Goal: Information Seeking & Learning: Learn about a topic

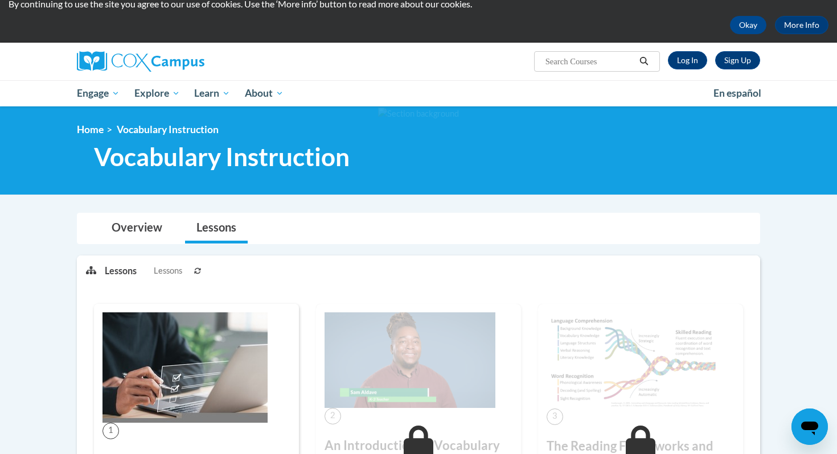
scroll to position [37, 0]
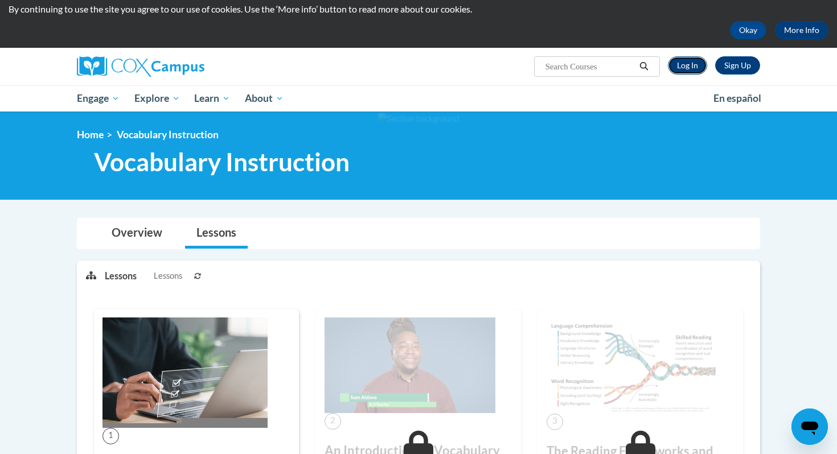
click at [696, 68] on link "Log In" at bounding box center [687, 65] width 39 height 18
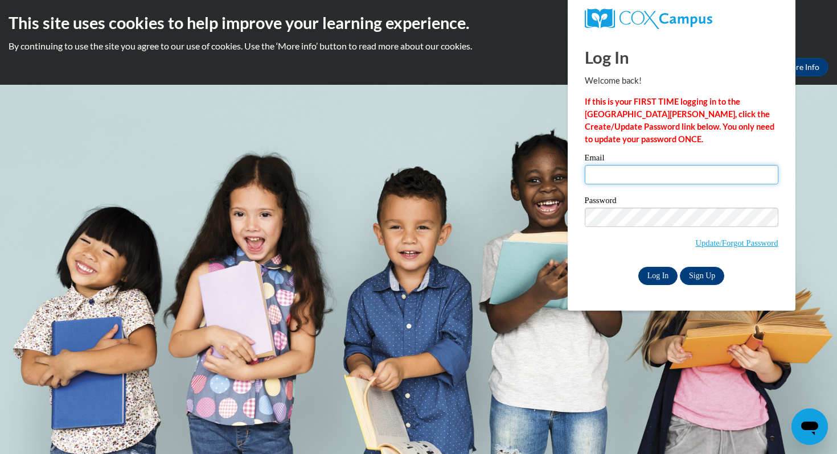
type input "[EMAIL_ADDRESS][DOMAIN_NAME]"
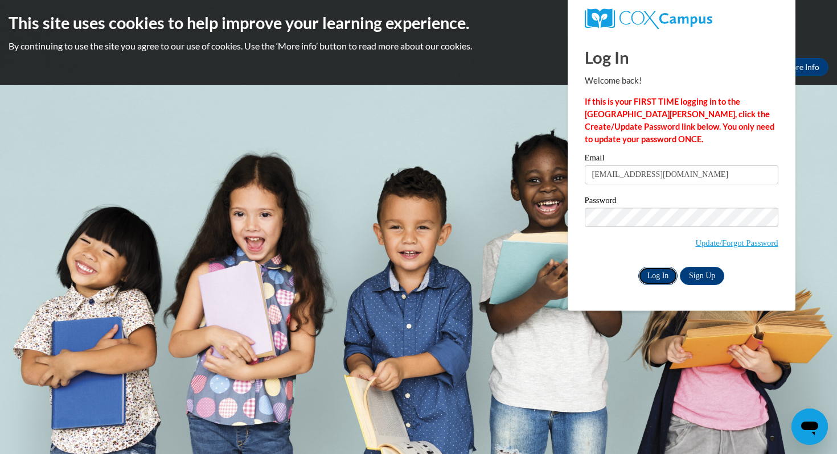
click at [658, 273] on input "Log In" at bounding box center [658, 276] width 40 height 18
click at [653, 276] on input "Log In" at bounding box center [658, 276] width 40 height 18
click at [652, 274] on input "Log In" at bounding box center [658, 276] width 40 height 18
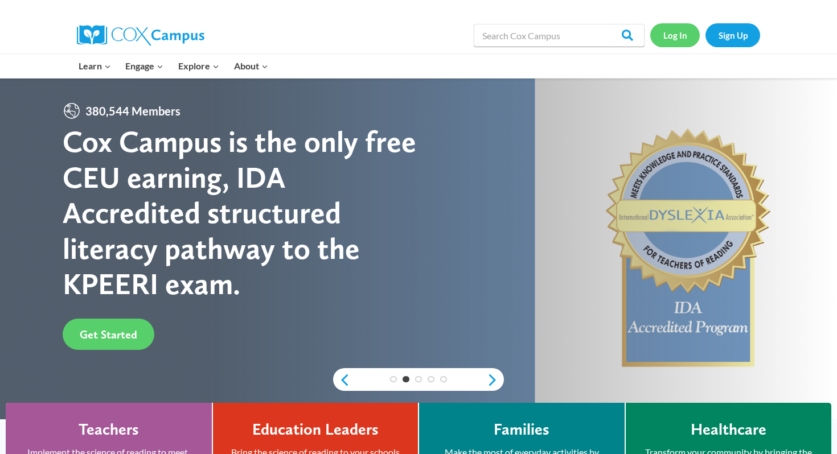
click at [670, 34] on link "Log In" at bounding box center [675, 34] width 50 height 23
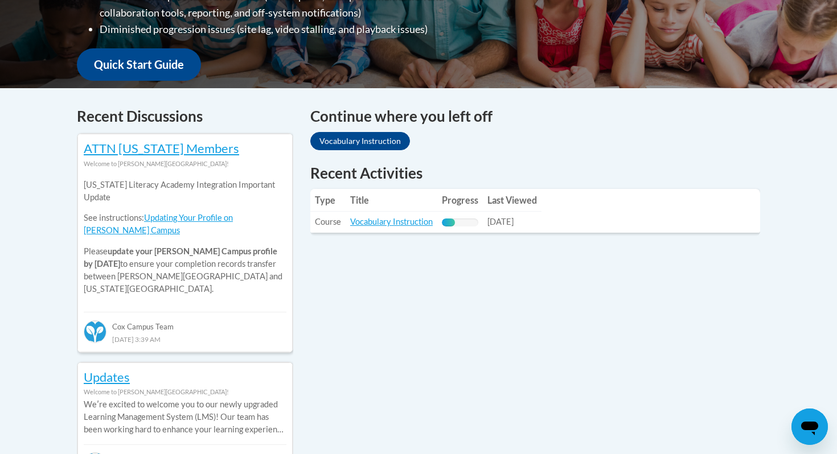
scroll to position [397, 0]
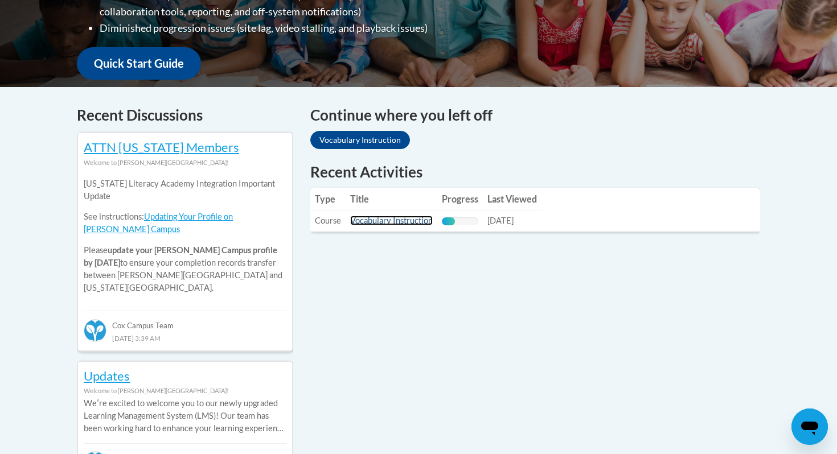
click at [400, 224] on link "Vocabulary Instruction" at bounding box center [391, 221] width 83 height 10
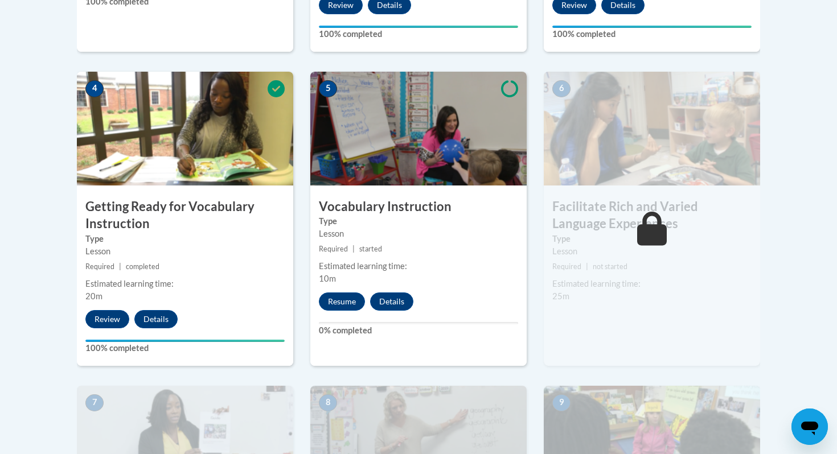
scroll to position [597, 0]
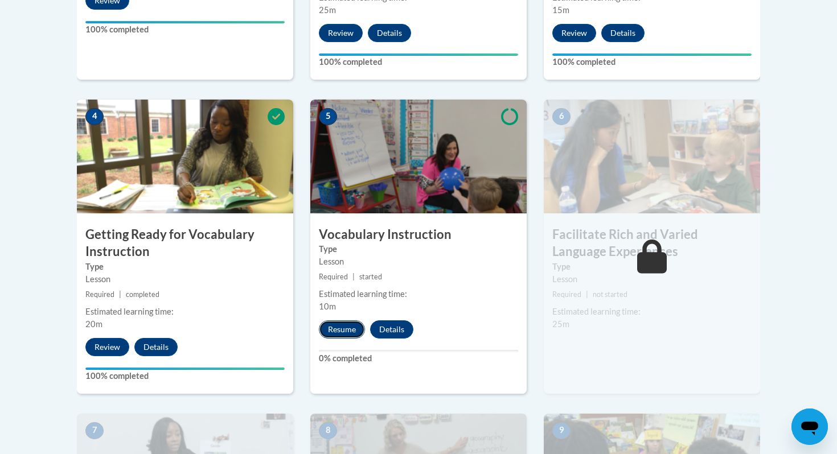
click at [346, 330] on button "Resume" at bounding box center [342, 330] width 46 height 18
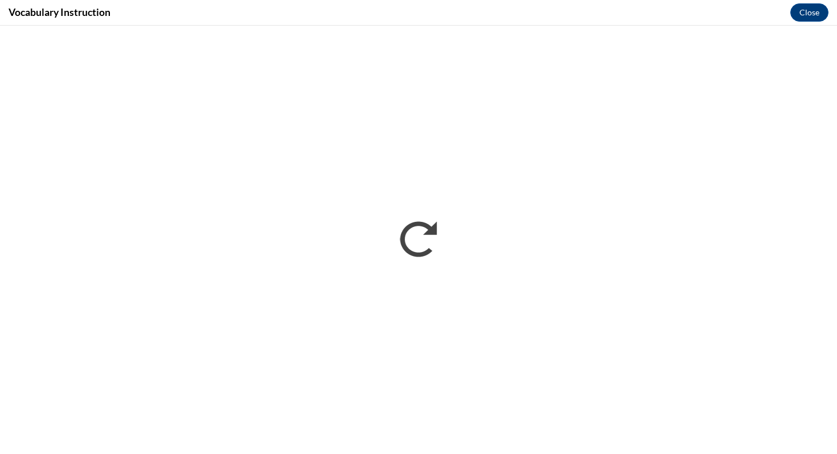
scroll to position [0, 0]
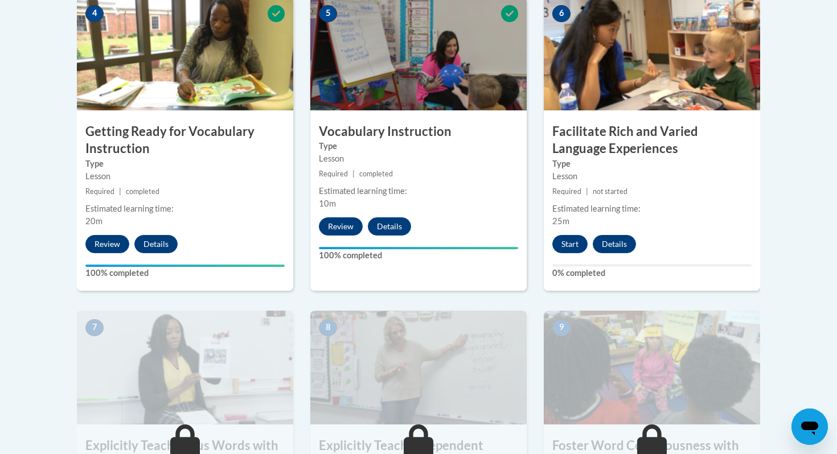
scroll to position [677, 0]
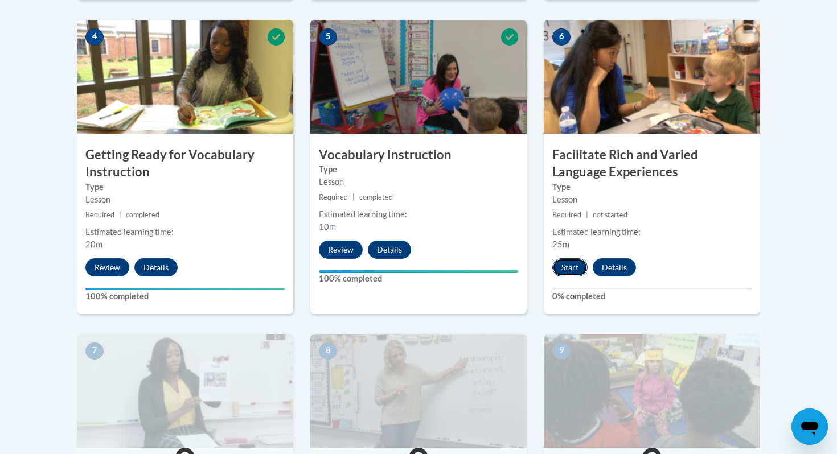
click at [572, 268] on button "Start" at bounding box center [569, 268] width 35 height 18
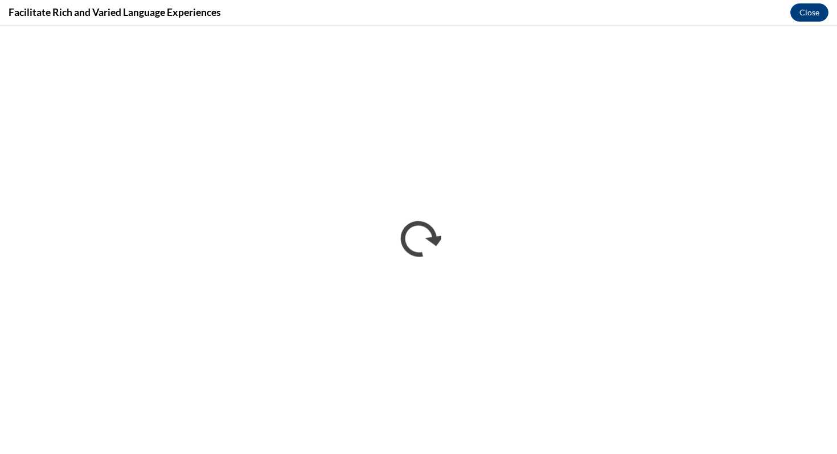
scroll to position [0, 0]
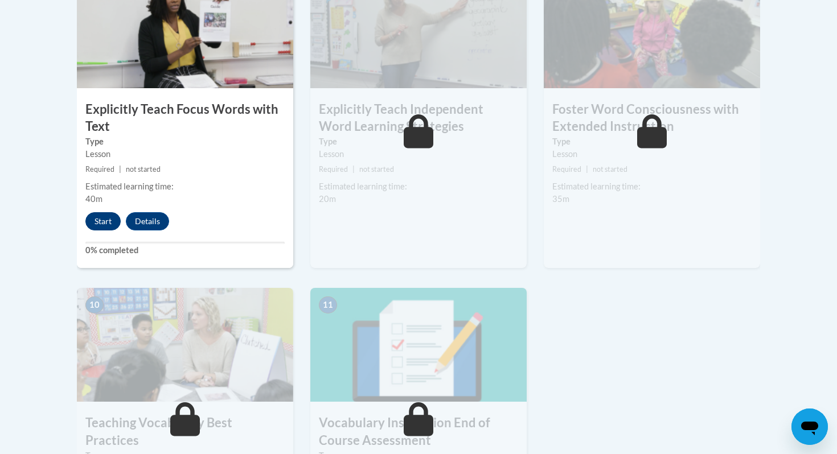
scroll to position [969, 0]
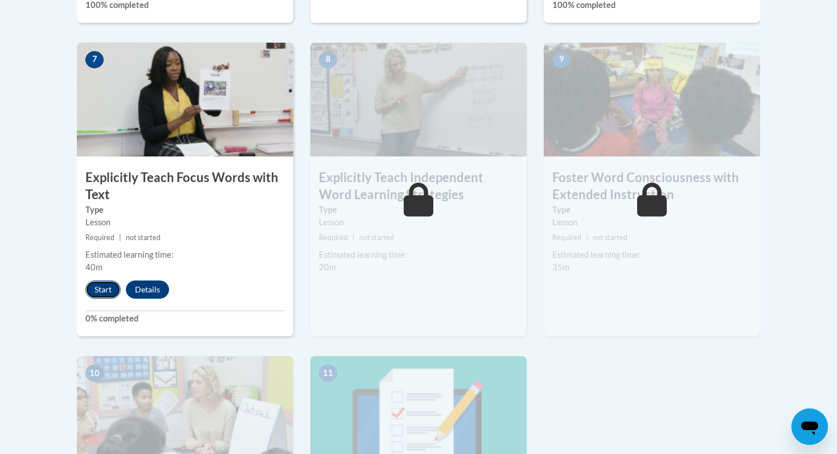
click at [104, 290] on button "Start" at bounding box center [102, 290] width 35 height 18
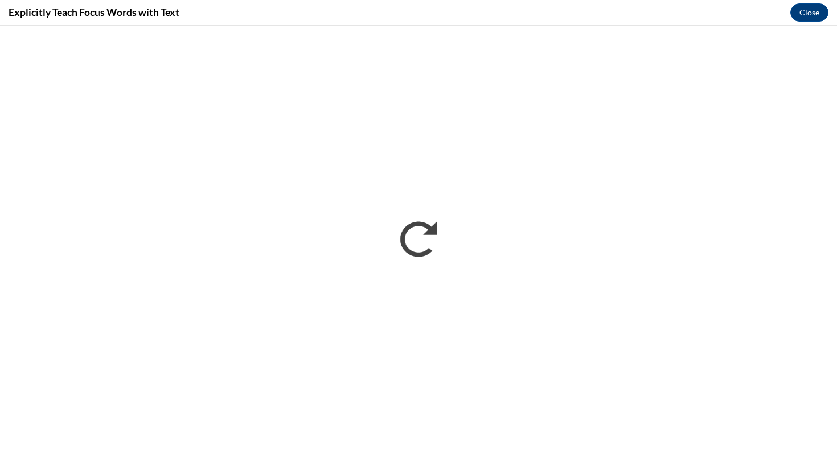
scroll to position [0, 0]
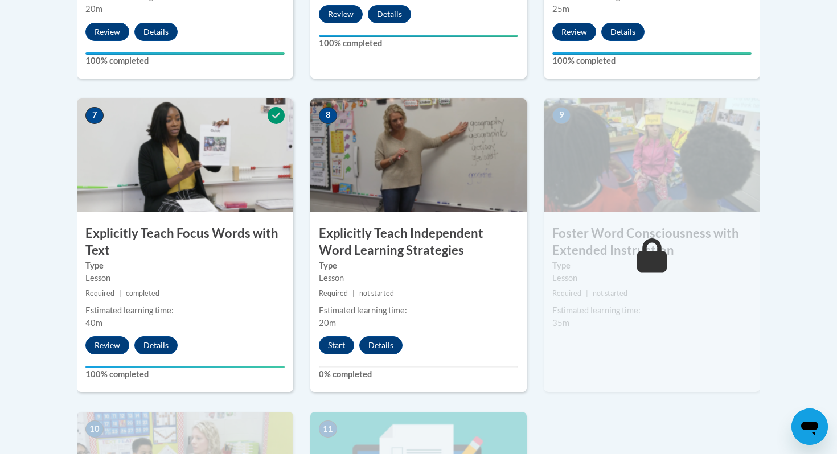
scroll to position [918, 0]
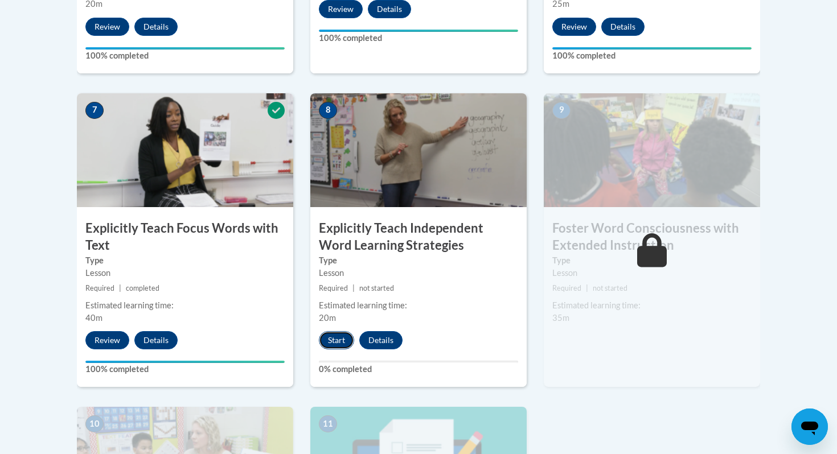
click at [337, 346] on button "Start" at bounding box center [336, 340] width 35 height 18
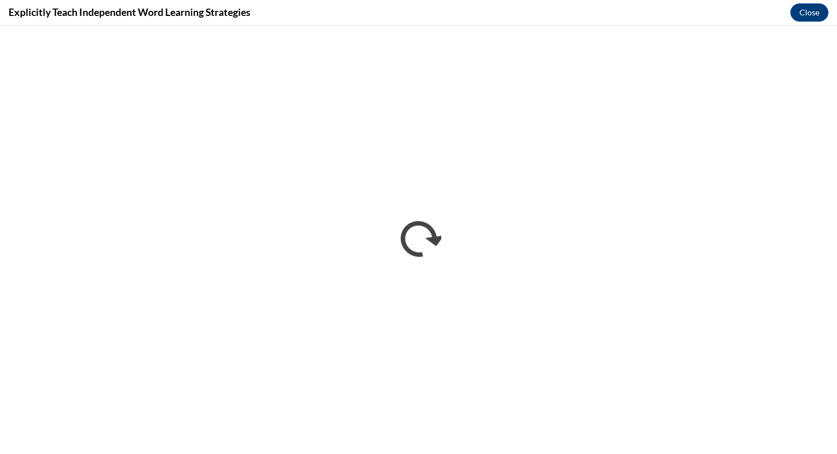
scroll to position [0, 0]
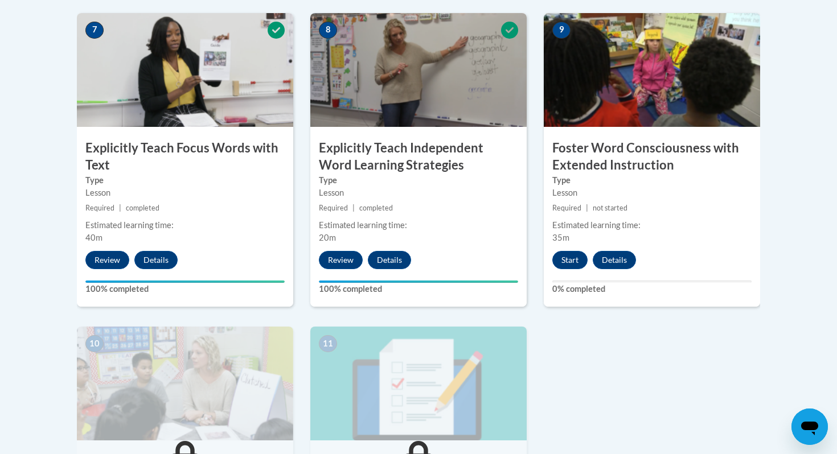
scroll to position [984, 0]
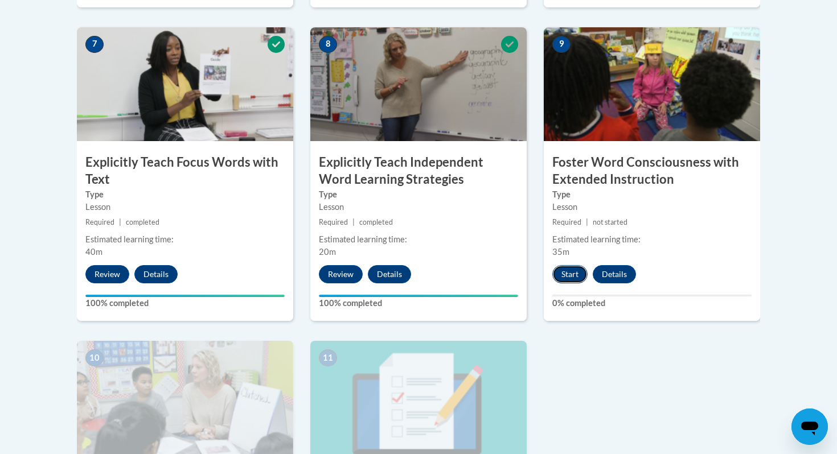
click at [572, 278] on button "Start" at bounding box center [569, 274] width 35 height 18
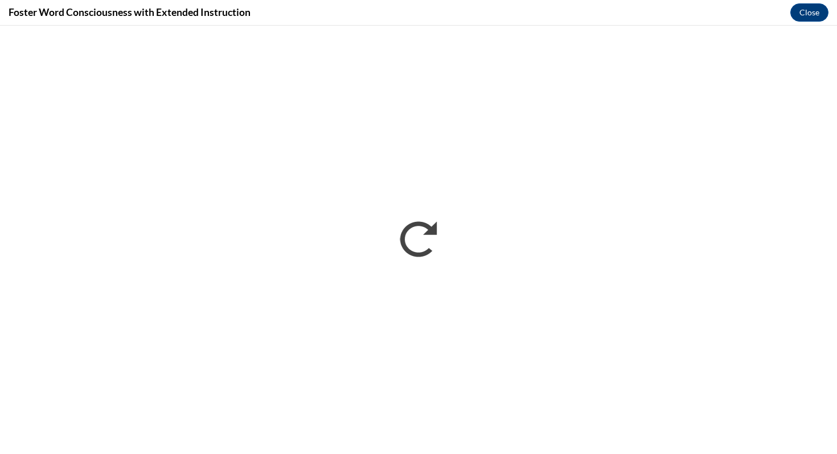
scroll to position [0, 0]
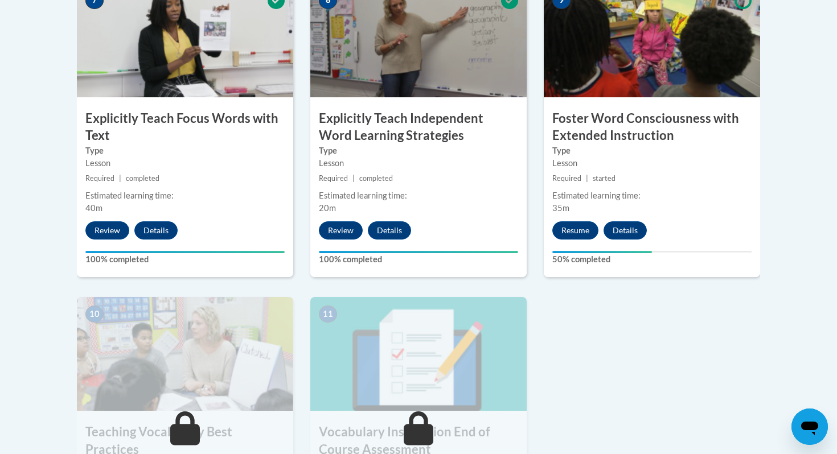
scroll to position [1027, 0]
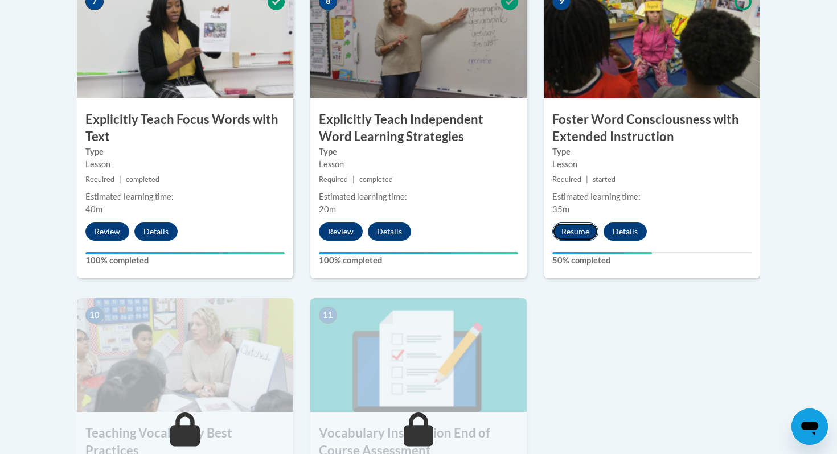
click at [581, 233] on button "Resume" at bounding box center [575, 232] width 46 height 18
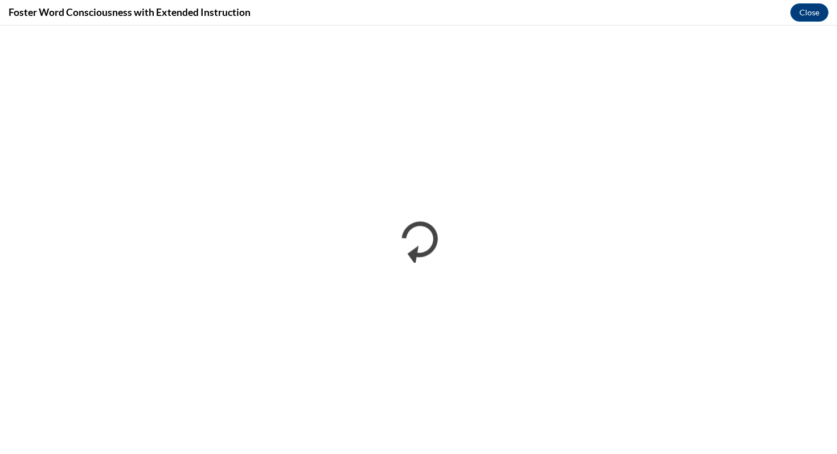
scroll to position [0, 0]
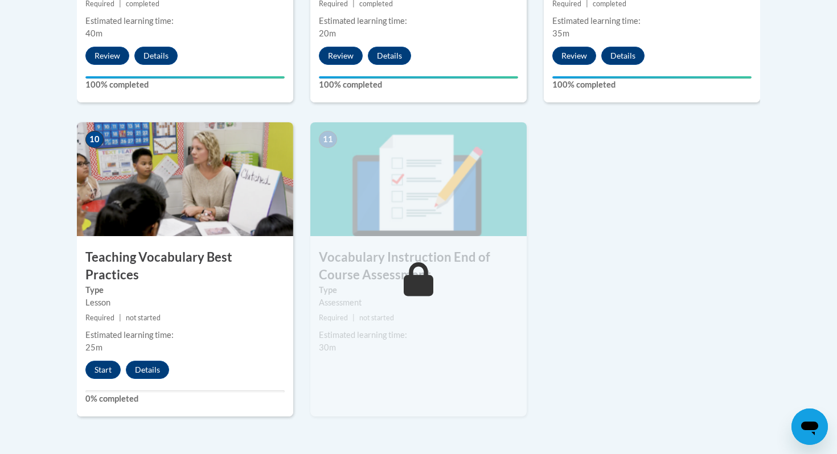
scroll to position [1162, 0]
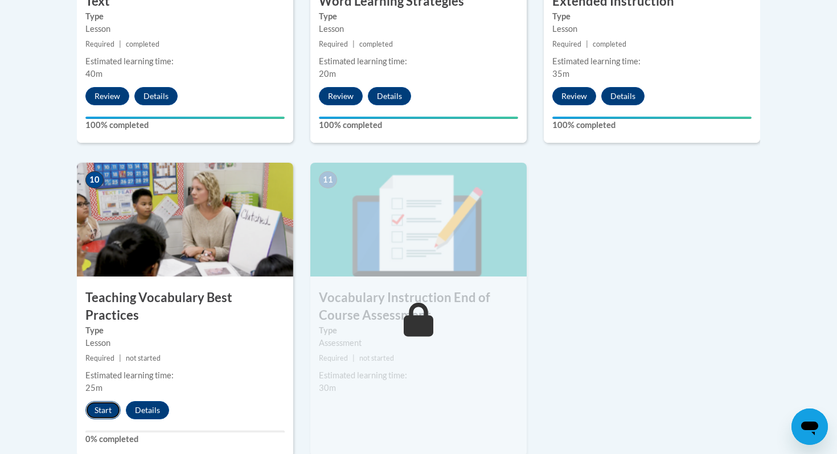
click at [105, 401] on button "Start" at bounding box center [102, 410] width 35 height 18
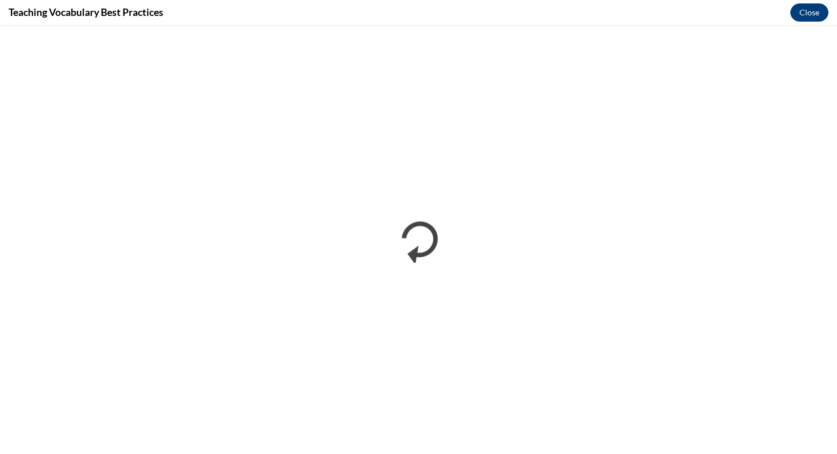
scroll to position [0, 0]
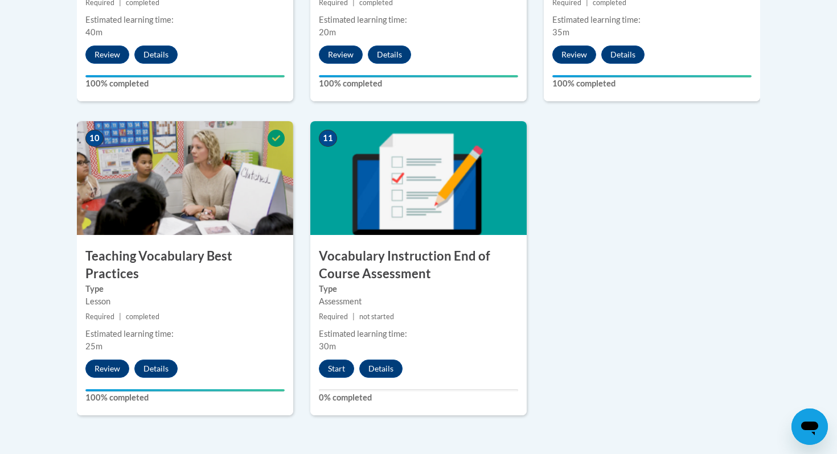
scroll to position [1201, 0]
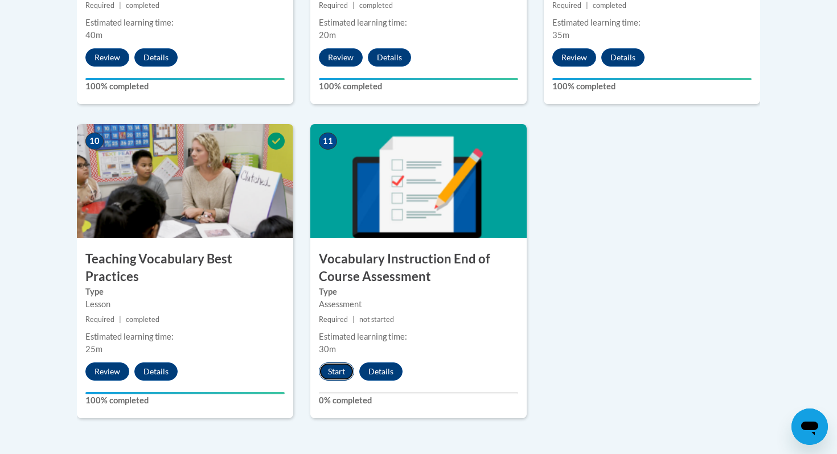
click at [339, 372] on button "Start" at bounding box center [336, 372] width 35 height 18
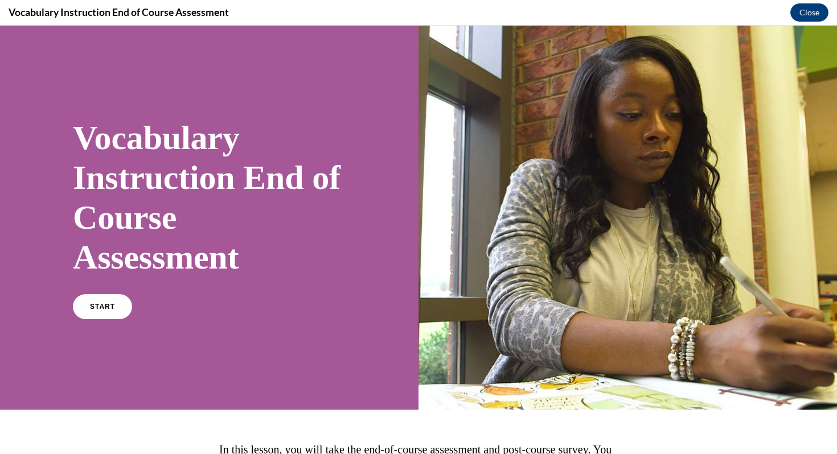
scroll to position [142, 0]
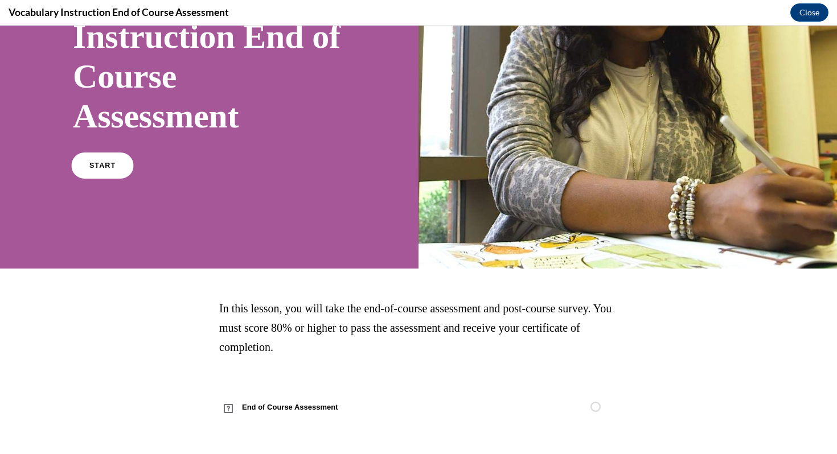
click at [110, 163] on span "START" at bounding box center [102, 166] width 26 height 9
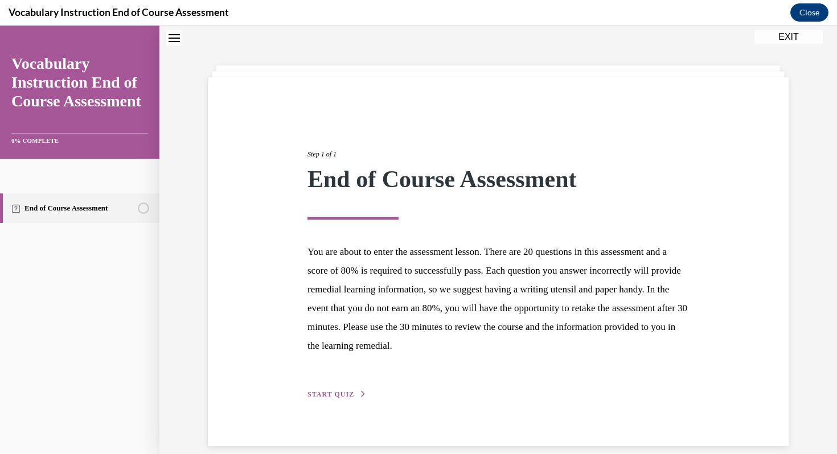
scroll to position [50, 0]
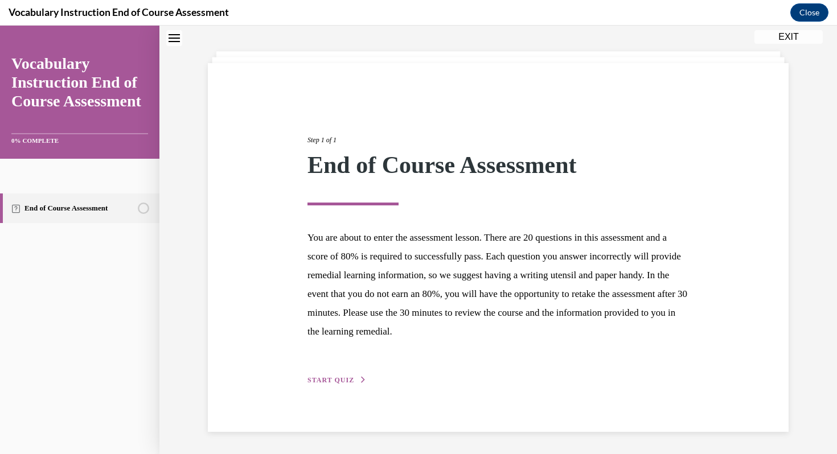
click at [338, 379] on span "START QUIZ" at bounding box center [331, 380] width 47 height 8
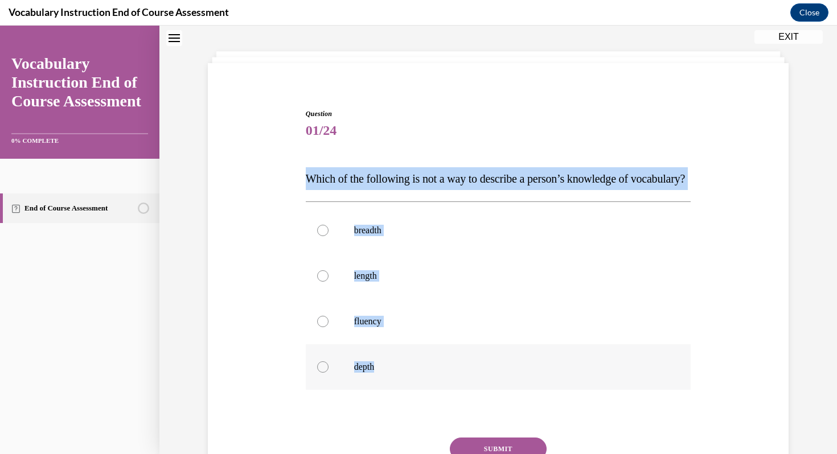
drag, startPoint x: 305, startPoint y: 175, endPoint x: 392, endPoint y: 394, distance: 235.4
click at [392, 394] on div "Question 01/24 Which of the following is not a way to describe a person’s knowl…" at bounding box center [498, 312] width 391 height 440
copy div "Which of the following is not a way to describe a person’s knowledge of vocabul…"
click at [438, 327] on p "fluency" at bounding box center [508, 321] width 309 height 11
click at [329, 327] on input "fluency" at bounding box center [322, 321] width 11 height 11
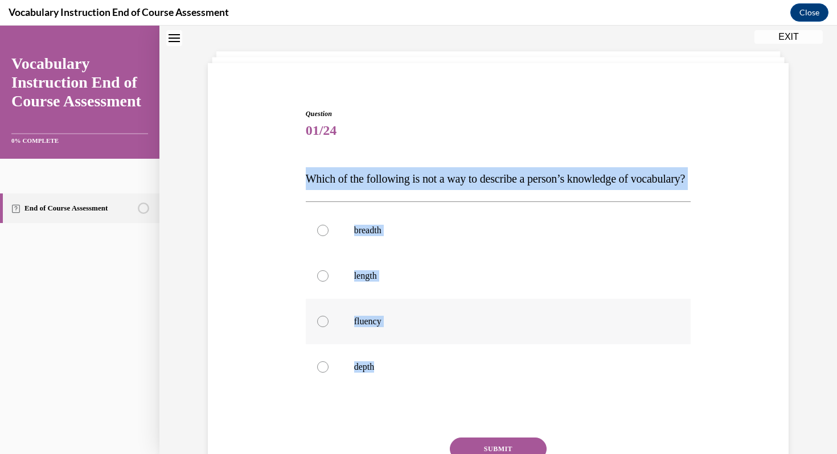
radio input "true"
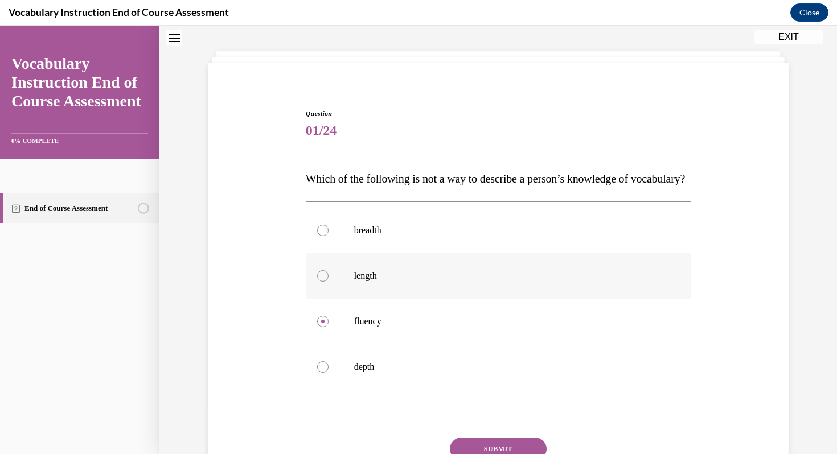
click at [321, 282] on div at bounding box center [322, 276] width 11 height 11
click at [321, 282] on input "length" at bounding box center [322, 276] width 11 height 11
radio input "true"
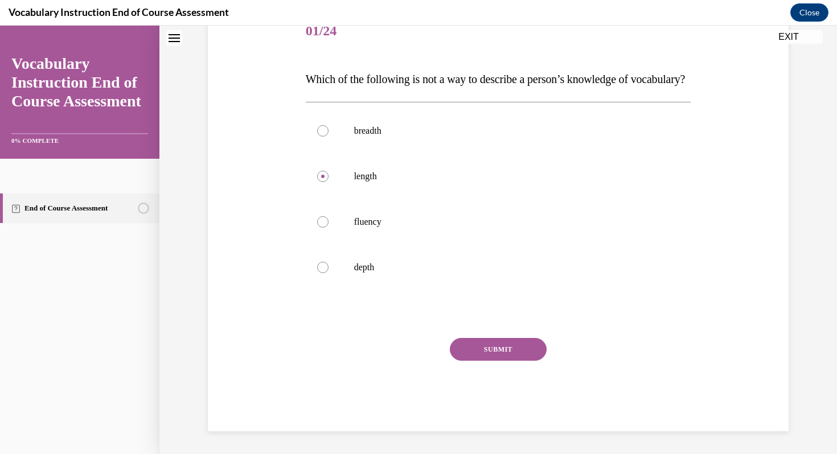
click at [497, 349] on button "SUBMIT" at bounding box center [498, 349] width 97 height 23
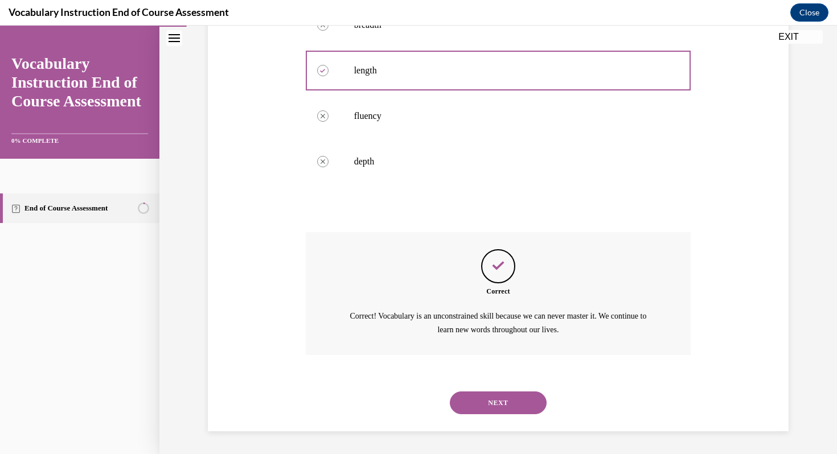
scroll to position [277, 0]
click at [503, 403] on button "NEXT" at bounding box center [498, 403] width 97 height 23
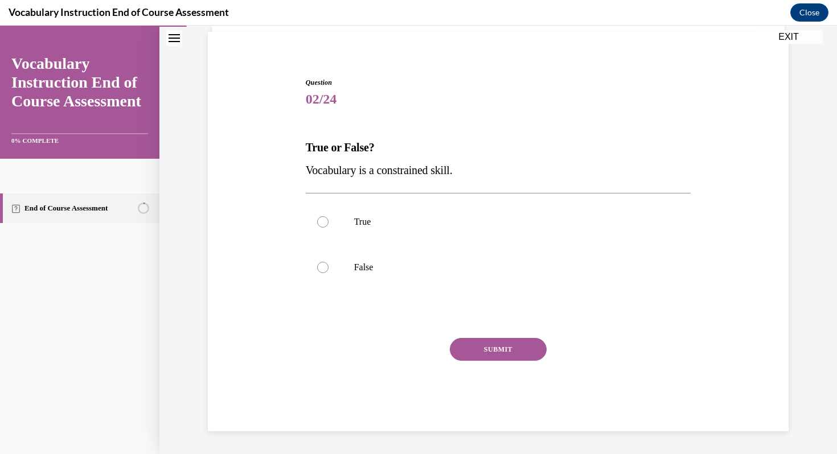
scroll to position [81, 0]
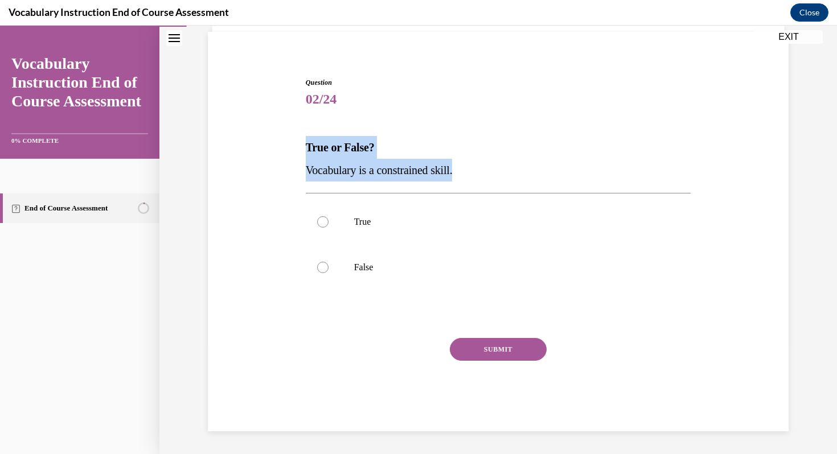
drag, startPoint x: 304, startPoint y: 145, endPoint x: 473, endPoint y: 169, distance: 170.9
click at [473, 169] on div "Question 02/24 True or False? Vocabulary is a constrained skill. True False Inc…" at bounding box center [498, 245] width 391 height 371
copy div "True or False? Vocabulary is a constrained skill."
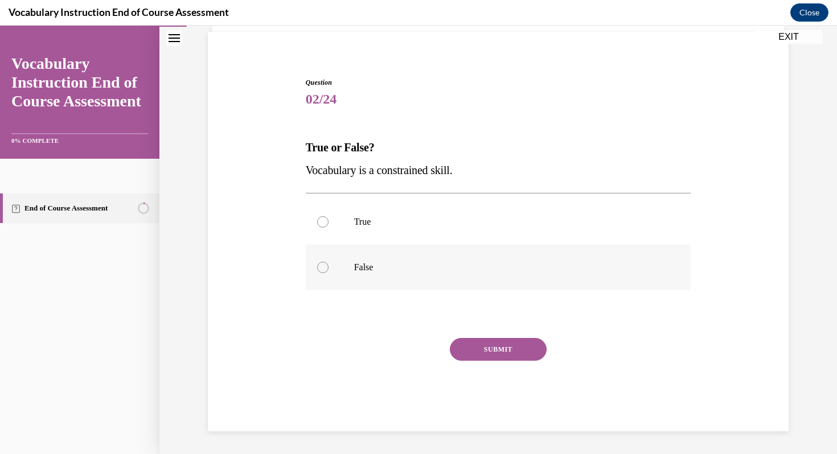
click at [330, 265] on label "False" at bounding box center [499, 268] width 386 height 46
click at [329, 265] on input "False" at bounding box center [322, 267] width 11 height 11
radio input "true"
click at [501, 350] on button "SUBMIT" at bounding box center [498, 349] width 97 height 23
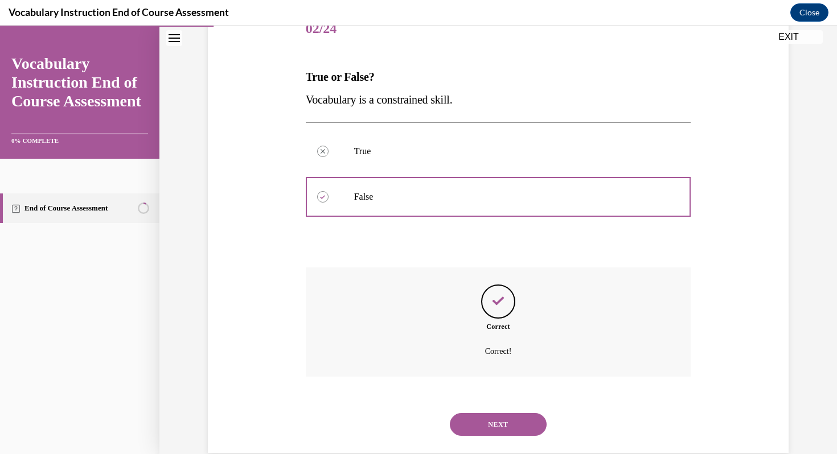
scroll to position [173, 0]
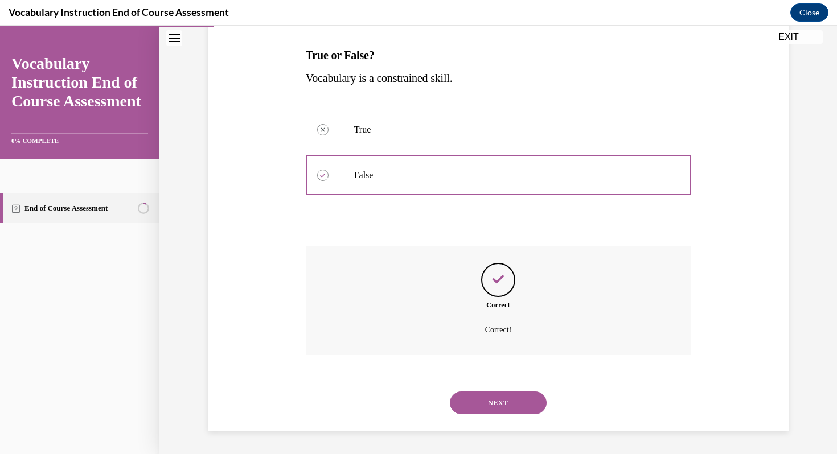
click at [501, 400] on button "NEXT" at bounding box center [498, 403] width 97 height 23
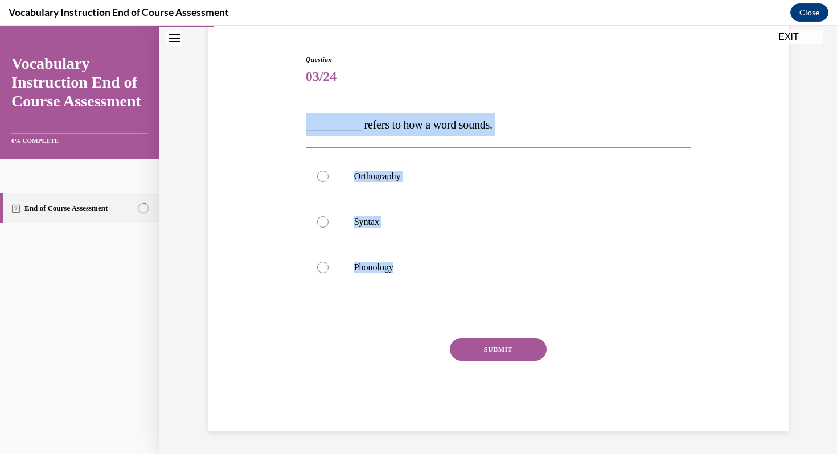
drag, startPoint x: 298, startPoint y: 111, endPoint x: 391, endPoint y: 292, distance: 203.3
click at [391, 292] on div "Question 03/24 __________ refers to how a word sounds. Orthography Syntax Phono…" at bounding box center [498, 226] width 587 height 411
copy div "__________ refers to how a word sounds. Orthography Syntax Phonology"
click at [326, 268] on div at bounding box center [322, 267] width 11 height 11
click at [326, 268] on input "Phonology" at bounding box center [322, 267] width 11 height 11
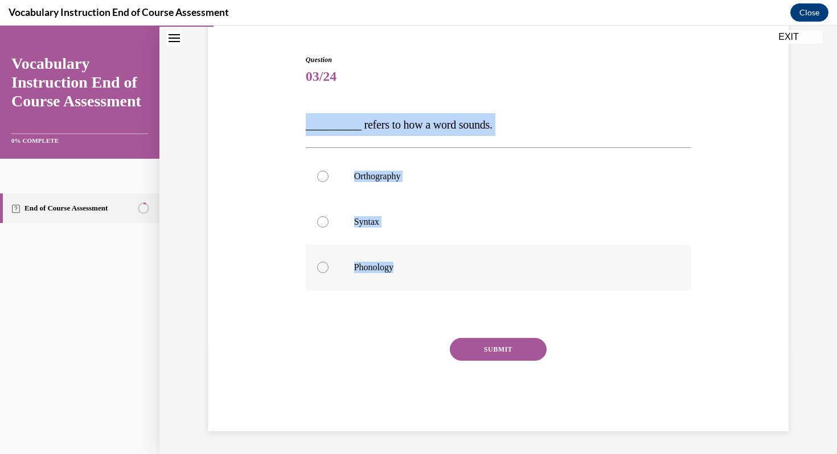
radio input "true"
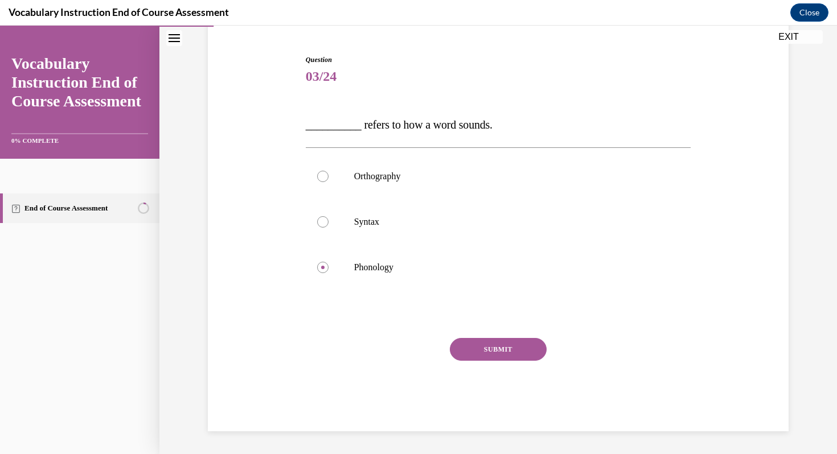
click at [495, 349] on button "SUBMIT" at bounding box center [498, 349] width 97 height 23
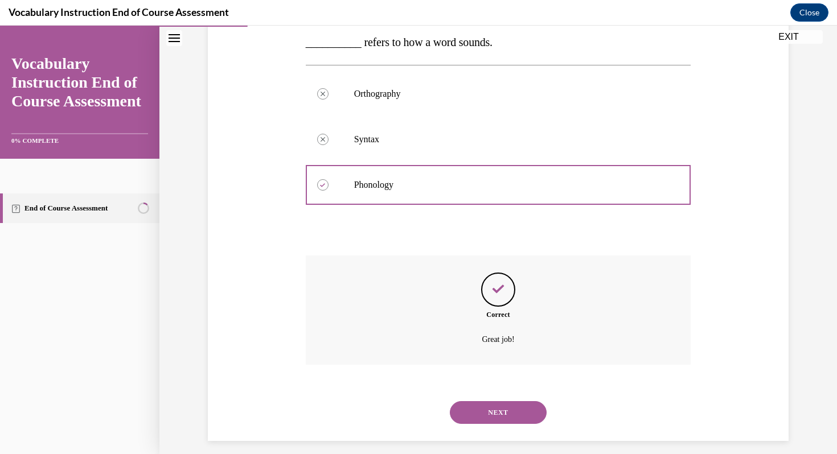
scroll to position [196, 0]
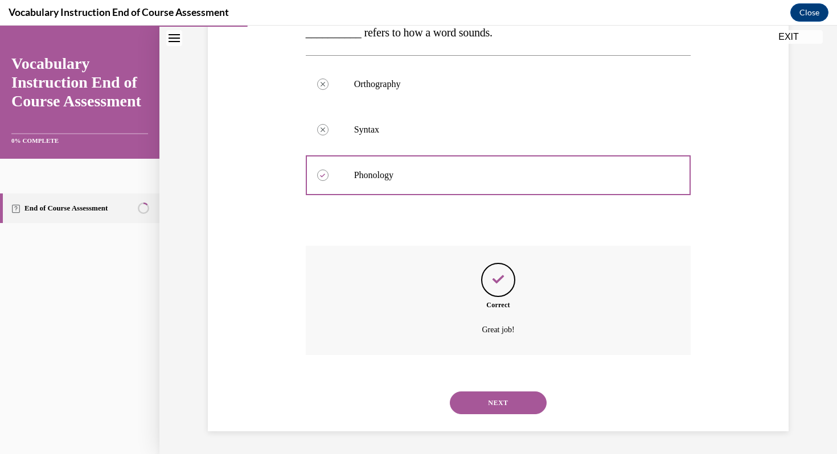
click at [499, 404] on button "NEXT" at bounding box center [498, 403] width 97 height 23
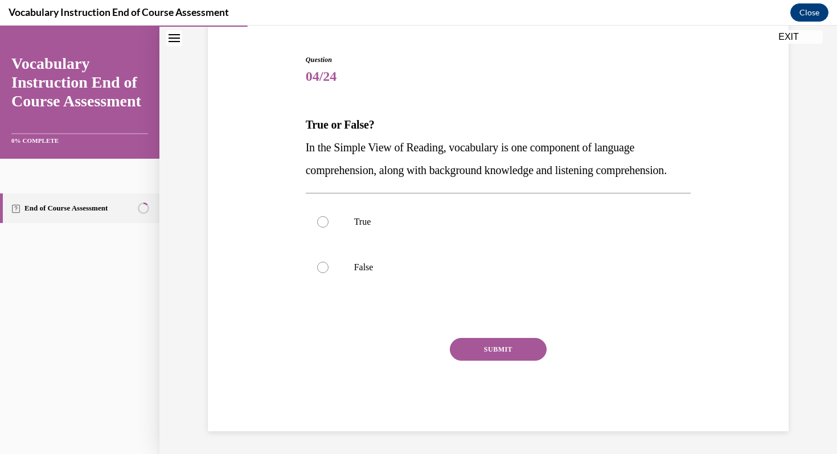
scroll to position [126, 0]
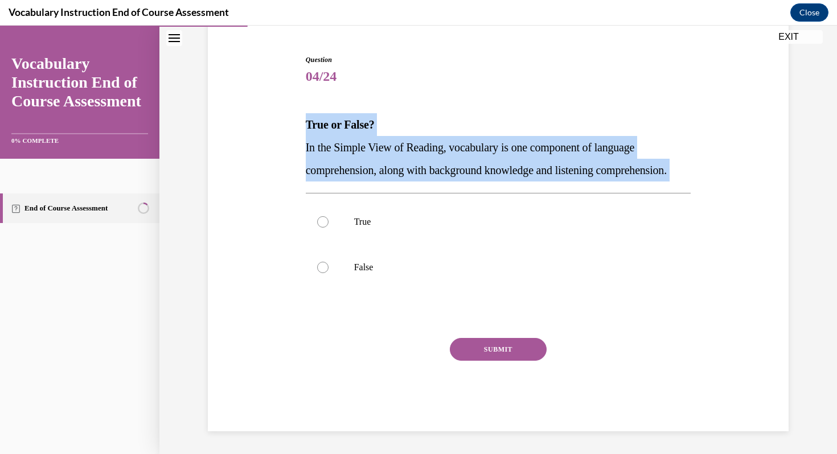
drag, startPoint x: 301, startPoint y: 90, endPoint x: 393, endPoint y: 188, distance: 134.6
click at [393, 188] on div "Question 04/24 True or False? In the Simple View of Reading, vocabulary is one …" at bounding box center [498, 226] width 587 height 411
copy div "True or False? In the Simple View of Reading, vocabulary is one component of la…"
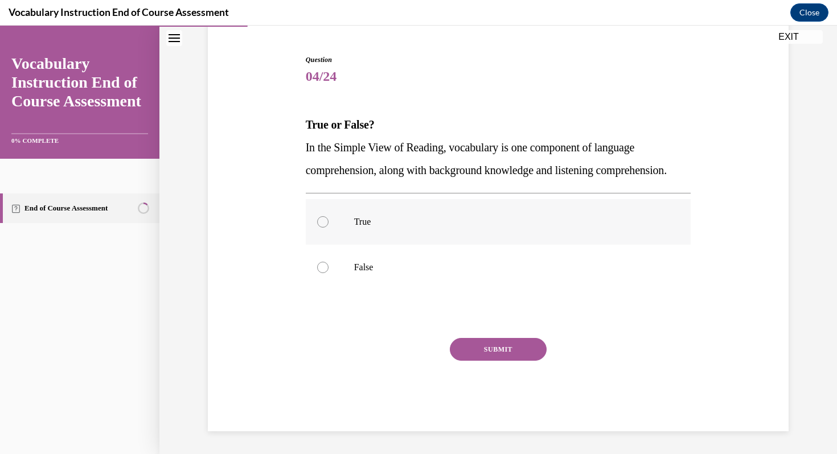
click at [368, 223] on p "True" at bounding box center [508, 221] width 309 height 11
click at [329, 223] on input "True" at bounding box center [322, 221] width 11 height 11
radio input "true"
click at [504, 351] on button "SUBMIT" at bounding box center [498, 349] width 97 height 23
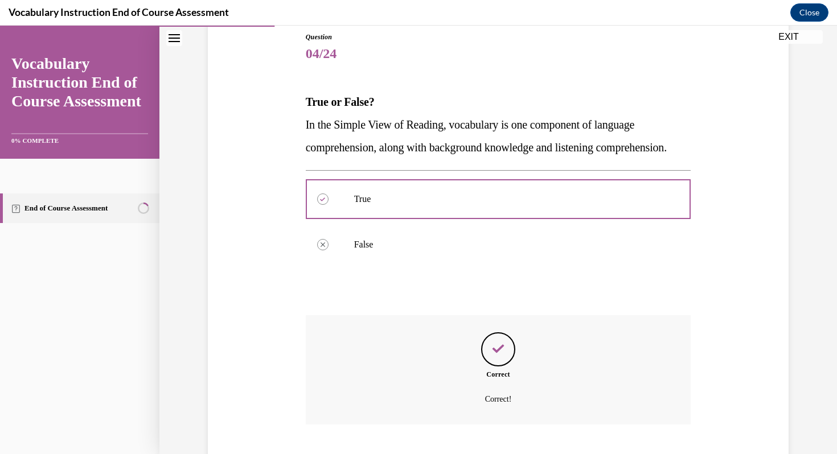
scroll to position [219, 0]
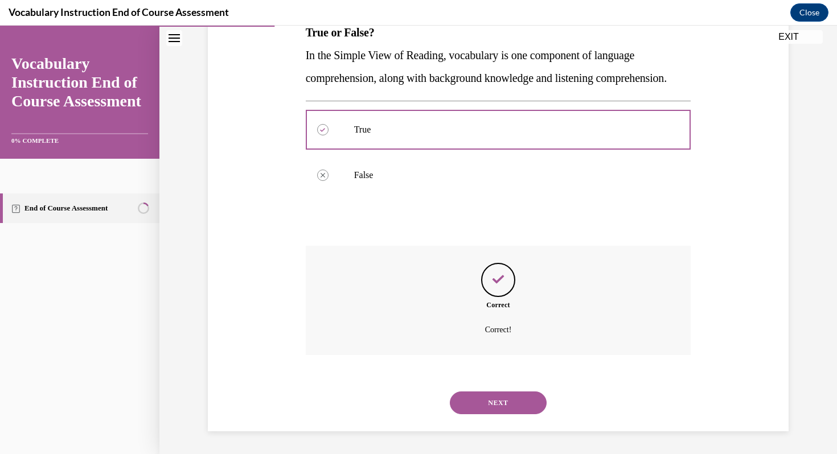
click at [499, 403] on button "NEXT" at bounding box center [498, 403] width 97 height 23
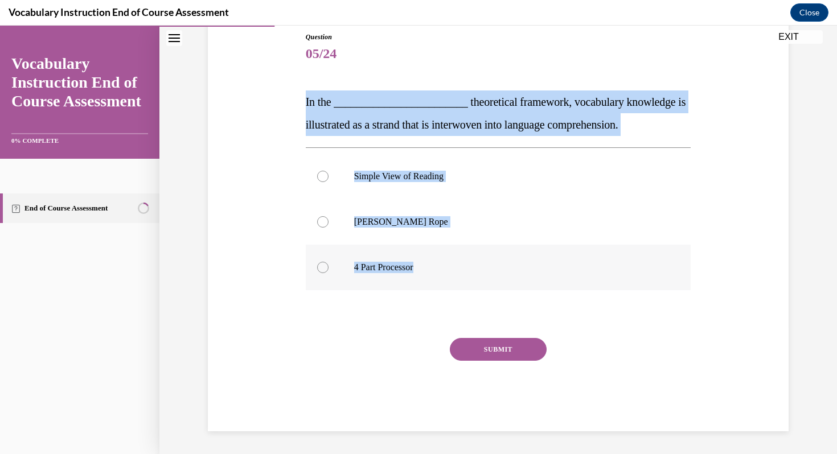
drag, startPoint x: 303, startPoint y: 97, endPoint x: 425, endPoint y: 274, distance: 215.8
click at [425, 274] on div "Question 05/24 In the ________________________ theoretical framework, vocabular…" at bounding box center [498, 223] width 391 height 417
copy div "In the ________________________ theoretical framework, vocabulary knowledge is …"
click at [374, 224] on p "Scarborough's Rope" at bounding box center [508, 221] width 309 height 11
click at [329, 224] on input "Scarborough's Rope" at bounding box center [322, 221] width 11 height 11
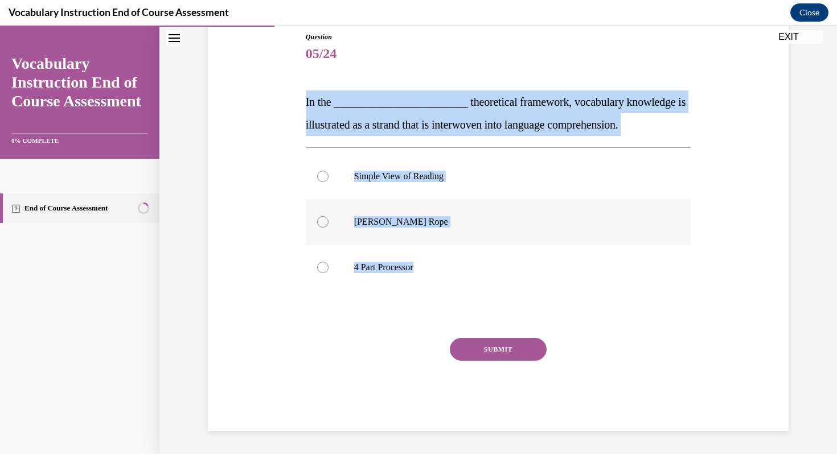
radio input "true"
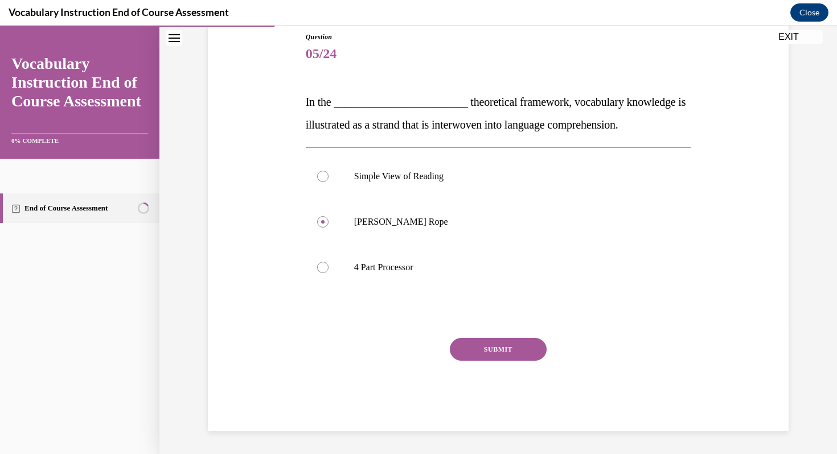
click at [497, 344] on button "SUBMIT" at bounding box center [498, 349] width 97 height 23
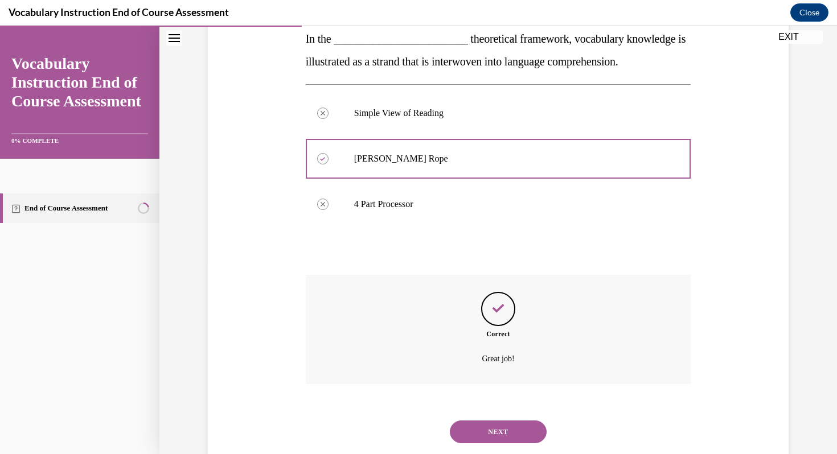
scroll to position [219, 0]
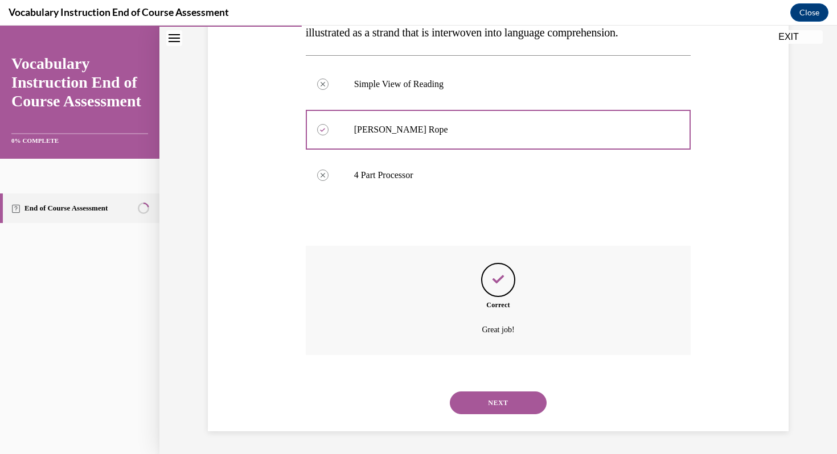
click at [499, 404] on button "NEXT" at bounding box center [498, 403] width 97 height 23
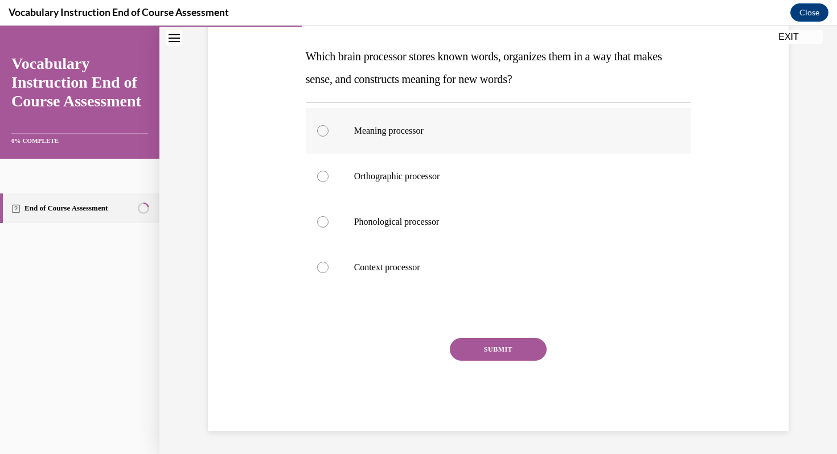
scroll to position [161, 0]
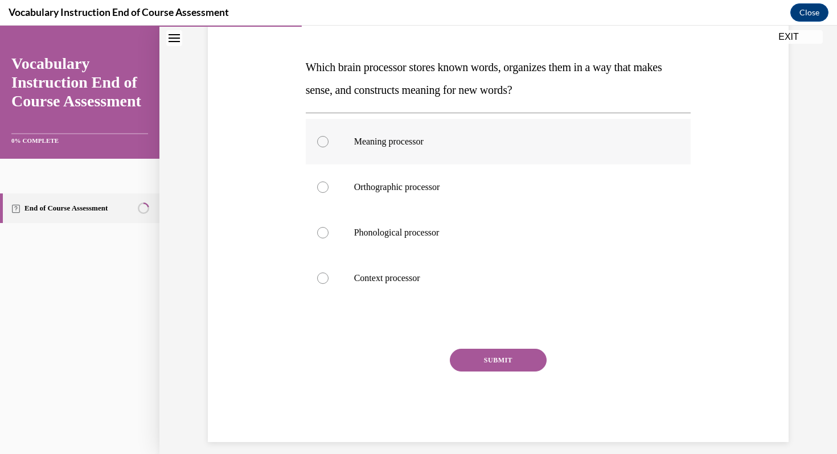
click at [402, 142] on p "Meaning processor" at bounding box center [508, 141] width 309 height 11
click at [329, 142] on input "Meaning processor" at bounding box center [322, 141] width 11 height 11
radio input "true"
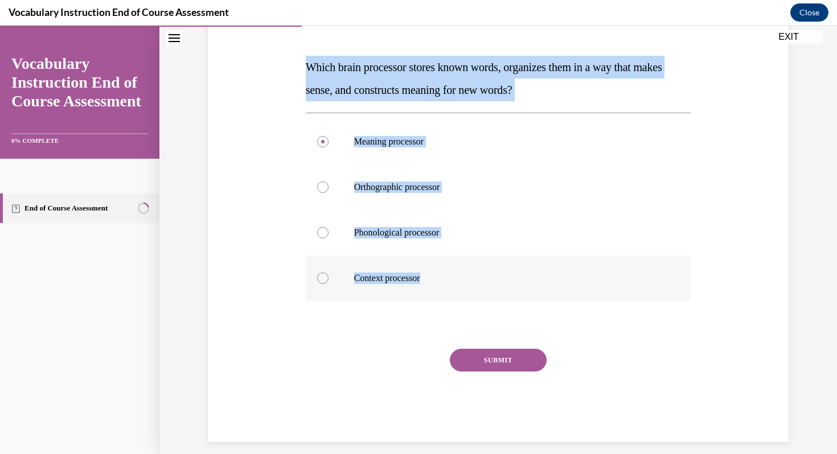
drag, startPoint x: 301, startPoint y: 58, endPoint x: 431, endPoint y: 281, distance: 259.0
click at [431, 281] on div "Question 06/24 Which brain processor stores known words, organizes them in a wa…" at bounding box center [498, 202] width 587 height 479
copy div "Which brain processor stores known words, organizes them in a way that makes se…"
click at [501, 256] on label "Context processor" at bounding box center [499, 279] width 386 height 46
click at [329, 273] on input "Context processor" at bounding box center [322, 278] width 11 height 11
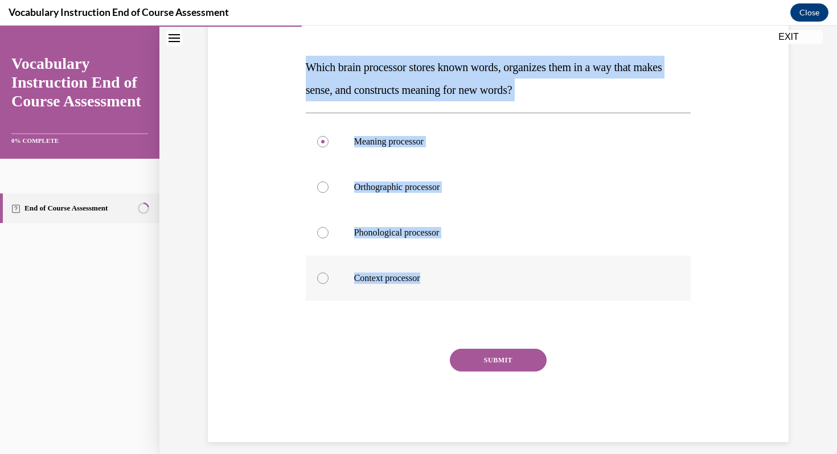
radio input "true"
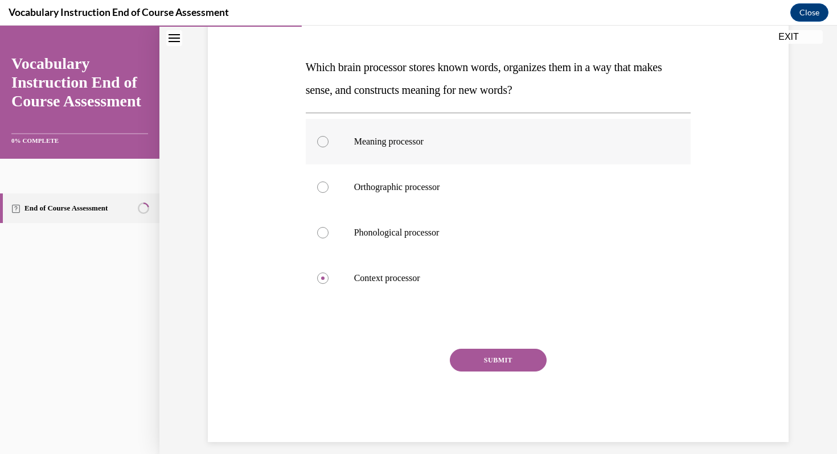
click at [413, 145] on p "Meaning processor" at bounding box center [508, 141] width 309 height 11
click at [329, 145] on input "Meaning processor" at bounding box center [322, 141] width 11 height 11
radio input "true"
click at [494, 367] on button "SUBMIT" at bounding box center [498, 360] width 97 height 23
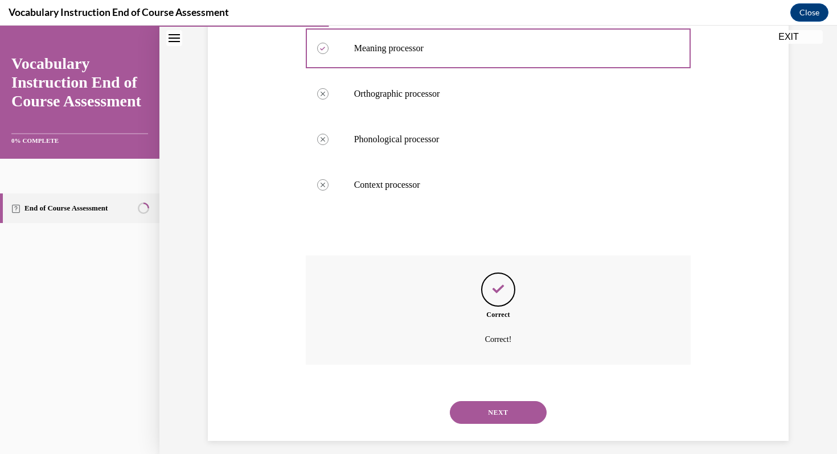
scroll to position [264, 0]
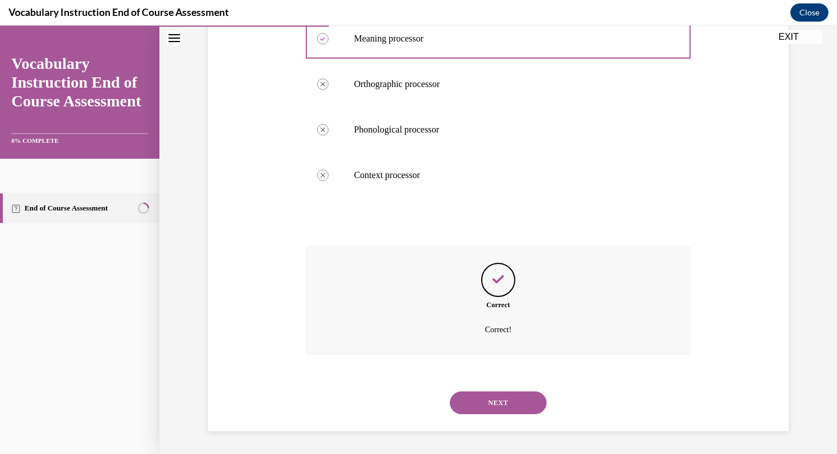
click at [501, 405] on button "NEXT" at bounding box center [498, 403] width 97 height 23
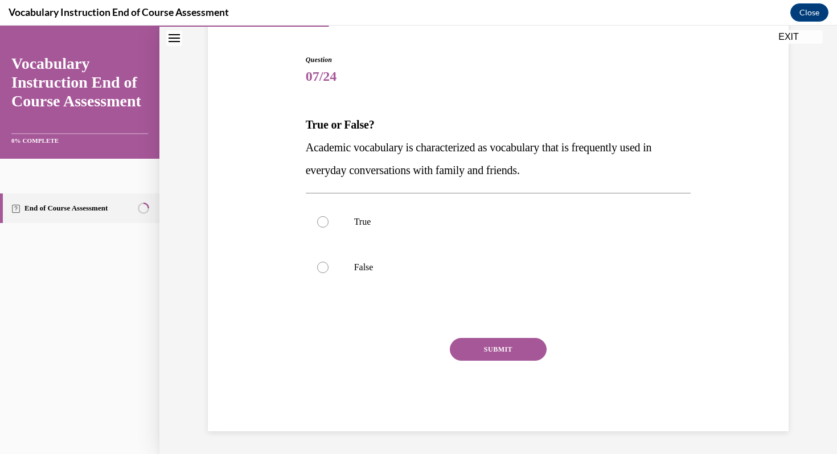
scroll to position [104, 0]
click at [347, 270] on label "False" at bounding box center [499, 268] width 386 height 46
click at [329, 270] on input "False" at bounding box center [322, 267] width 11 height 11
radio input "true"
click at [499, 351] on button "SUBMIT" at bounding box center [498, 349] width 97 height 23
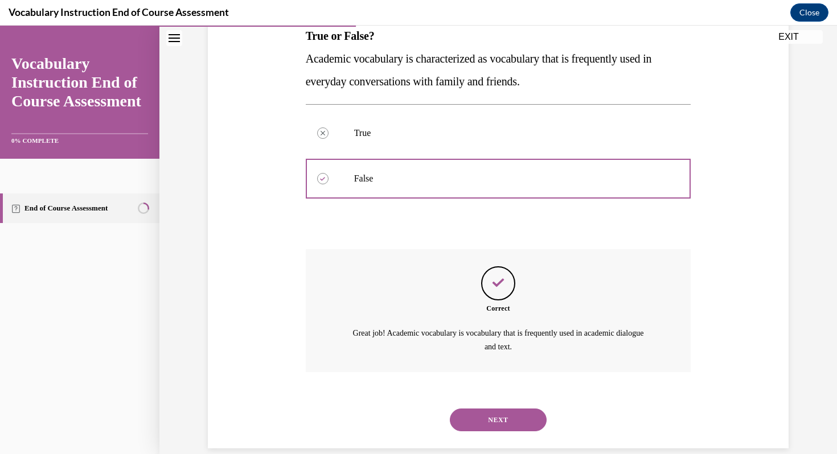
scroll to position [209, 0]
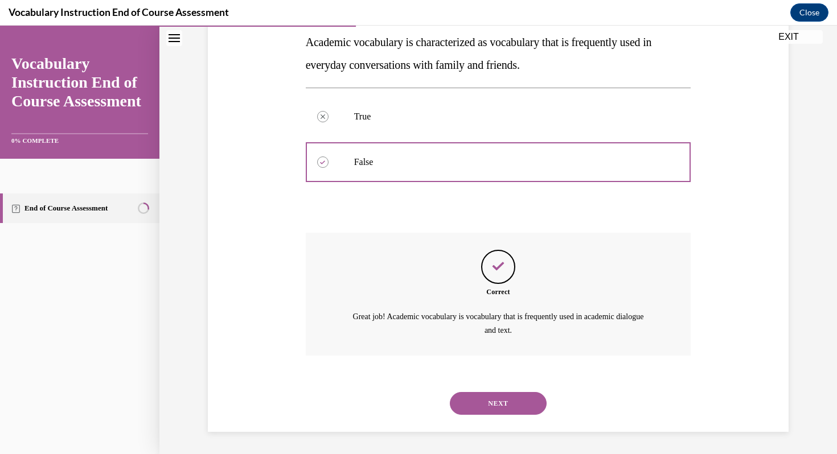
click at [502, 403] on button "NEXT" at bounding box center [498, 403] width 97 height 23
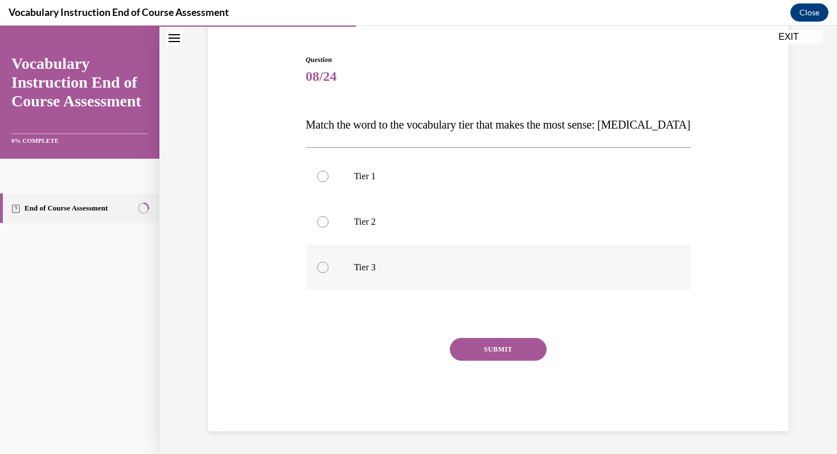
click at [362, 268] on p "Tier 3" at bounding box center [508, 267] width 309 height 11
click at [329, 268] on input "Tier 3" at bounding box center [322, 267] width 11 height 11
radio input "true"
click at [501, 350] on button "SUBMIT" at bounding box center [498, 349] width 97 height 23
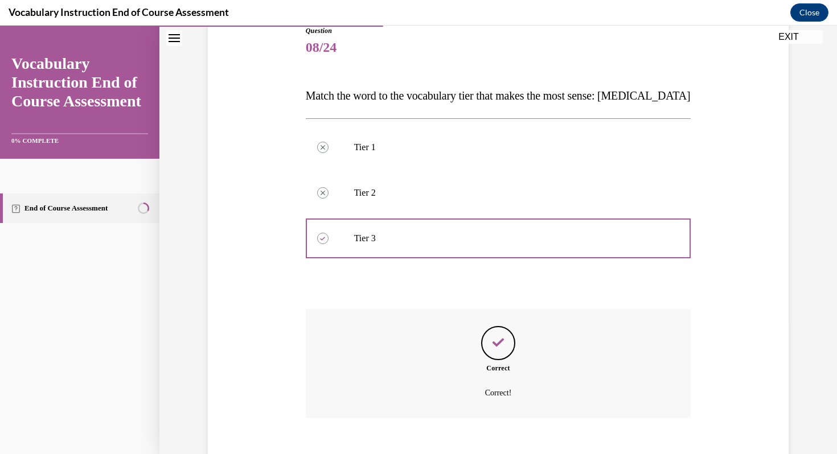
scroll to position [196, 0]
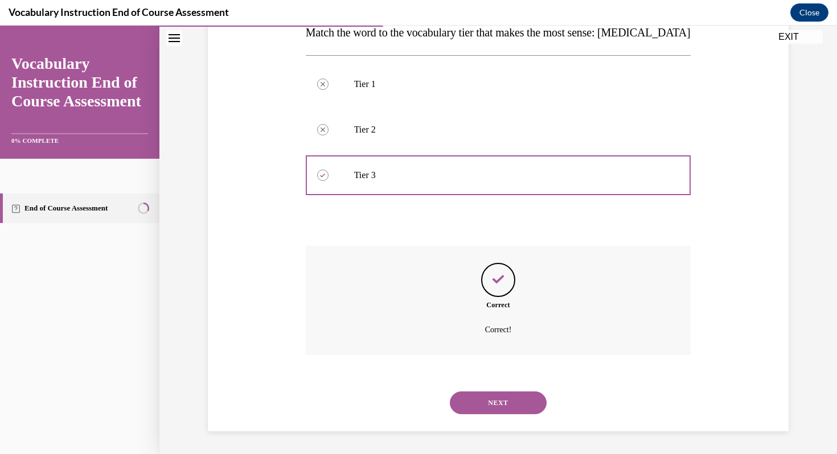
click at [499, 410] on button "NEXT" at bounding box center [498, 403] width 97 height 23
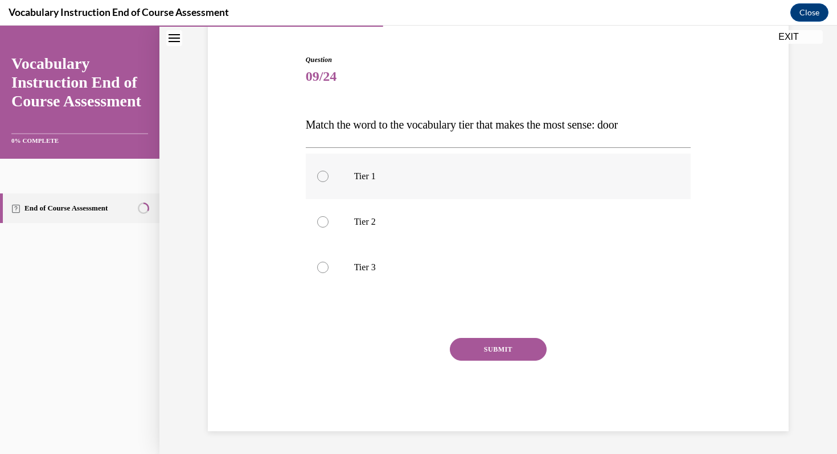
click at [353, 174] on label "Tier 1" at bounding box center [499, 177] width 386 height 46
click at [329, 174] on input "Tier 1" at bounding box center [322, 176] width 11 height 11
radio input "true"
click at [506, 350] on button "SUBMIT" at bounding box center [498, 349] width 97 height 23
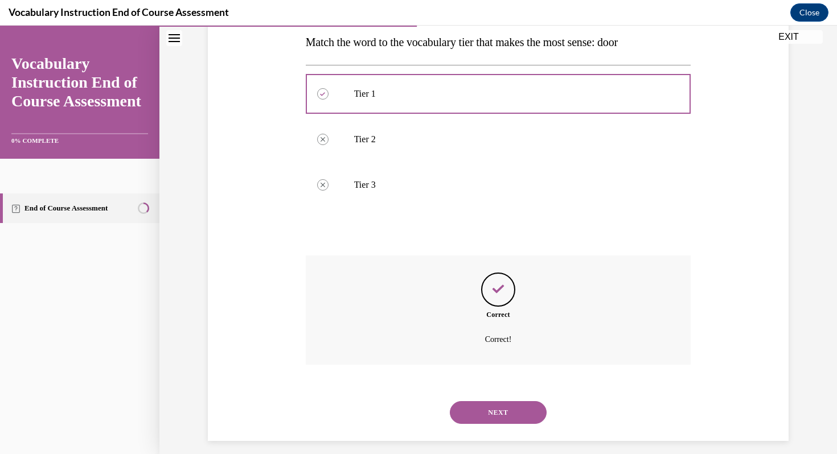
scroll to position [196, 0]
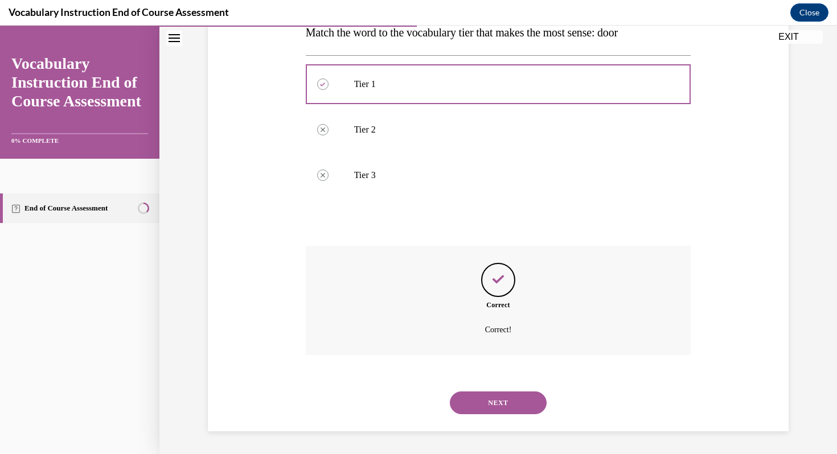
click at [499, 403] on button "NEXT" at bounding box center [498, 403] width 97 height 23
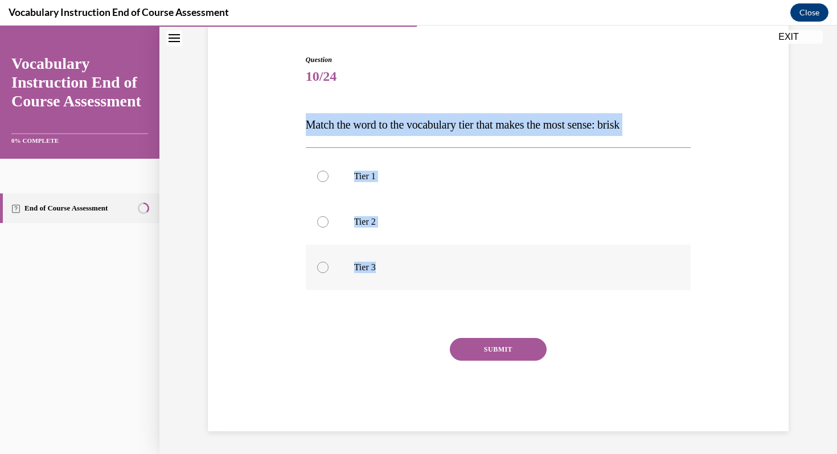
drag, startPoint x: 300, startPoint y: 114, endPoint x: 387, endPoint y: 273, distance: 181.2
click at [387, 274] on div "Question 10/24 Match the word to the vocabulary tier that makes the most sense:…" at bounding box center [498, 226] width 587 height 411
copy div "Match the word to the vocabulary tier that makes the most sense: brisk Tier 1 T…"
click at [371, 229] on label "Tier 2" at bounding box center [499, 222] width 386 height 46
click at [329, 228] on input "Tier 2" at bounding box center [322, 221] width 11 height 11
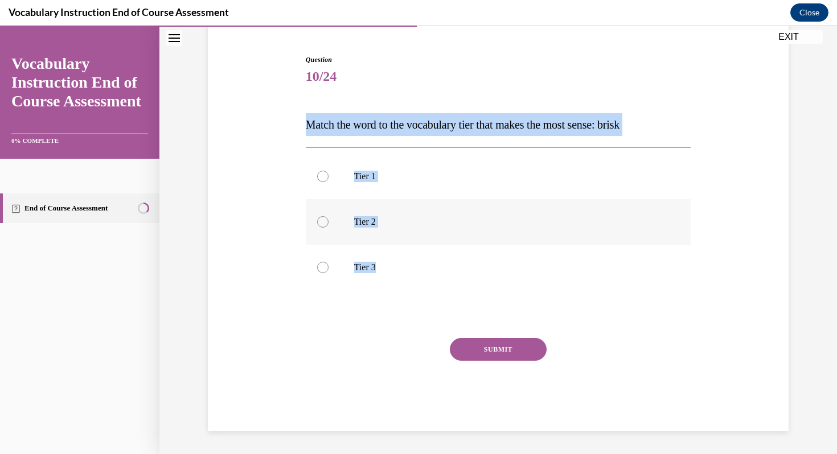
radio input "true"
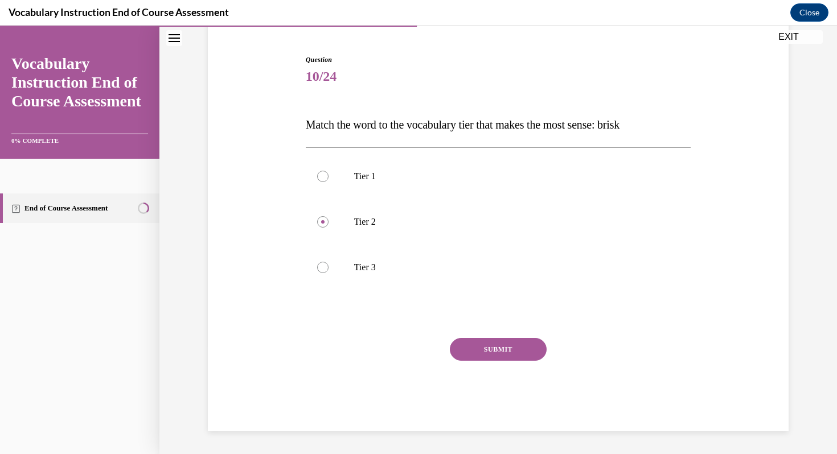
click at [495, 348] on button "SUBMIT" at bounding box center [498, 349] width 97 height 23
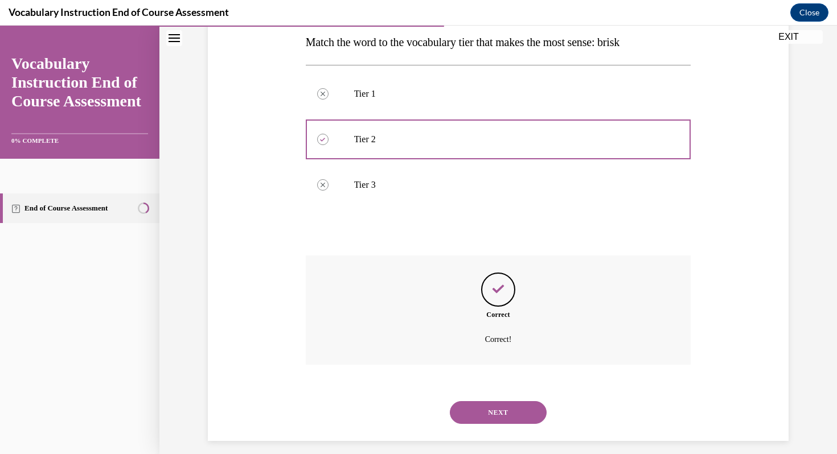
scroll to position [196, 0]
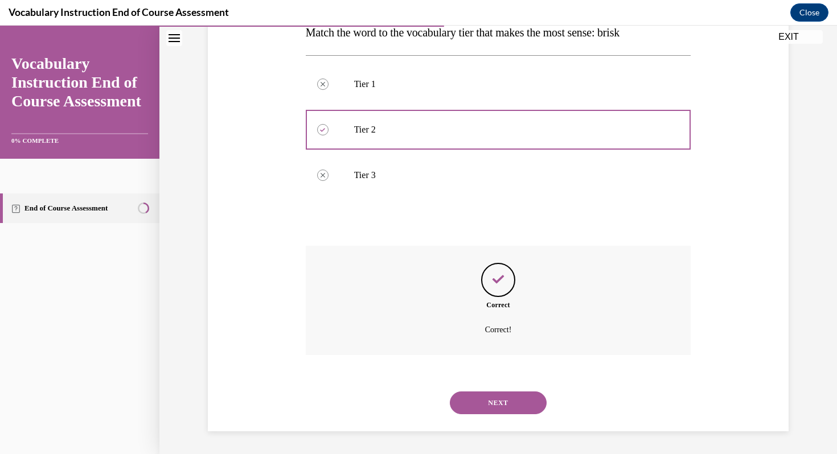
click at [501, 402] on button "NEXT" at bounding box center [498, 403] width 97 height 23
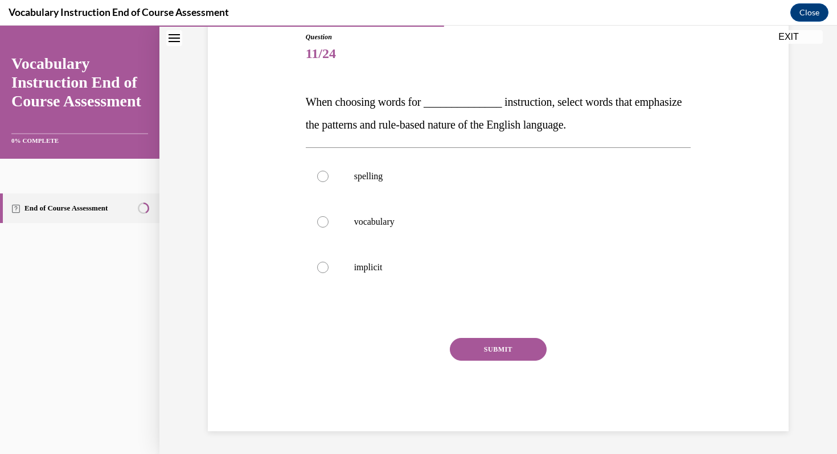
scroll to position [126, 0]
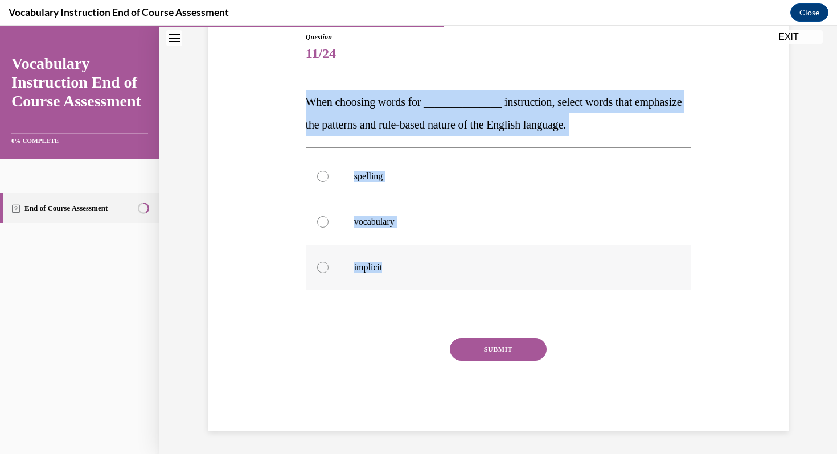
drag, startPoint x: 305, startPoint y: 85, endPoint x: 380, endPoint y: 289, distance: 217.3
click at [380, 289] on div "Question 11/24 When choosing words for ______________ instruction, select words…" at bounding box center [498, 223] width 391 height 417
copy div "When choosing words for ______________ instruction, select words that emphasize…"
click at [363, 178] on p "spelling" at bounding box center [508, 176] width 309 height 11
click at [329, 178] on input "spelling" at bounding box center [322, 176] width 11 height 11
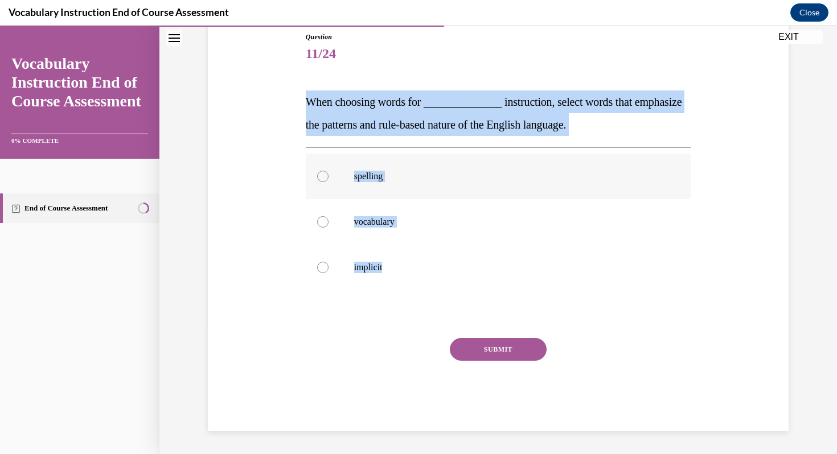
radio input "true"
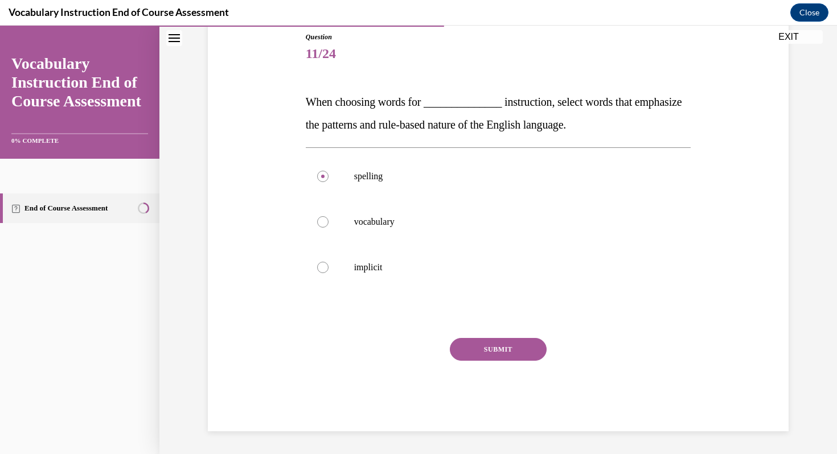
click at [508, 349] on button "SUBMIT" at bounding box center [498, 349] width 97 height 23
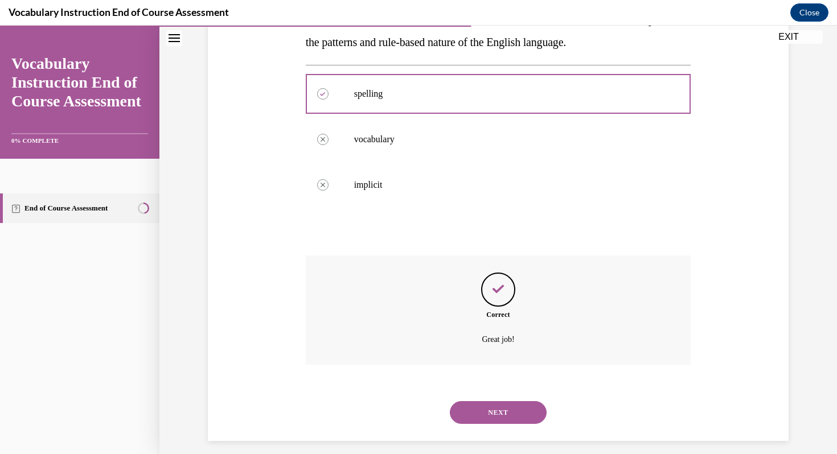
scroll to position [219, 0]
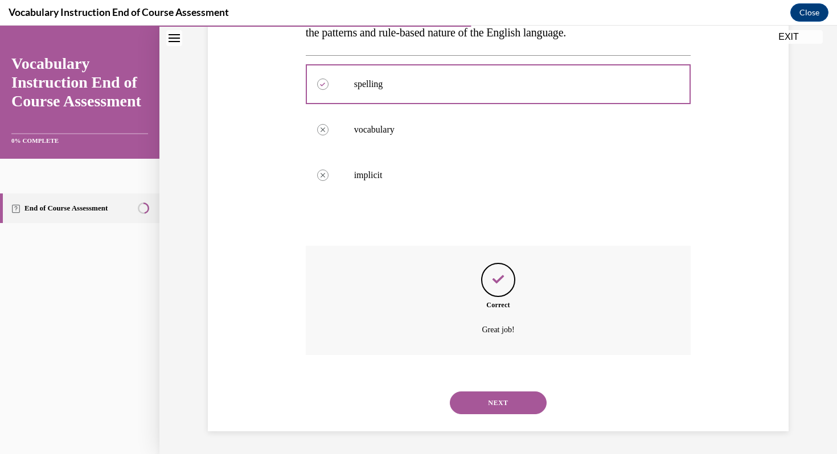
click at [500, 405] on button "NEXT" at bounding box center [498, 403] width 97 height 23
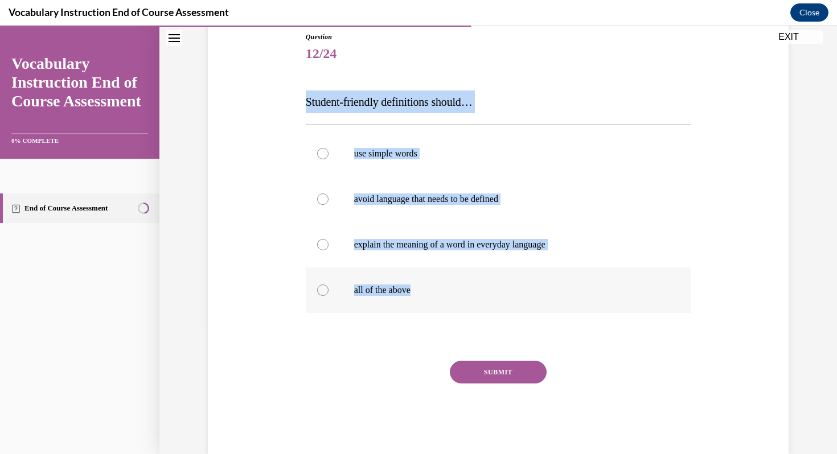
drag, startPoint x: 305, startPoint y: 80, endPoint x: 394, endPoint y: 297, distance: 233.9
click at [395, 299] on div "Question 12/24 Student-friendly definitions should… use simple words avoid lang…" at bounding box center [498, 235] width 391 height 440
copy div "Student-friendly definitions should… use simple words avoid language that needs…"
click at [378, 291] on p "all of the above" at bounding box center [508, 290] width 309 height 11
click at [329, 291] on input "all of the above" at bounding box center [322, 290] width 11 height 11
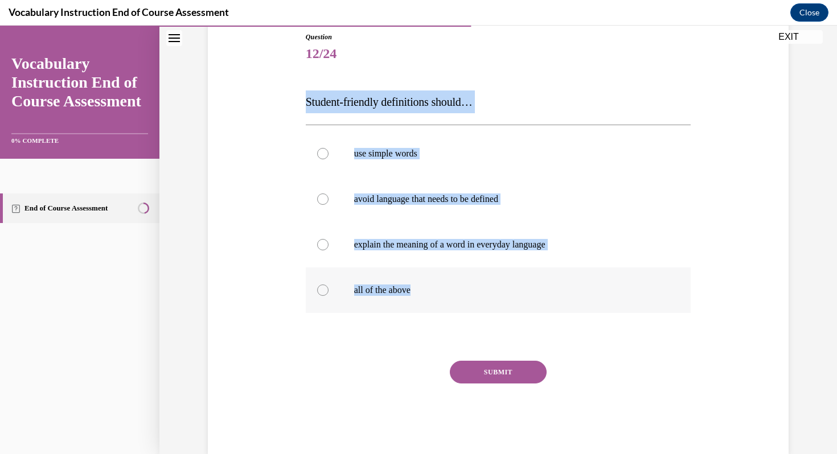
radio input "true"
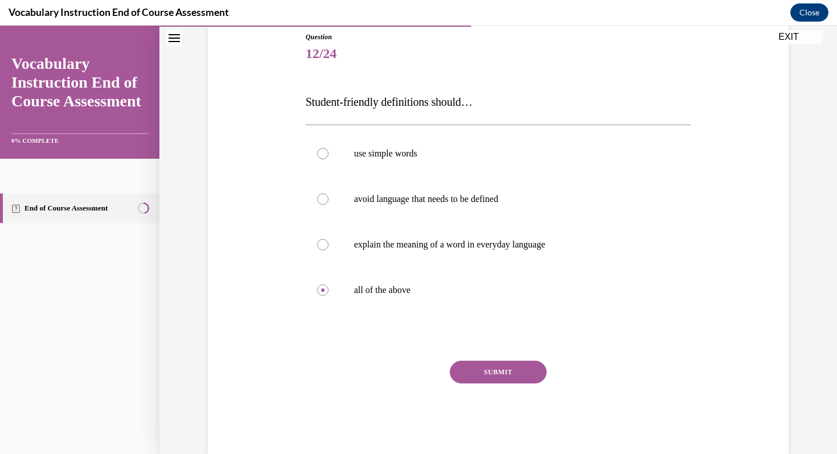
click at [494, 366] on button "SUBMIT" at bounding box center [498, 372] width 97 height 23
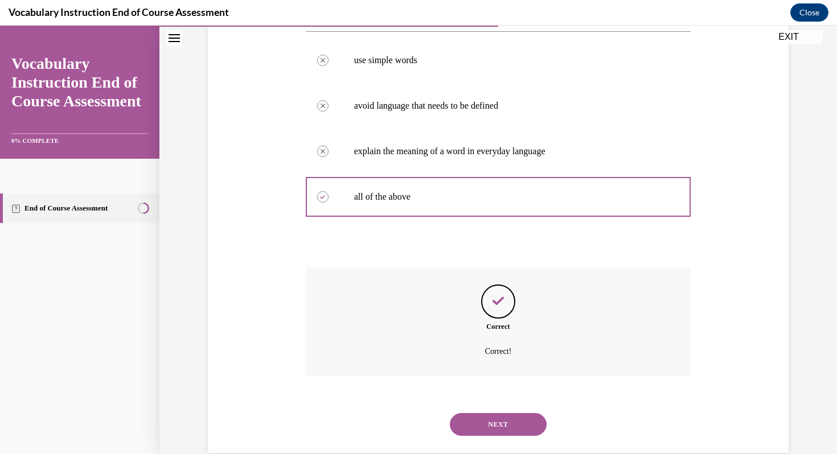
scroll to position [241, 0]
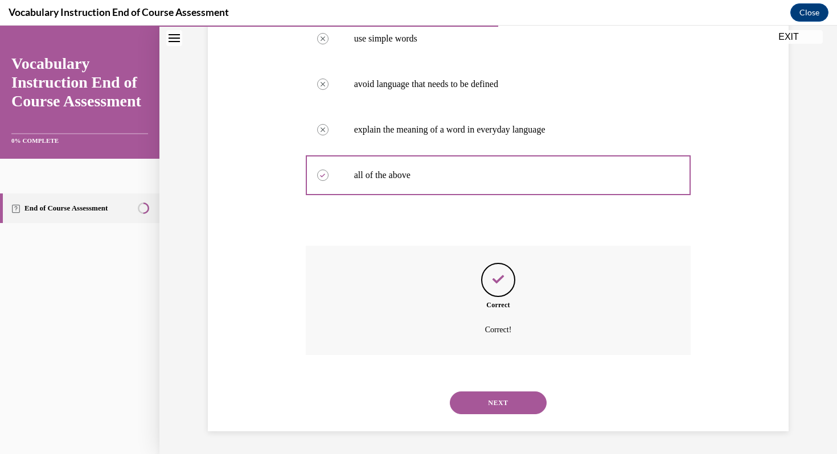
click at [494, 403] on button "NEXT" at bounding box center [498, 403] width 97 height 23
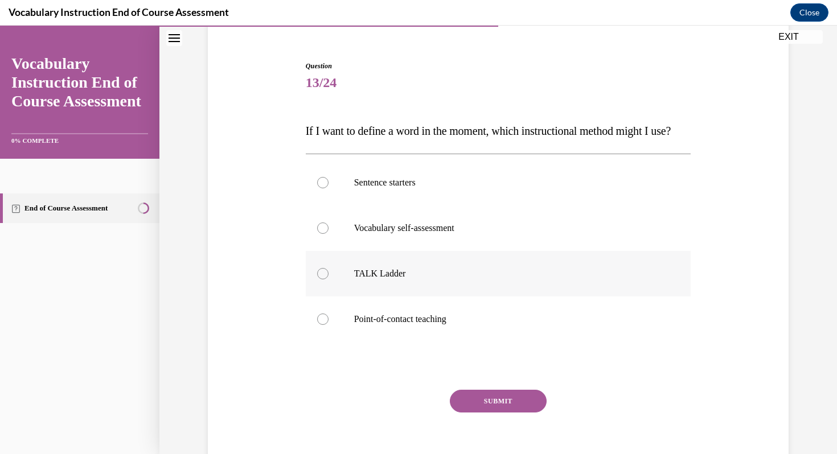
scroll to position [100, 0]
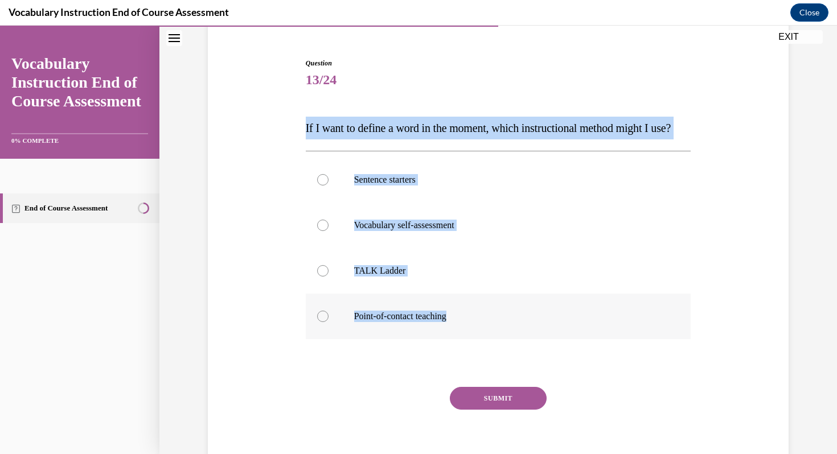
drag, startPoint x: 300, startPoint y: 123, endPoint x: 465, endPoint y: 339, distance: 272.6
click at [465, 339] on div "Question 13/24 If I want to define a word in the moment, which instructional me…" at bounding box center [498, 252] width 587 height 457
copy div "If I want to define a word in the moment, which instructional method might I us…"
click at [419, 322] on p "Point-of-contact teaching" at bounding box center [508, 316] width 309 height 11
click at [329, 322] on input "Point-of-contact teaching" at bounding box center [322, 316] width 11 height 11
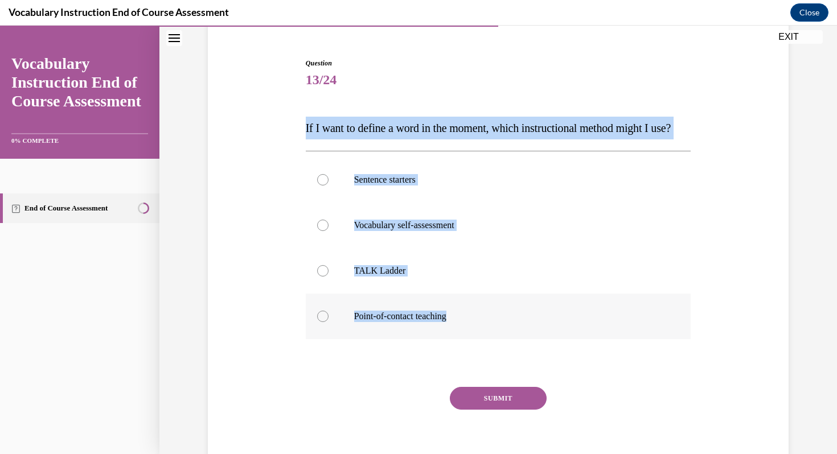
radio input "true"
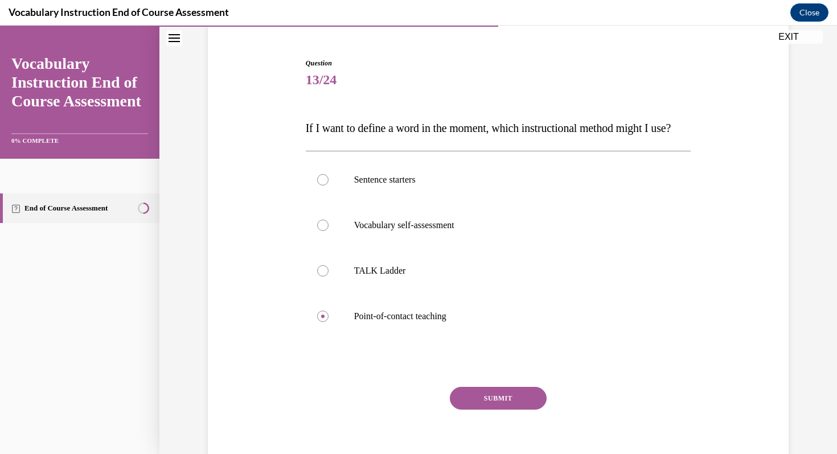
click at [500, 410] on button "SUBMIT" at bounding box center [498, 398] width 97 height 23
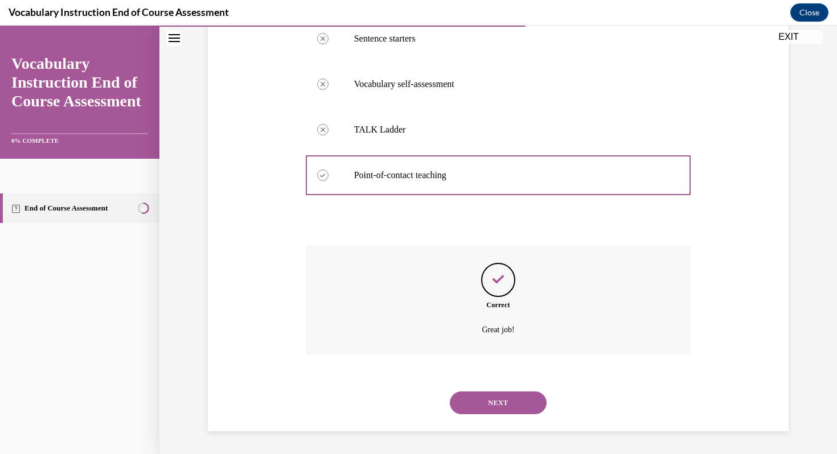
scroll to position [264, 0]
click at [501, 403] on button "NEXT" at bounding box center [498, 403] width 97 height 23
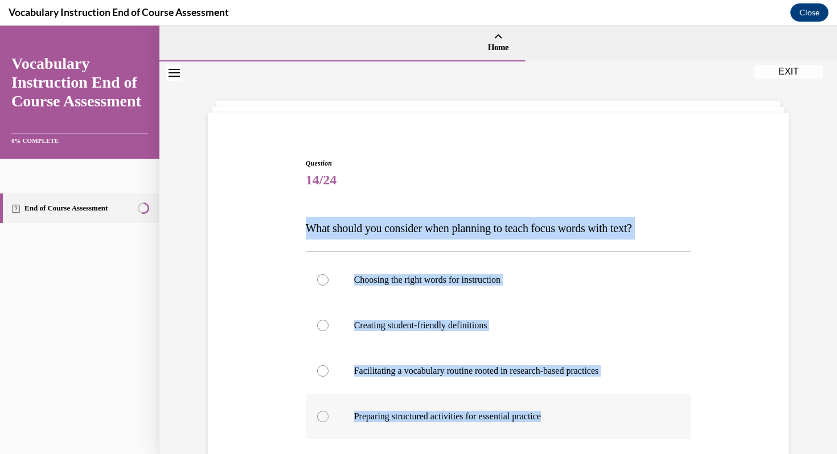
drag, startPoint x: 305, startPoint y: 227, endPoint x: 532, endPoint y: 429, distance: 304.5
click at [532, 429] on div "Question 14/24 What should you consider when planning to teach focus words with…" at bounding box center [499, 392] width 386 height 468
click at [324, 280] on div at bounding box center [322, 279] width 11 height 11
click at [324, 280] on input "Choosing the right words for instruction" at bounding box center [322, 279] width 11 height 11
radio input "true"
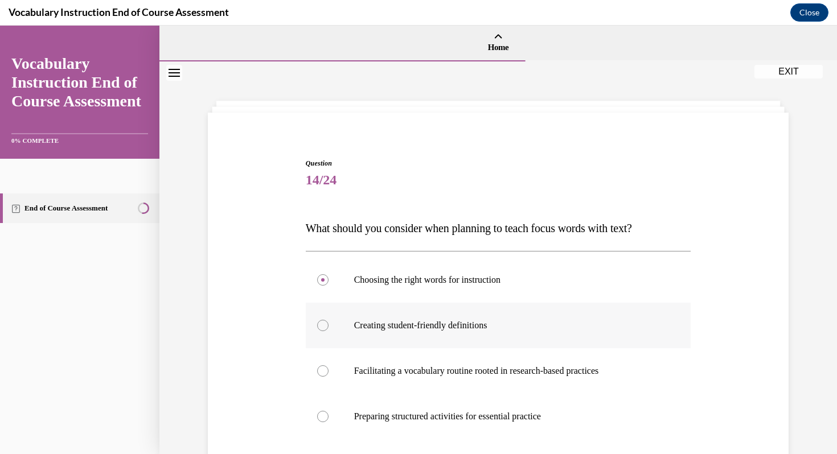
click at [323, 322] on div at bounding box center [322, 325] width 11 height 11
click at [323, 322] on input "Creating student-friendly definitions" at bounding box center [322, 325] width 11 height 11
radio input "true"
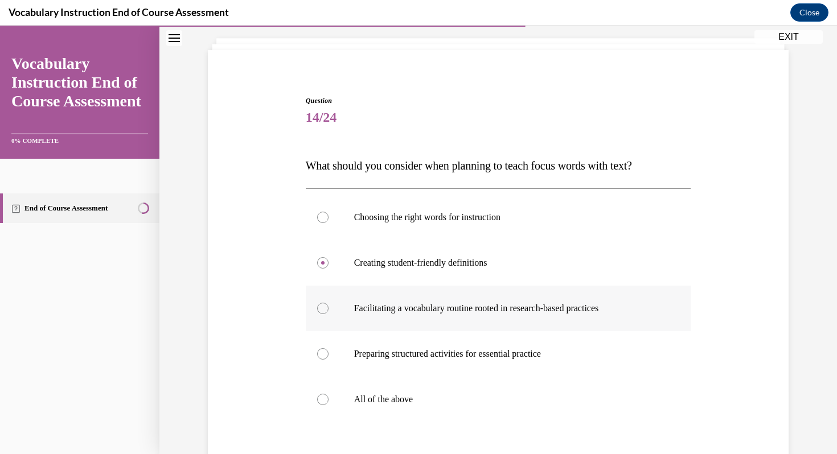
scroll to position [67, 0]
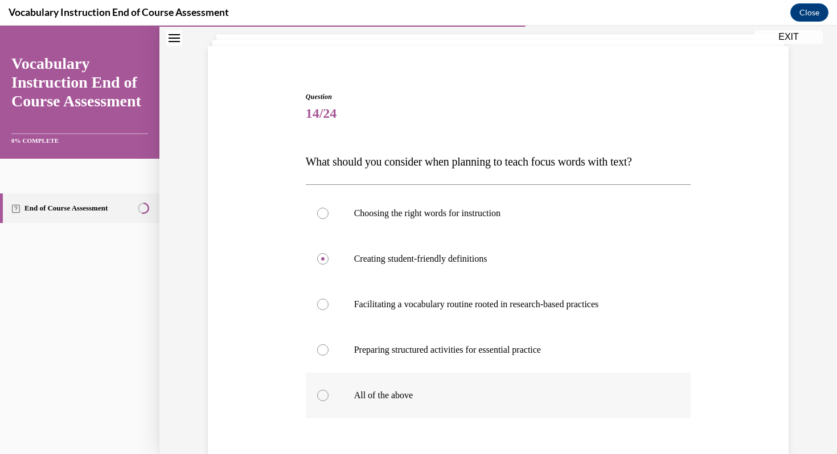
click at [322, 396] on div at bounding box center [322, 395] width 11 height 11
click at [322, 396] on input "All of the above" at bounding box center [322, 395] width 11 height 11
radio input "true"
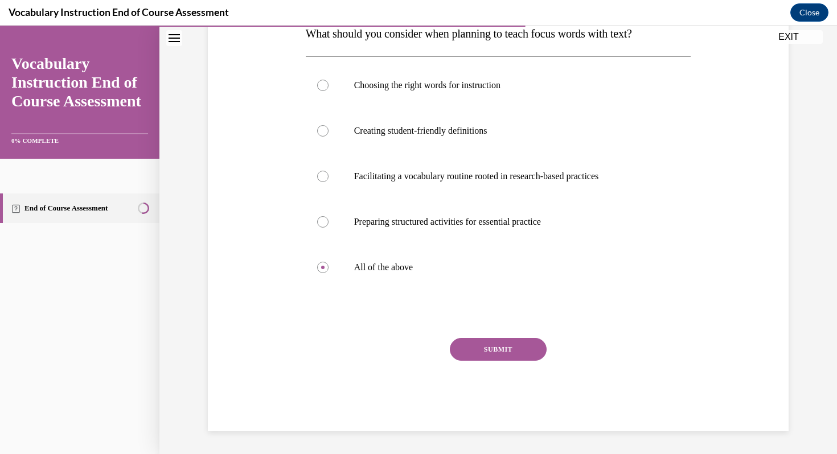
click at [495, 343] on button "SUBMIT" at bounding box center [498, 349] width 97 height 23
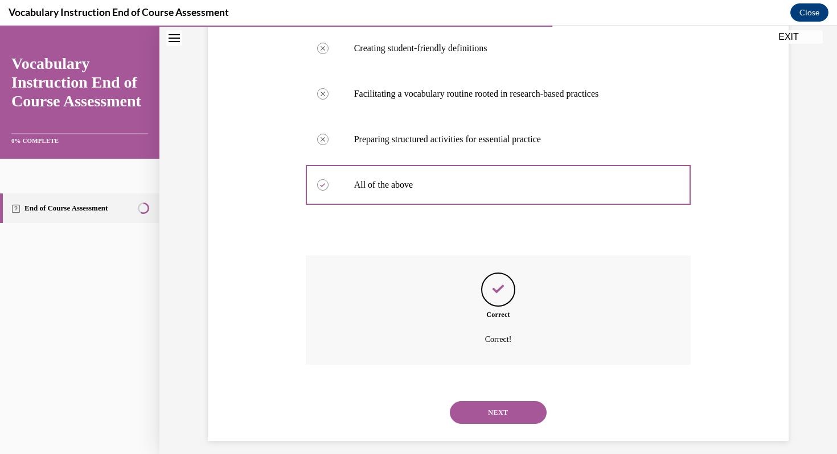
scroll to position [287, 0]
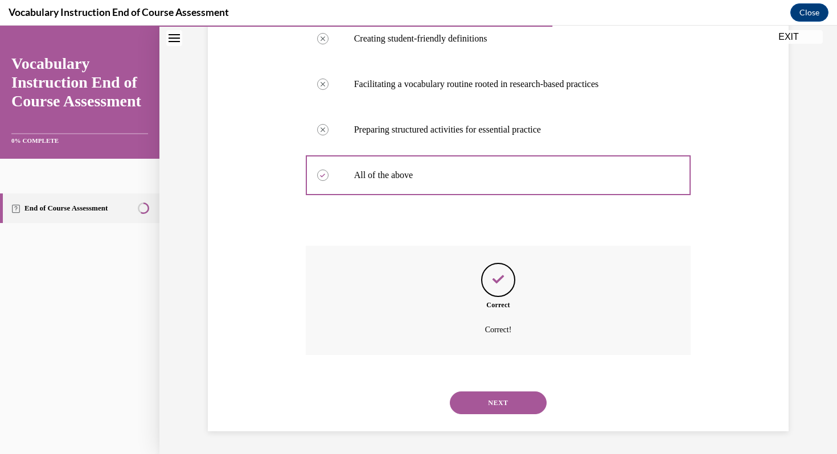
click at [499, 403] on button "NEXT" at bounding box center [498, 403] width 97 height 23
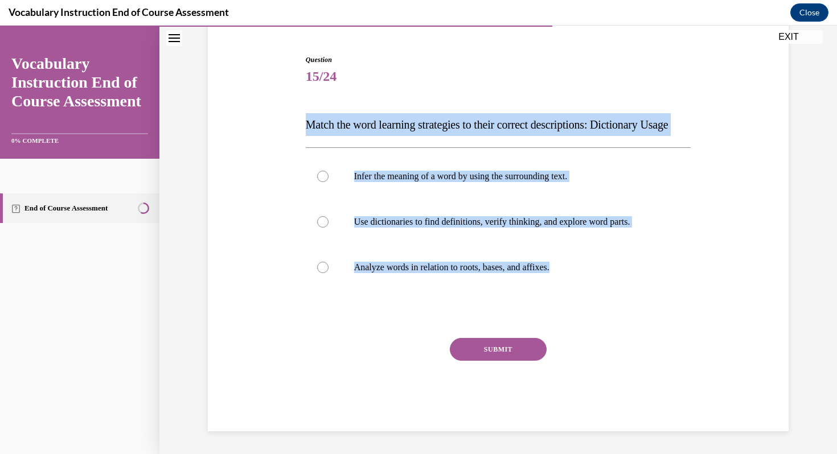
drag, startPoint x: 305, startPoint y: 100, endPoint x: 583, endPoint y: 304, distance: 344.7
click at [583, 304] on div "Question 15/24 Match the word learning strategies to their correct descriptions…" at bounding box center [498, 235] width 391 height 394
click at [458, 223] on p "Use dictionaries to find definitions, verify thinking, and explore word parts." at bounding box center [508, 221] width 309 height 11
click at [329, 223] on input "Use dictionaries to find definitions, verify thinking, and explore word parts." at bounding box center [322, 221] width 11 height 11
radio input "true"
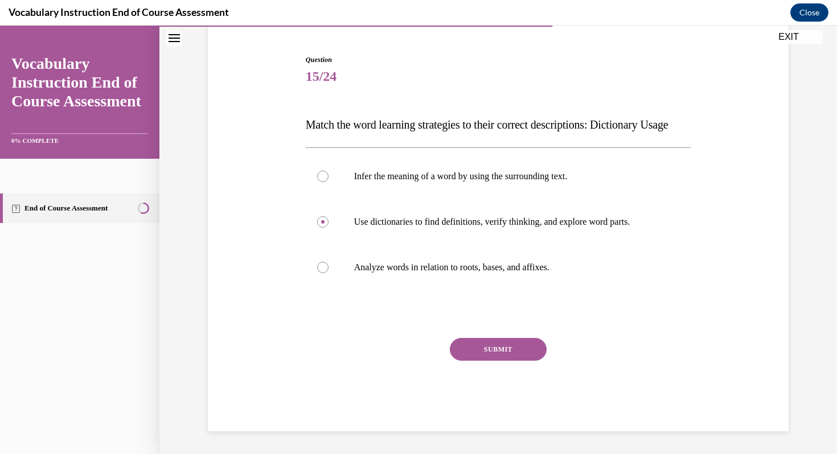
click at [509, 348] on button "SUBMIT" at bounding box center [498, 349] width 97 height 23
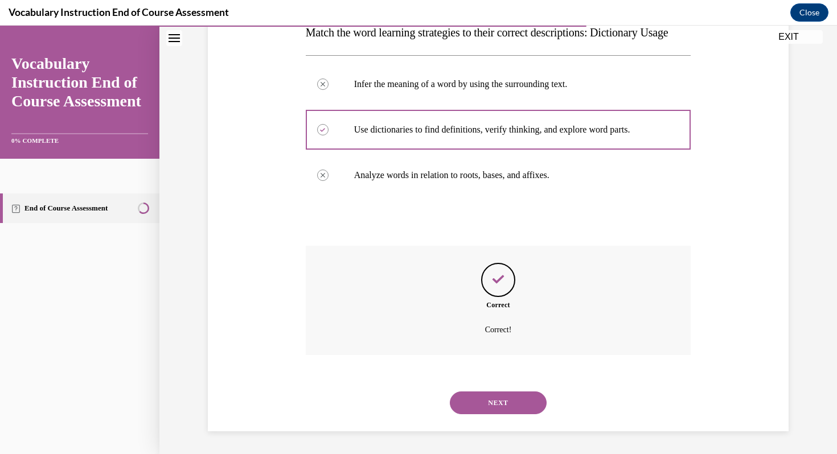
scroll to position [219, 0]
click at [500, 400] on button "NEXT" at bounding box center [498, 403] width 97 height 23
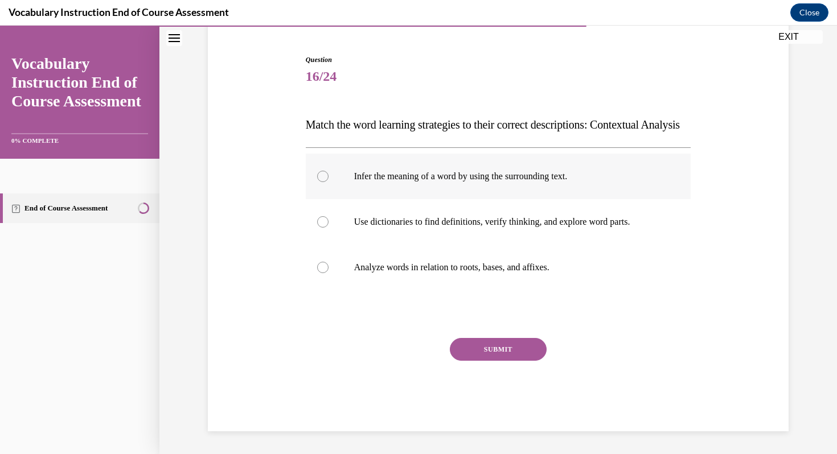
click at [519, 178] on p "Infer the meaning of a word by using the surrounding text." at bounding box center [508, 176] width 309 height 11
click at [329, 178] on input "Infer the meaning of a word by using the surrounding text." at bounding box center [322, 176] width 11 height 11
radio input "true"
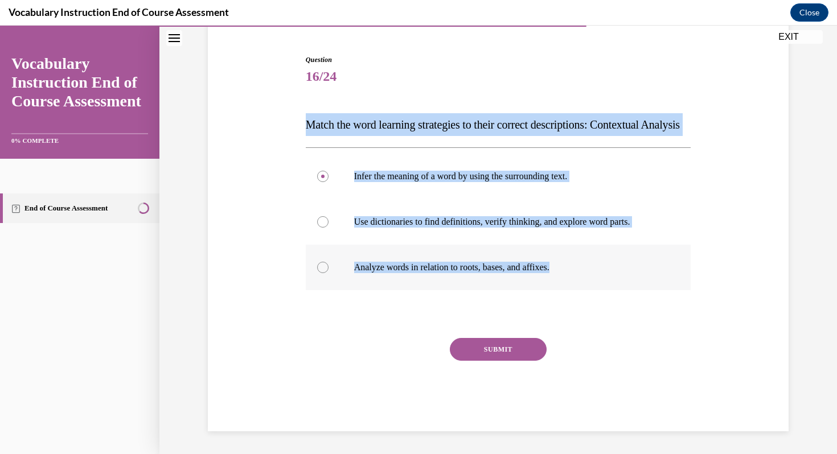
drag, startPoint x: 308, startPoint y: 95, endPoint x: 482, endPoint y: 274, distance: 250.1
click at [482, 274] on div "Question 16/24 Match the word learning strategies to their correct descriptions…" at bounding box center [499, 243] width 386 height 377
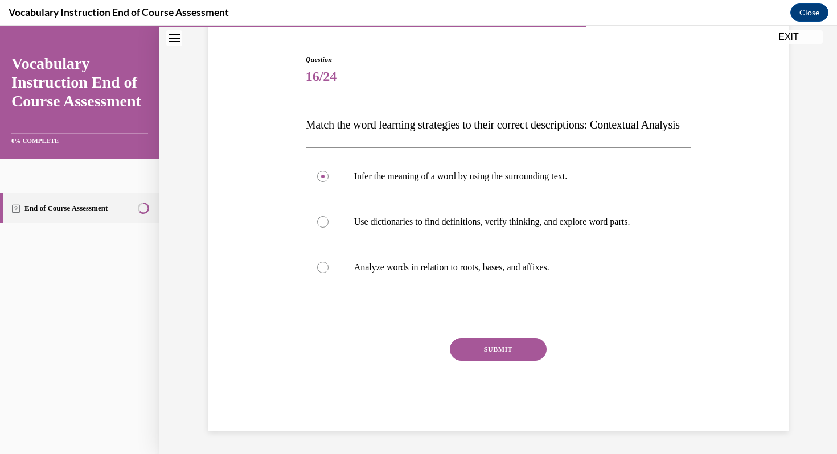
click at [497, 304] on div "Question 16/24 Match the word learning strategies to their correct descriptions…" at bounding box center [499, 243] width 386 height 377
click at [502, 350] on button "SUBMIT" at bounding box center [498, 349] width 97 height 23
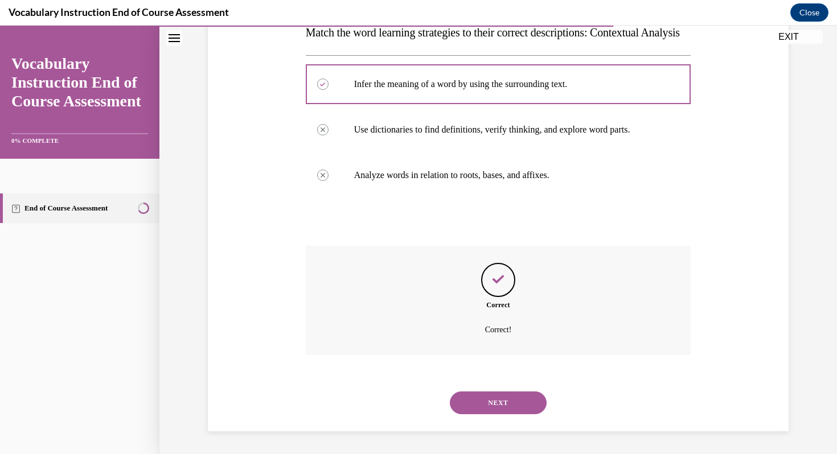
scroll to position [219, 0]
click at [503, 403] on button "NEXT" at bounding box center [498, 403] width 97 height 23
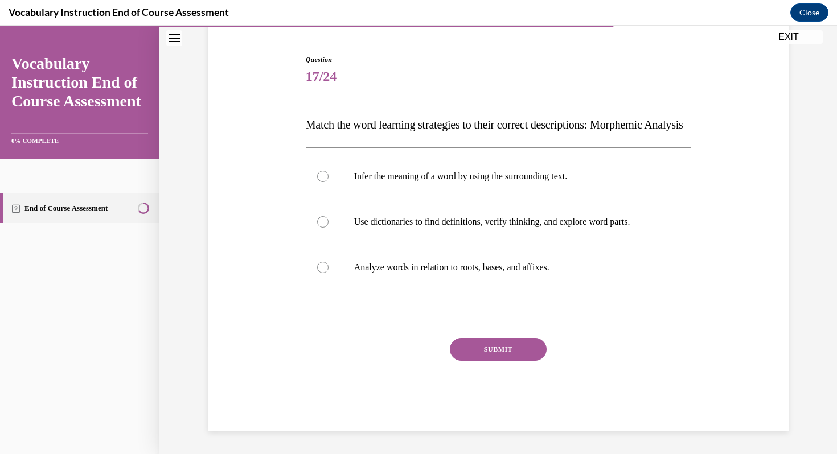
scroll to position [126, 0]
click at [420, 269] on p "Analyze words in relation to roots, bases, and affixes." at bounding box center [508, 267] width 309 height 11
click at [329, 269] on input "Analyze words in relation to roots, bases, and affixes." at bounding box center [322, 267] width 11 height 11
radio input "true"
click at [498, 349] on button "SUBMIT" at bounding box center [498, 349] width 97 height 23
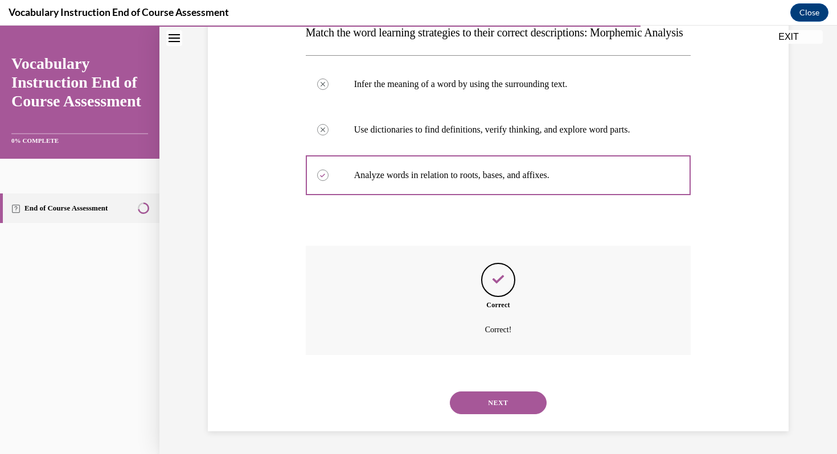
click at [514, 407] on button "NEXT" at bounding box center [498, 403] width 97 height 23
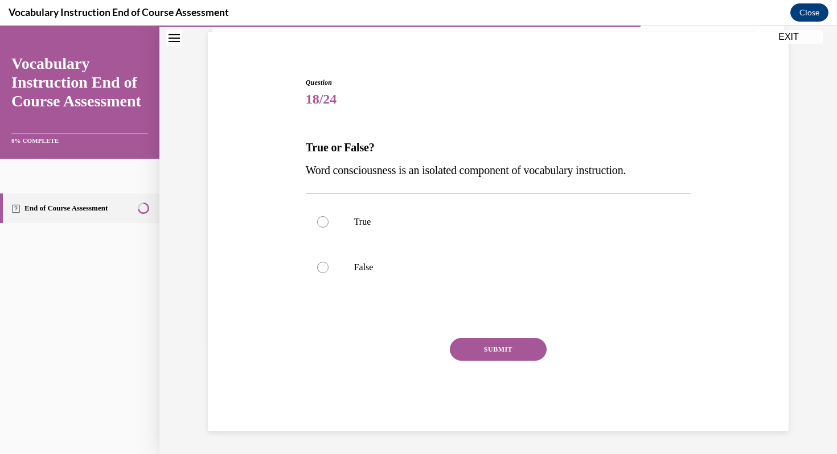
scroll to position [81, 0]
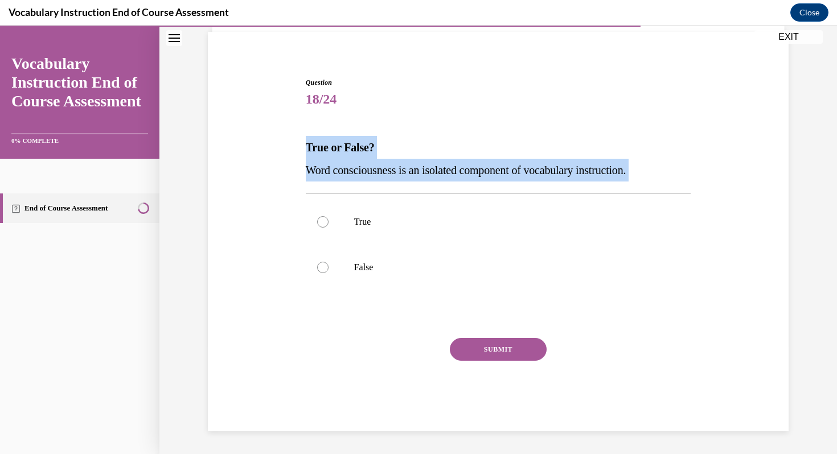
drag, startPoint x: 305, startPoint y: 141, endPoint x: 425, endPoint y: 182, distance: 127.5
click at [425, 183] on div "Question 18/24 True or False? Word consciousness is an isolated component of vo…" at bounding box center [498, 245] width 391 height 371
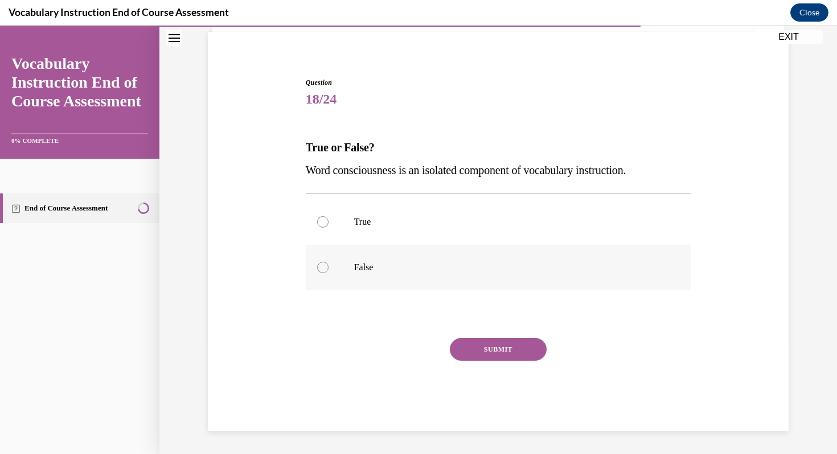
click at [355, 271] on p "False" at bounding box center [508, 267] width 309 height 11
click at [329, 271] on input "False" at bounding box center [322, 267] width 11 height 11
radio input "true"
click at [497, 350] on button "SUBMIT" at bounding box center [498, 349] width 97 height 23
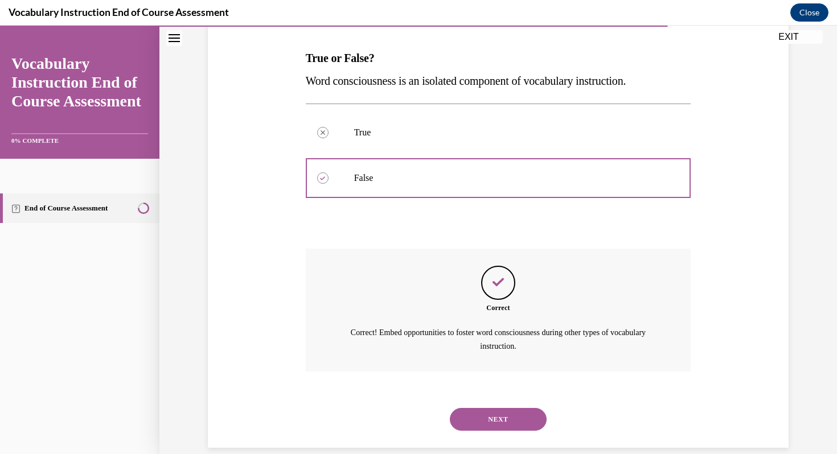
scroll to position [186, 0]
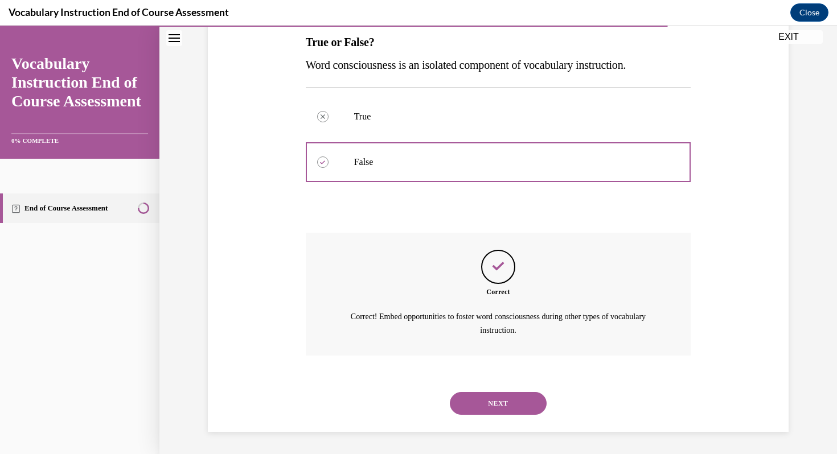
click at [494, 405] on button "NEXT" at bounding box center [498, 403] width 97 height 23
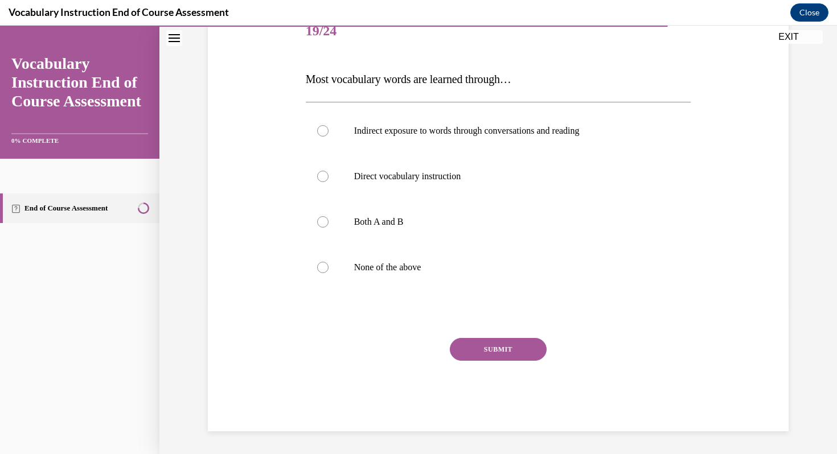
scroll to position [126, 0]
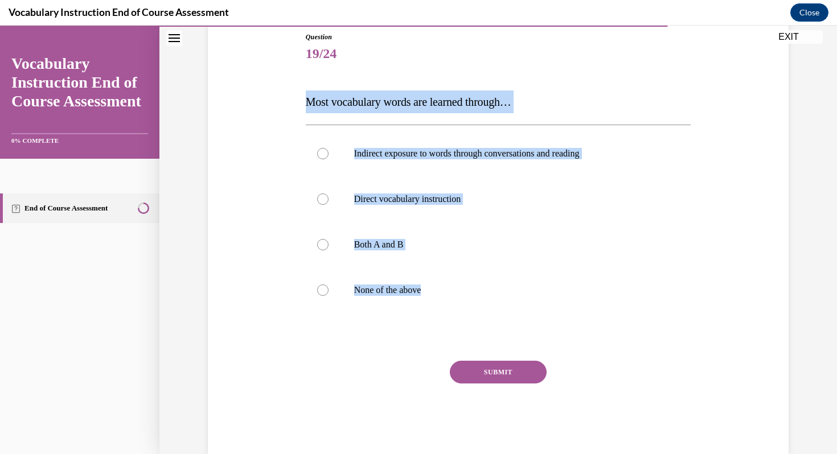
drag, startPoint x: 302, startPoint y: 90, endPoint x: 481, endPoint y: 341, distance: 307.8
click at [482, 341] on div "Question 19/24 Most vocabulary words are learned through… Indirect exposure to …" at bounding box center [498, 235] width 391 height 440
click at [325, 151] on div at bounding box center [322, 153] width 11 height 11
click at [325, 151] on input "Indirect exposure to words through conversations and reading" at bounding box center [322, 153] width 11 height 11
radio input "true"
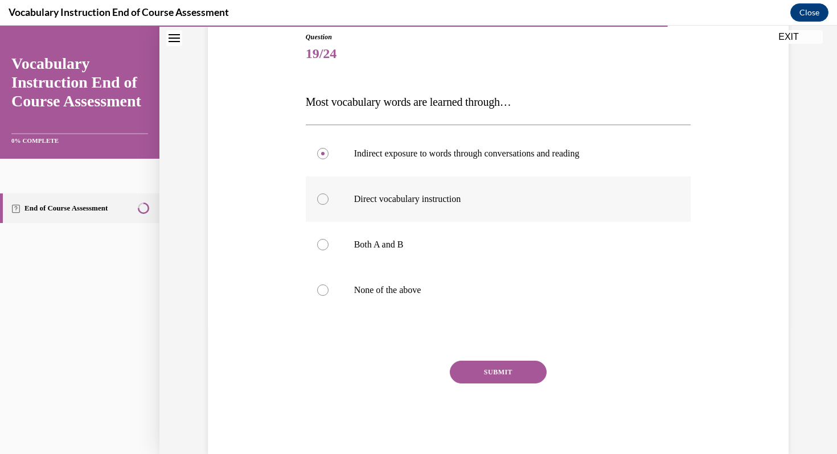
click at [325, 200] on div at bounding box center [322, 199] width 11 height 11
click at [325, 200] on input "Direct vocabulary instruction" at bounding box center [322, 199] width 11 height 11
radio input "true"
click at [326, 241] on div at bounding box center [322, 244] width 11 height 11
click at [326, 241] on input "Both A and B" at bounding box center [322, 244] width 11 height 11
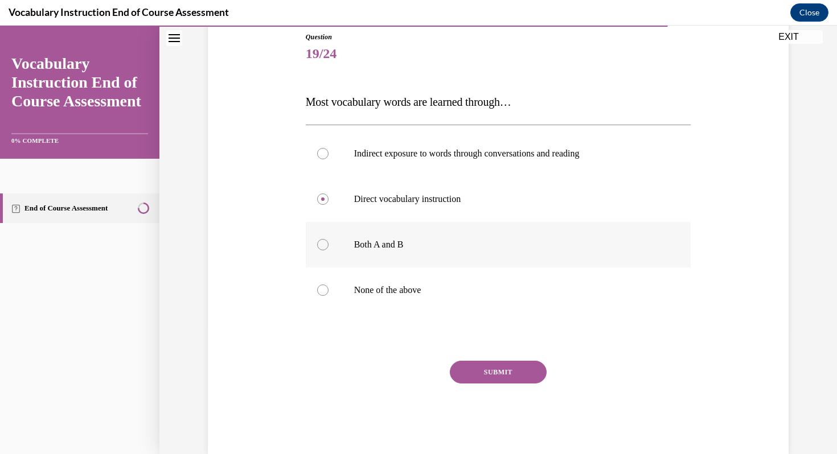
radio input "true"
click at [498, 373] on button "SUBMIT" at bounding box center [498, 372] width 97 height 23
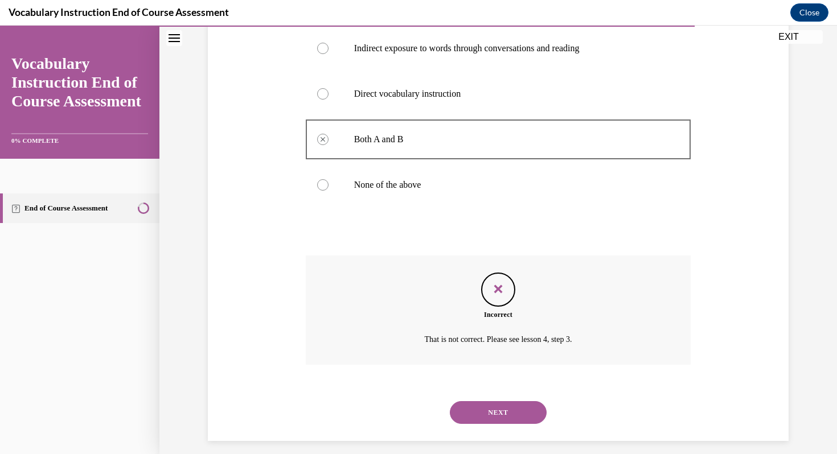
scroll to position [241, 0]
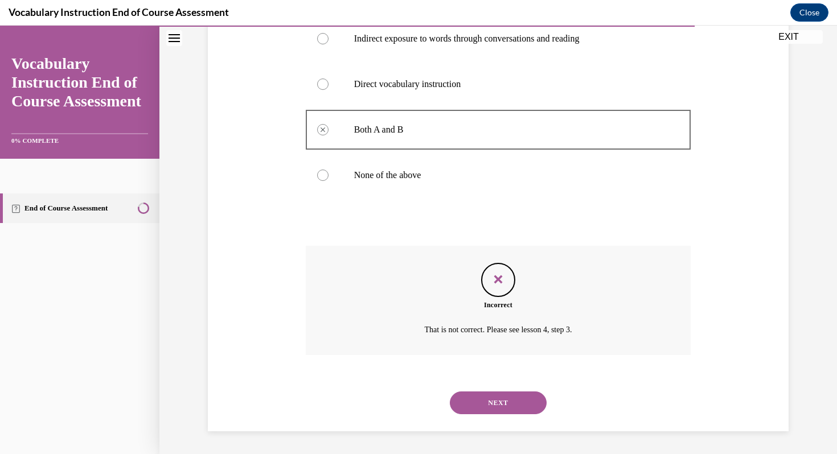
click at [498, 402] on button "NEXT" at bounding box center [498, 403] width 97 height 23
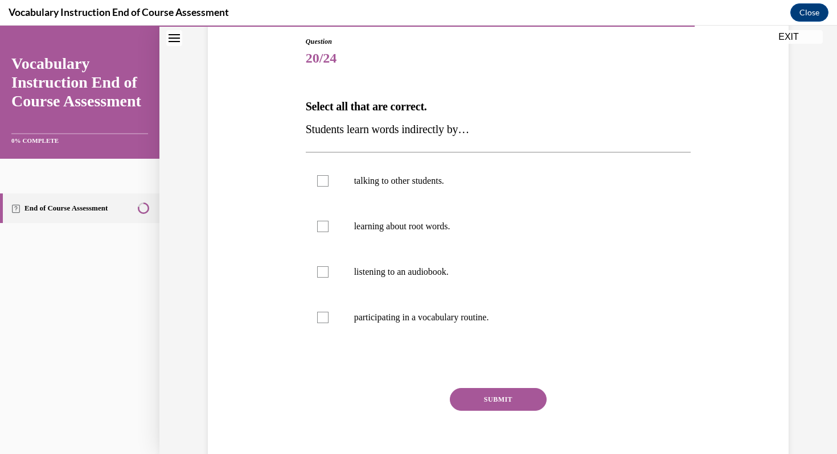
scroll to position [122, 0]
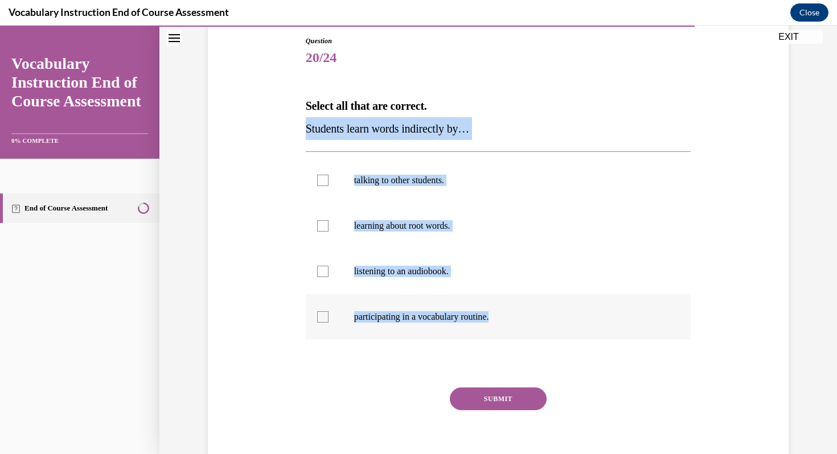
drag, startPoint x: 305, startPoint y: 128, endPoint x: 511, endPoint y: 318, distance: 280.9
click at [511, 318] on div "Question 20/24 Select all that are correct. Students learn words indirectly by……" at bounding box center [498, 250] width 391 height 462
click at [324, 180] on div at bounding box center [322, 180] width 11 height 11
click at [324, 180] on input "talking to other students." at bounding box center [322, 180] width 11 height 11
checkbox input "true"
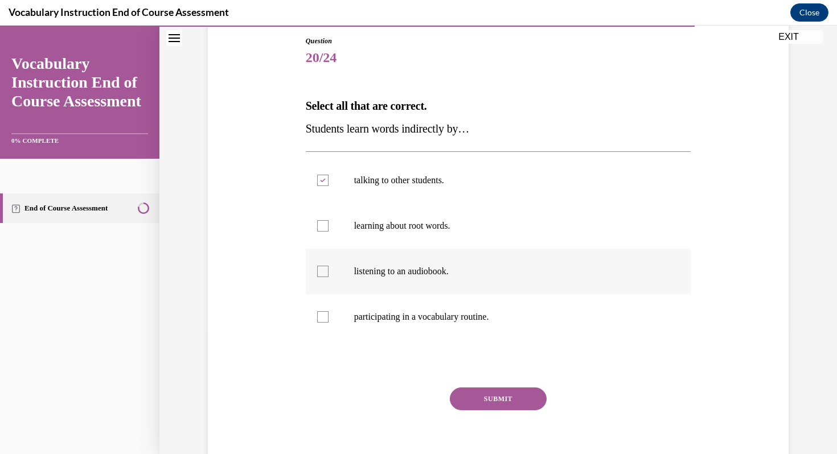
click at [323, 272] on div at bounding box center [322, 271] width 11 height 11
click at [323, 272] on input "listening to an audiobook." at bounding box center [322, 271] width 11 height 11
checkbox input "true"
click at [322, 227] on div at bounding box center [322, 225] width 11 height 11
click at [322, 227] on input "learning about root words." at bounding box center [322, 225] width 11 height 11
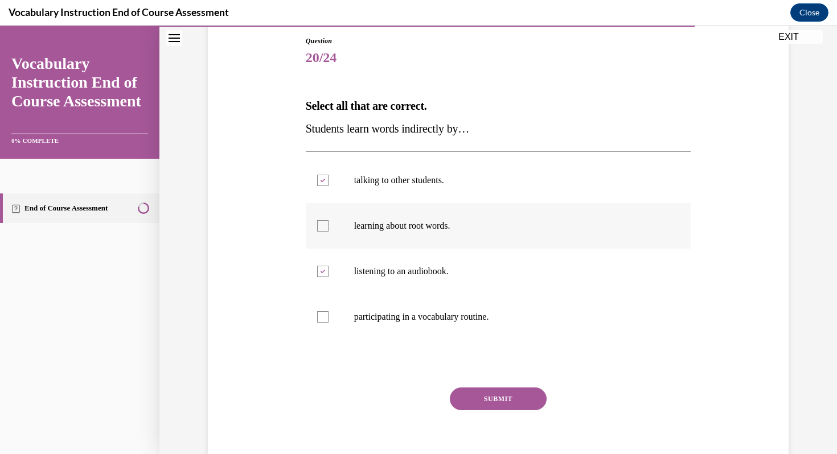
checkbox input "true"
click at [325, 317] on div at bounding box center [322, 317] width 11 height 11
click at [325, 317] on input "participating in a vocabulary routine." at bounding box center [322, 317] width 11 height 11
checkbox input "true"
click at [505, 399] on button "SUBMIT" at bounding box center [498, 399] width 97 height 23
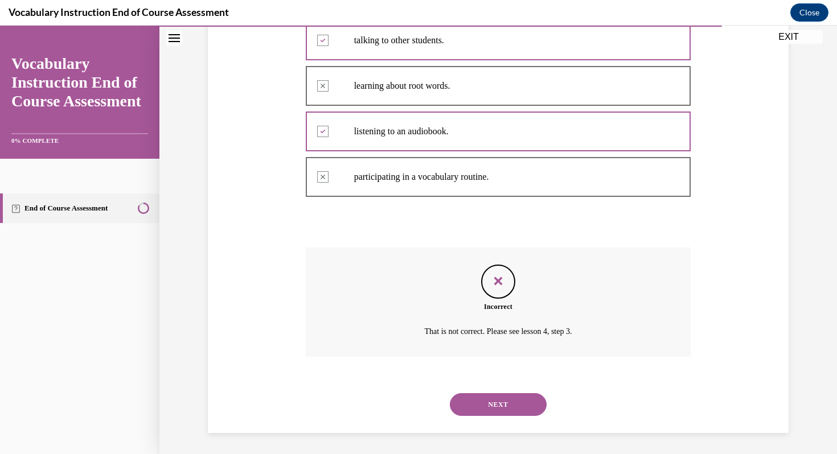
scroll to position [264, 0]
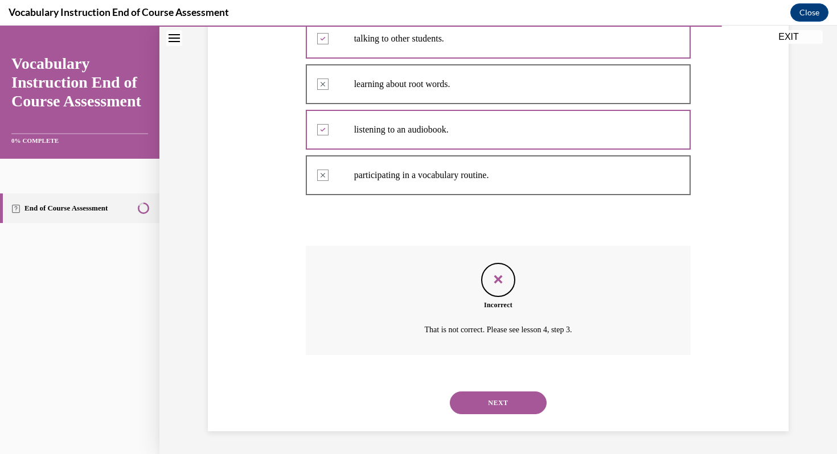
click at [505, 402] on button "NEXT" at bounding box center [498, 403] width 97 height 23
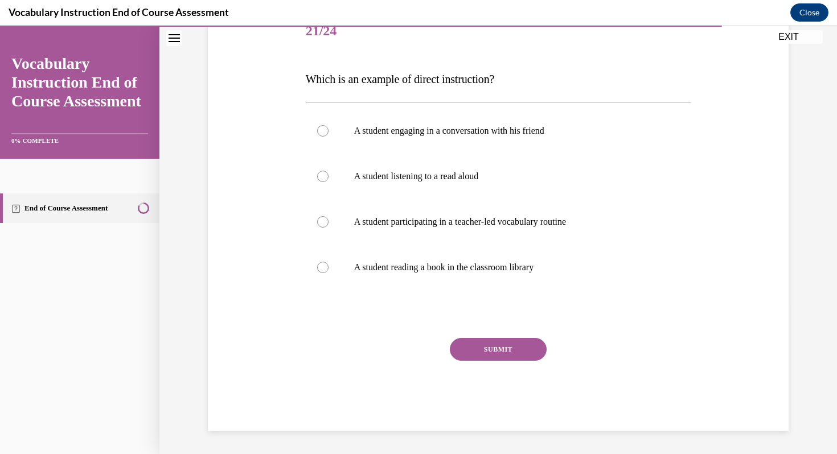
scroll to position [126, 0]
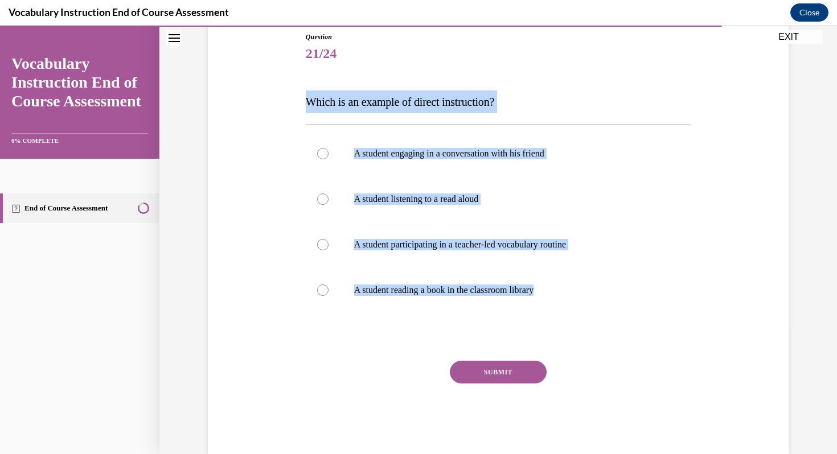
drag, startPoint x: 305, startPoint y: 89, endPoint x: 482, endPoint y: 334, distance: 302.5
click at [482, 334] on div "Question 21/24 Which is an example of direct instruction? A student engaging in…" at bounding box center [498, 235] width 391 height 440
click at [400, 245] on p "A student participating in a teacher-led vocabulary routine" at bounding box center [508, 244] width 309 height 11
click at [329, 245] on input "A student participating in a teacher-led vocabulary routine" at bounding box center [322, 244] width 11 height 11
radio input "true"
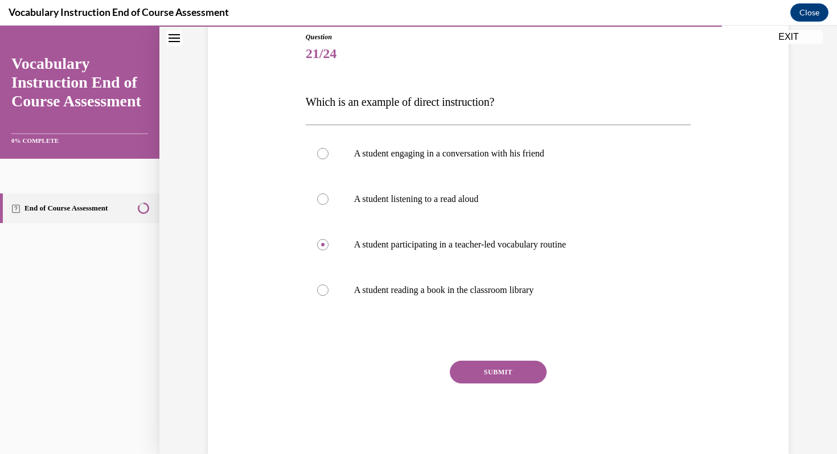
click at [506, 370] on button "SUBMIT" at bounding box center [498, 372] width 97 height 23
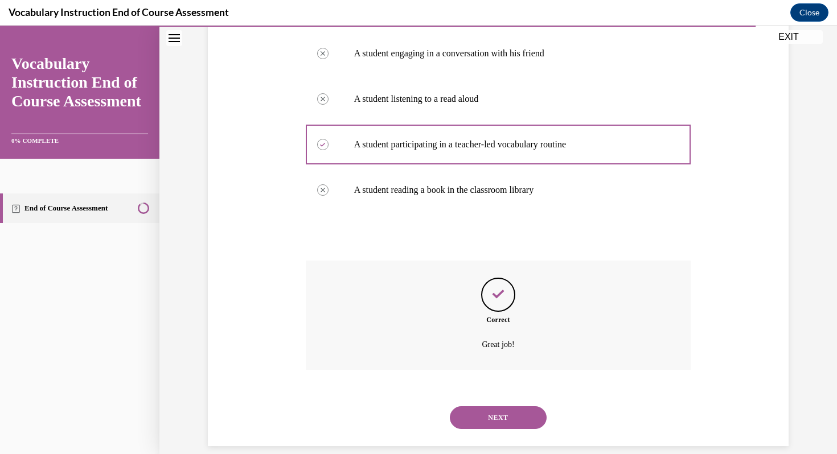
scroll to position [241, 0]
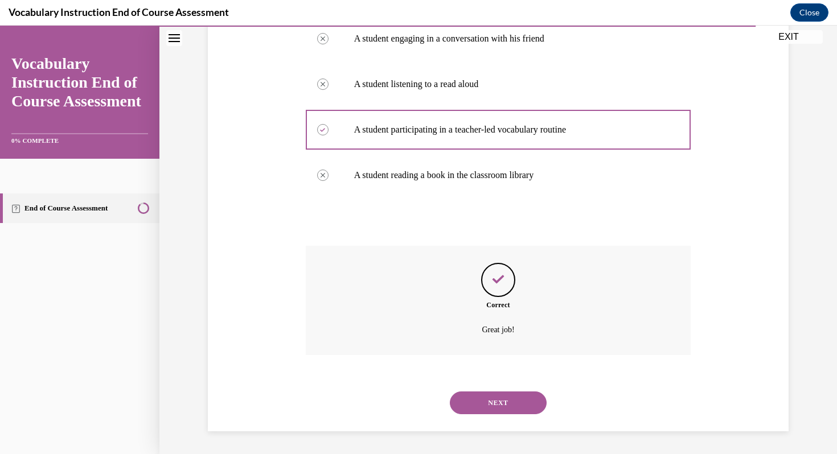
click at [506, 399] on button "NEXT" at bounding box center [498, 403] width 97 height 23
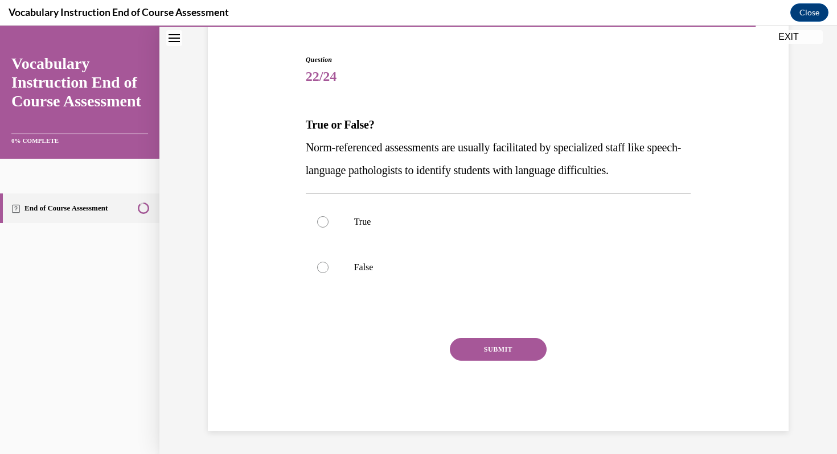
scroll to position [104, 0]
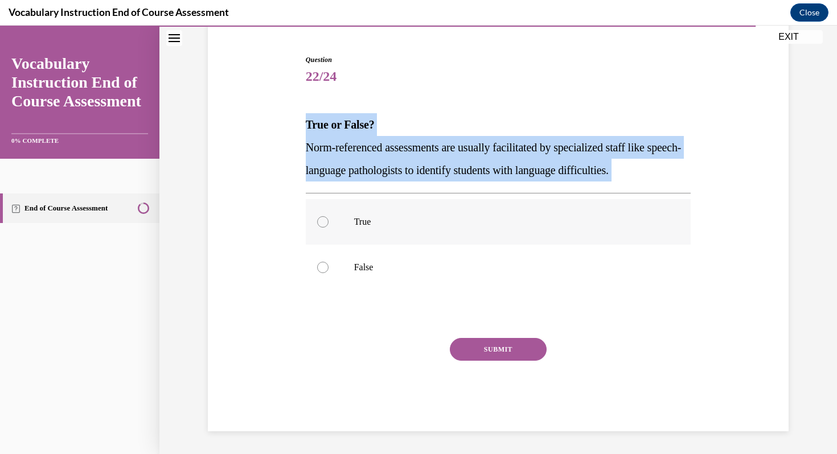
drag, startPoint x: 302, startPoint y: 112, endPoint x: 548, endPoint y: 214, distance: 265.6
click at [548, 214] on div "Question 22/24 True or False? Norm-referenced assessments are usually facilitat…" at bounding box center [498, 235] width 391 height 394
click at [303, 119] on div "Question 22/24 True or False? Norm-referenced assessments are usually facilitat…" at bounding box center [498, 235] width 391 height 394
drag, startPoint x: 304, startPoint y: 117, endPoint x: 488, endPoint y: 188, distance: 197.4
click at [488, 188] on div "Question 22/24 True or False? Norm-referenced assessments are usually facilitat…" at bounding box center [498, 235] width 391 height 394
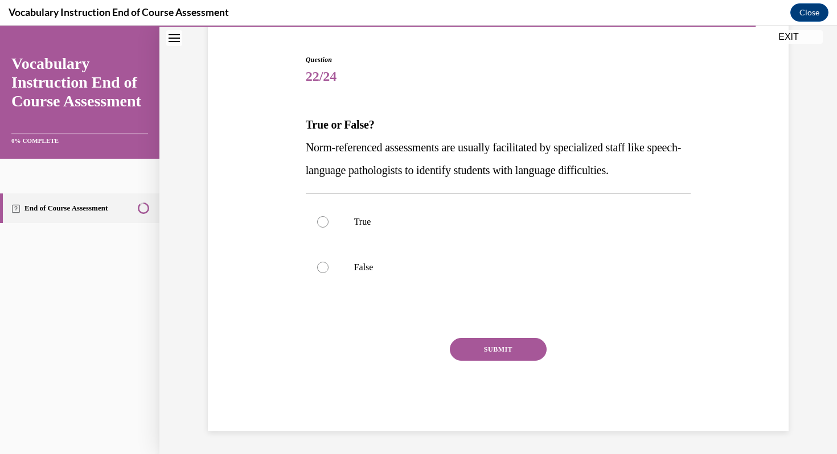
click at [497, 98] on div "Question 22/24 True or False? Norm-referenced assessments are usually facilitat…" at bounding box center [499, 243] width 386 height 377
click at [370, 226] on p "True" at bounding box center [508, 221] width 309 height 11
click at [329, 226] on input "True" at bounding box center [322, 221] width 11 height 11
radio input "true"
click at [491, 347] on button "SUBMIT" at bounding box center [498, 349] width 97 height 23
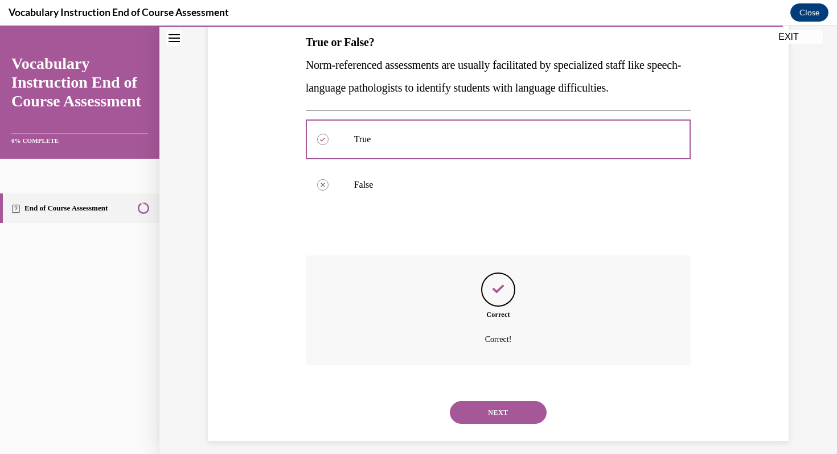
scroll to position [196, 0]
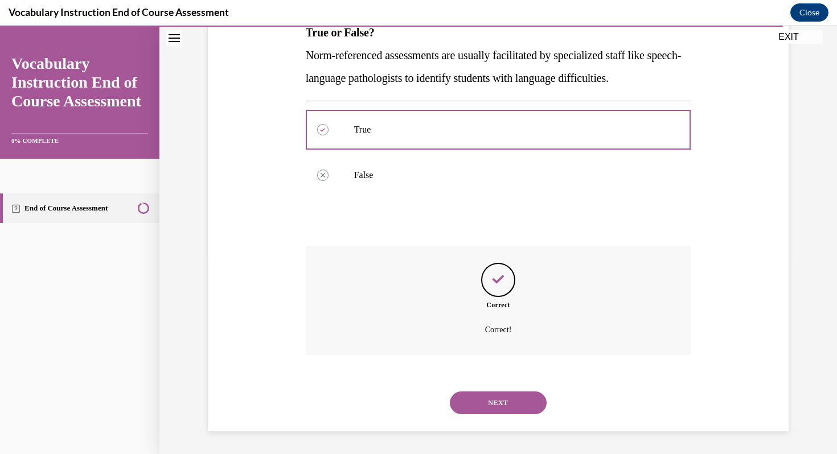
click at [502, 400] on button "NEXT" at bounding box center [498, 403] width 97 height 23
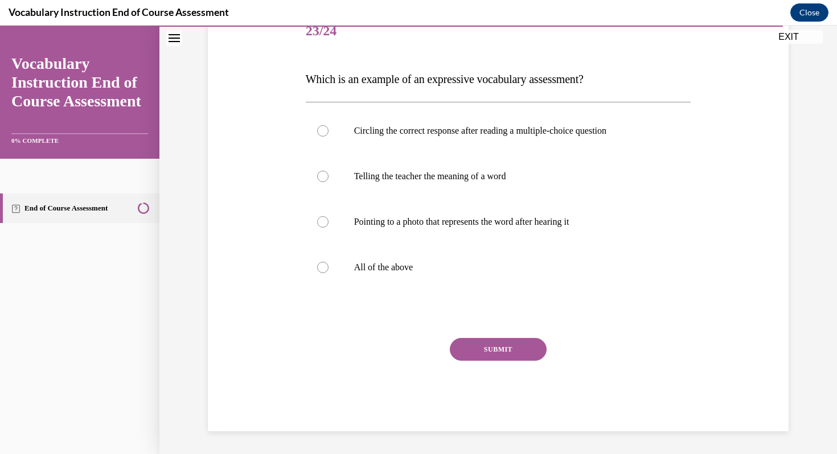
scroll to position [126, 0]
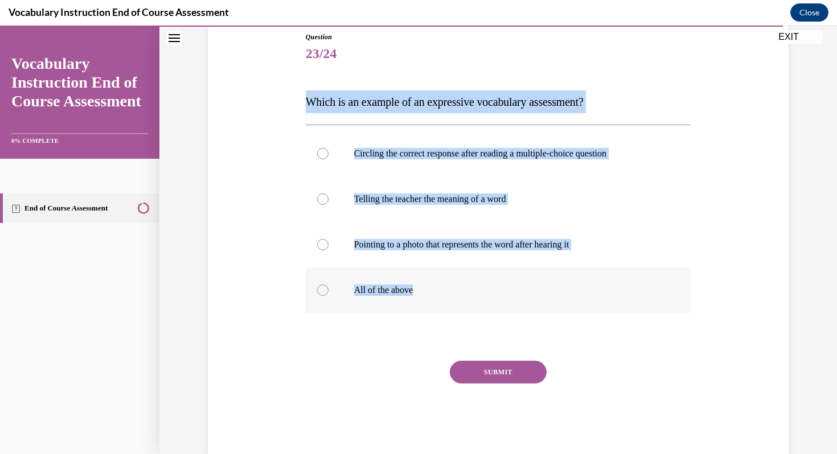
drag, startPoint x: 305, startPoint y: 99, endPoint x: 445, endPoint y: 294, distance: 240.2
click at [445, 295] on div "Question 23/24 Which is an example of an expressive vocabulary assessment? Circ…" at bounding box center [498, 235] width 391 height 440
click at [391, 196] on p "Telling the teacher the meaning of a word" at bounding box center [508, 199] width 309 height 11
click at [329, 196] on input "Telling the teacher the meaning of a word" at bounding box center [322, 199] width 11 height 11
radio input "true"
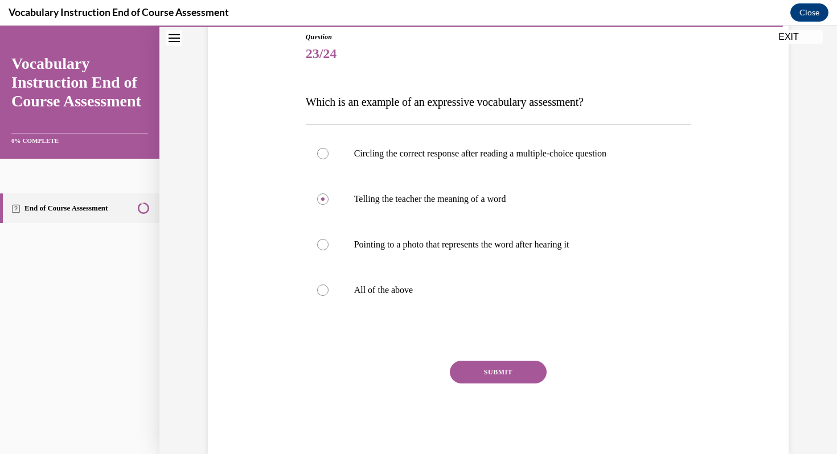
click at [502, 370] on button "SUBMIT" at bounding box center [498, 372] width 97 height 23
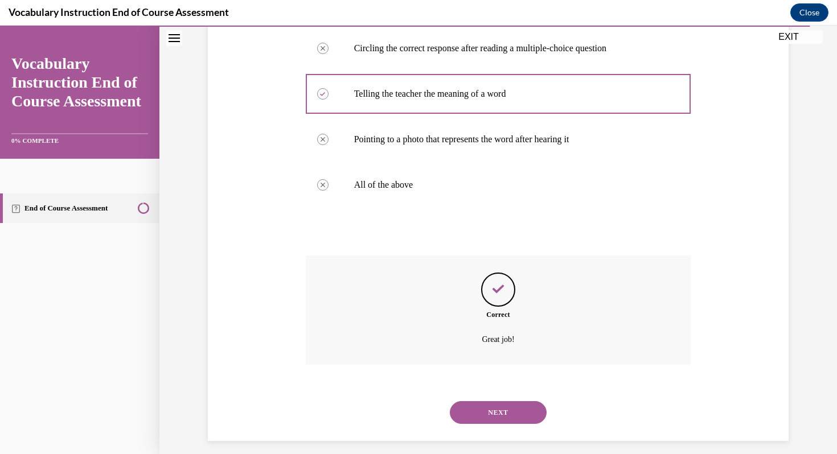
scroll to position [241, 0]
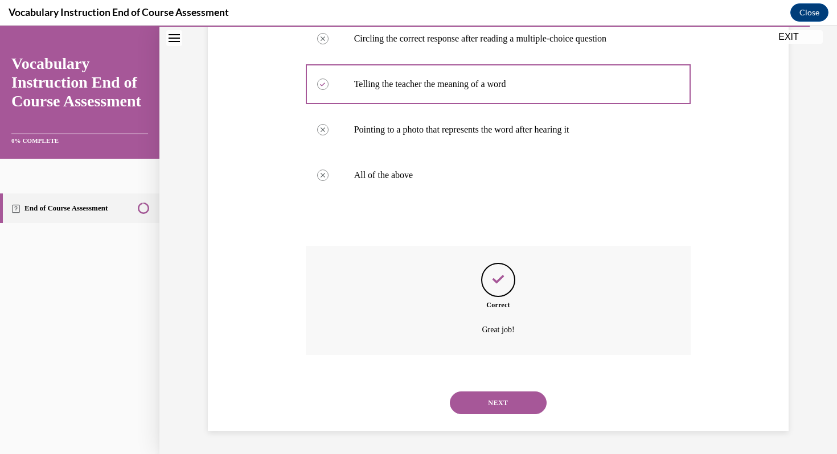
click at [512, 405] on button "NEXT" at bounding box center [498, 403] width 97 height 23
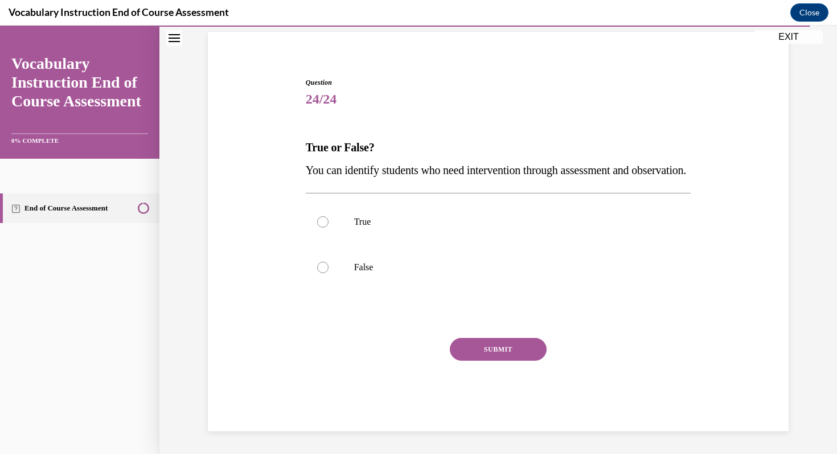
scroll to position [104, 0]
click at [334, 218] on label "True" at bounding box center [499, 222] width 386 height 46
click at [329, 218] on input "True" at bounding box center [322, 221] width 11 height 11
radio input "true"
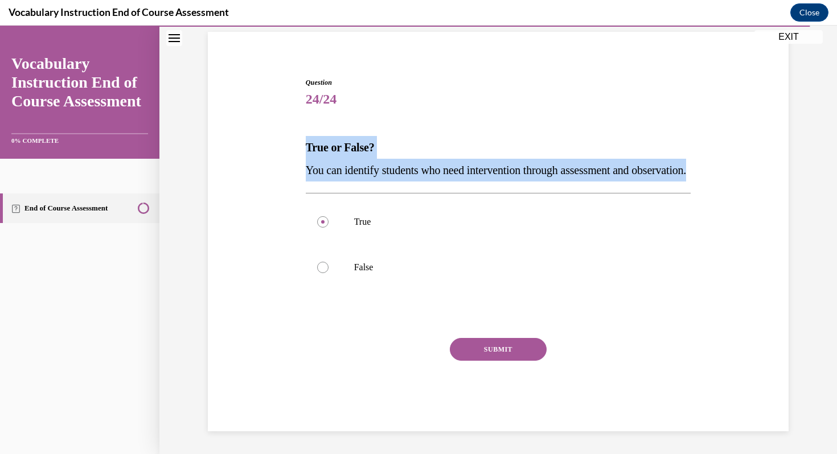
drag, startPoint x: 305, startPoint y: 120, endPoint x: 372, endPoint y: 175, distance: 86.6
click at [372, 175] on div "True or False? You can identify students who need intervention through assessme…" at bounding box center [499, 159] width 386 height 46
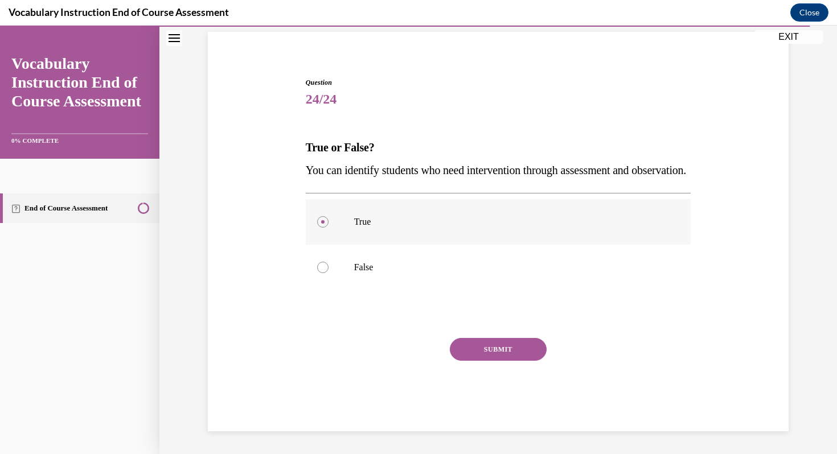
click at [366, 227] on p "True" at bounding box center [508, 221] width 309 height 11
click at [329, 227] on input "True" at bounding box center [322, 221] width 11 height 11
click at [501, 349] on button "SUBMIT" at bounding box center [498, 349] width 97 height 23
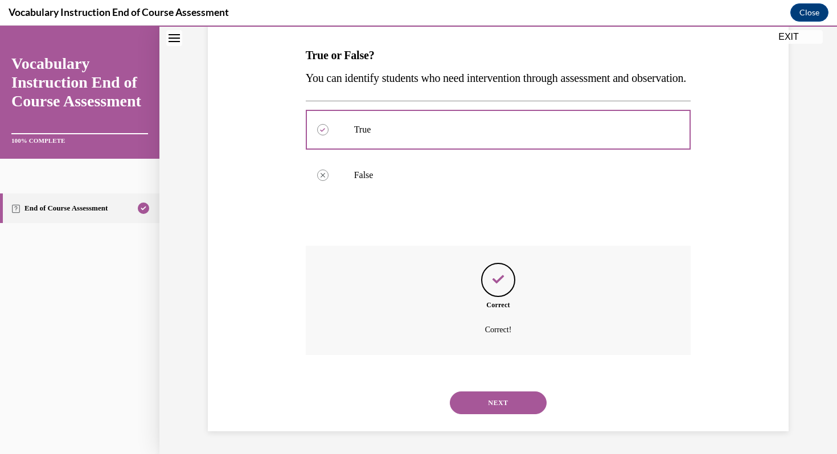
scroll to position [196, 0]
click at [505, 407] on button "NEXT" at bounding box center [498, 403] width 97 height 23
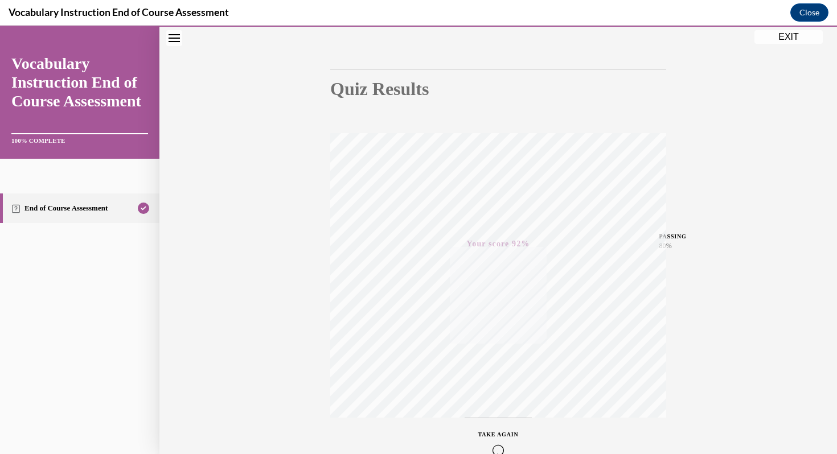
scroll to position [155, 0]
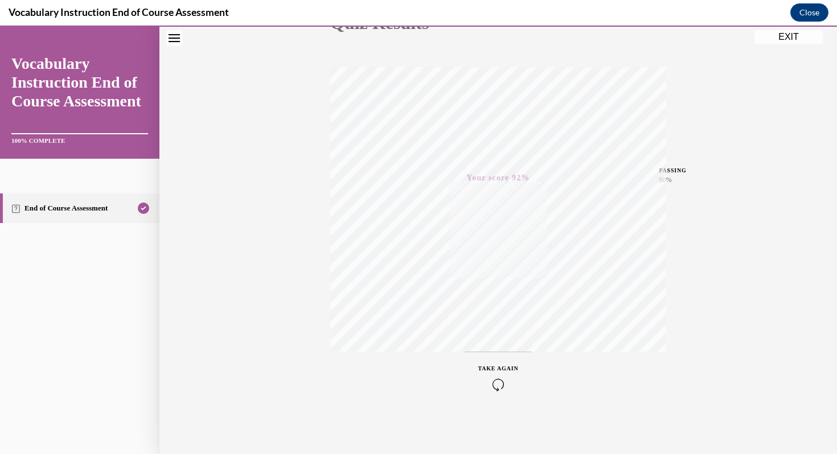
click at [788, 36] on button "EXIT" at bounding box center [789, 37] width 68 height 14
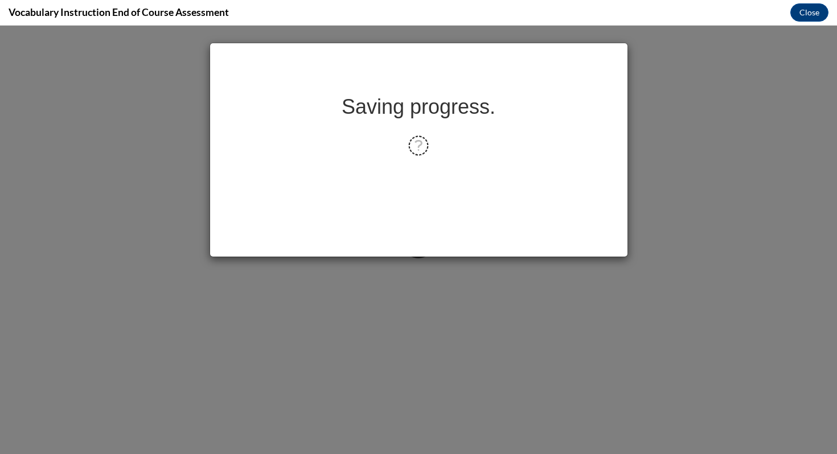
scroll to position [0, 0]
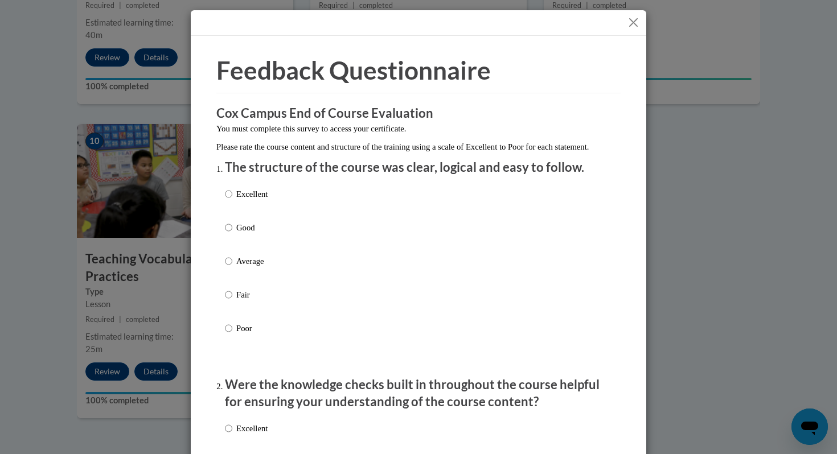
click at [252, 200] on p "Excellent" at bounding box center [251, 194] width 31 height 13
click at [232, 200] on input "Excellent" at bounding box center [228, 194] width 7 height 13
radio input "true"
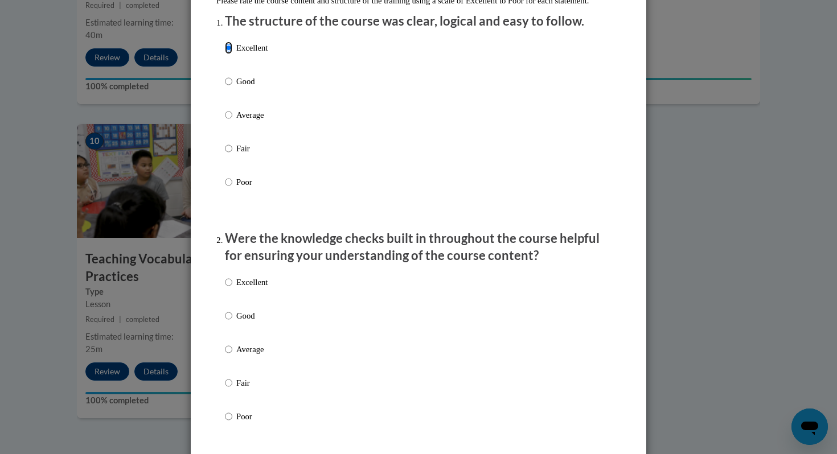
scroll to position [203, 0]
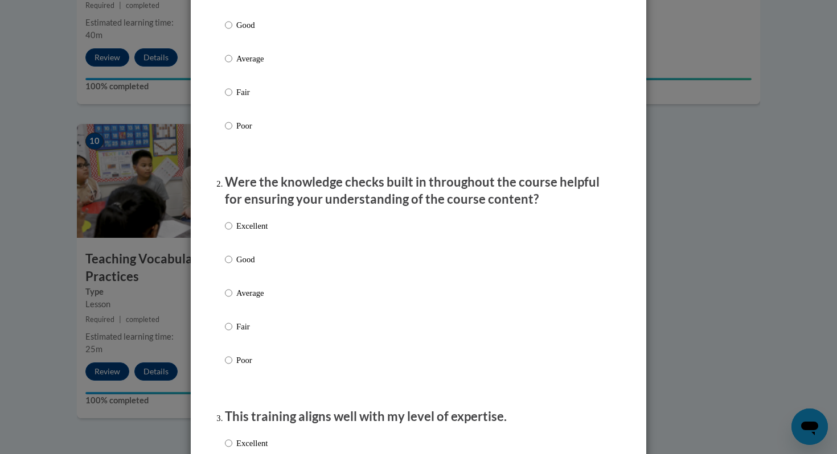
click at [259, 232] on p "Excellent" at bounding box center [251, 226] width 31 height 13
click at [232, 232] on input "Excellent" at bounding box center [228, 226] width 7 height 13
radio input "true"
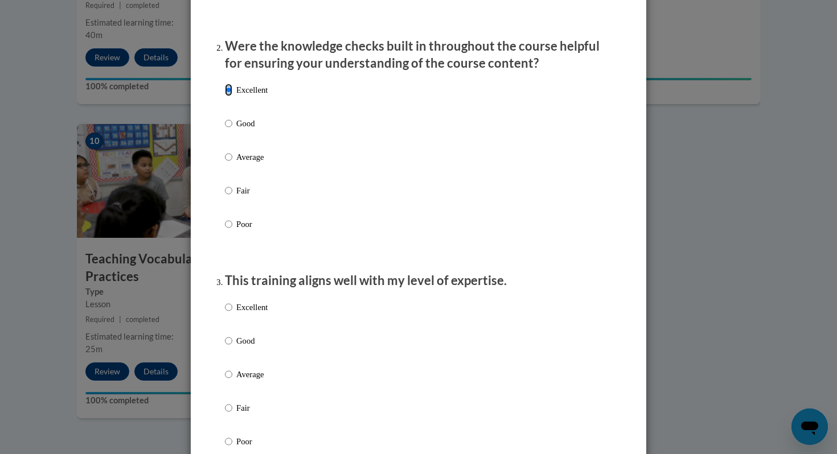
scroll to position [428, 0]
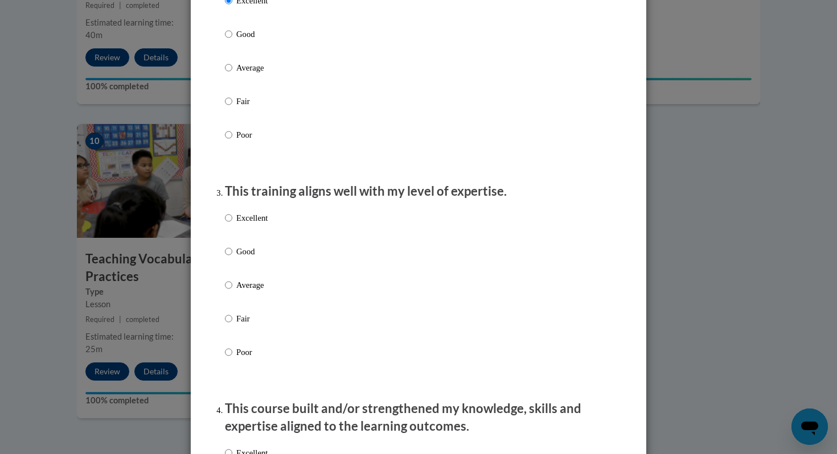
click at [263, 224] on p "Excellent" at bounding box center [251, 218] width 31 height 13
click at [232, 224] on input "Excellent" at bounding box center [228, 218] width 7 height 13
radio input "true"
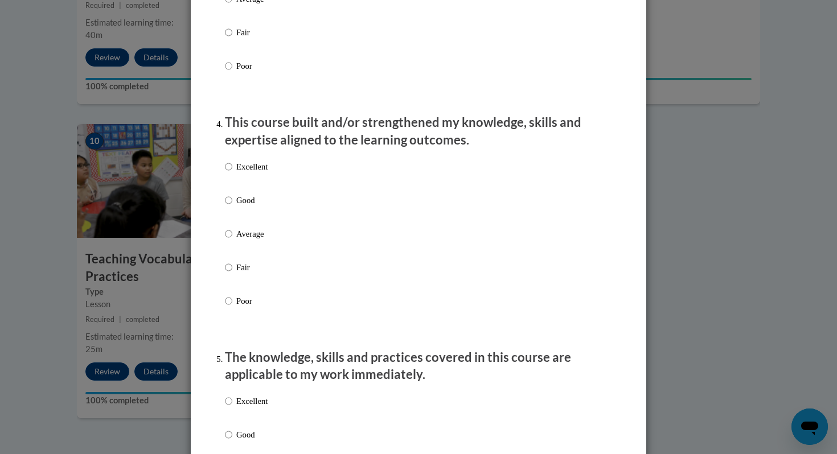
scroll to position [720, 0]
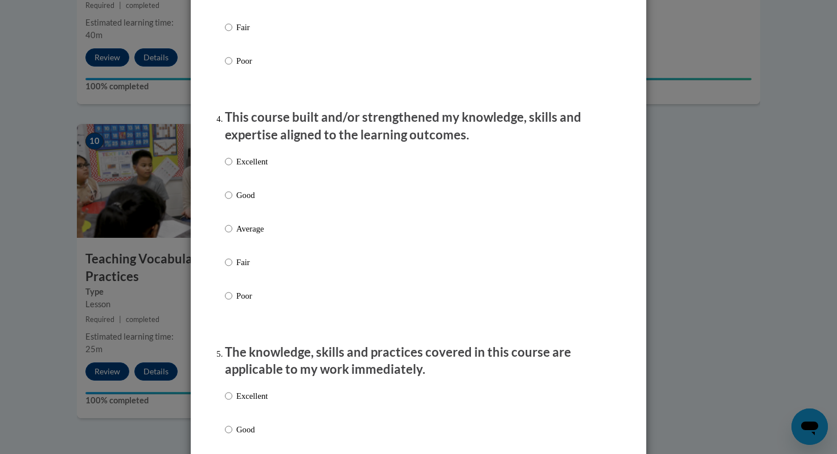
click at [266, 168] on p "Excellent" at bounding box center [251, 161] width 31 height 13
click at [232, 168] on input "Excellent" at bounding box center [228, 161] width 7 height 13
radio input "true"
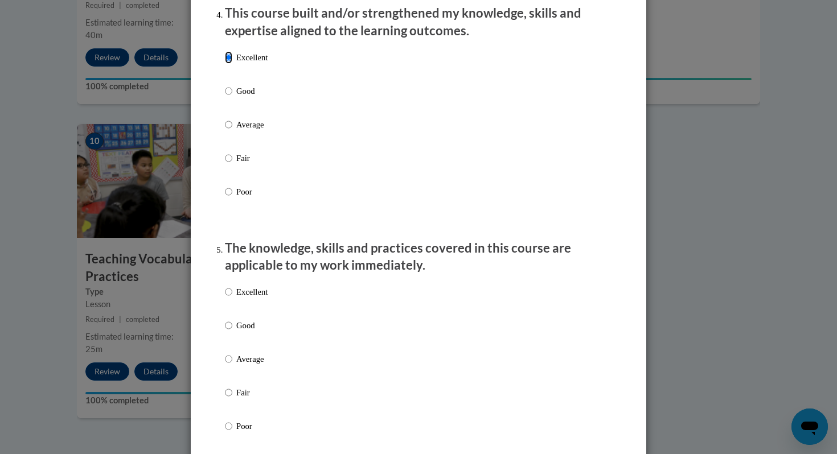
scroll to position [890, 0]
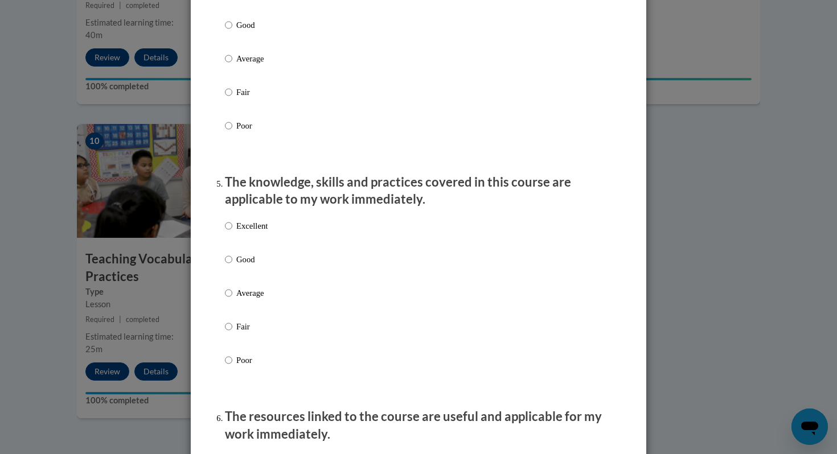
click at [265, 232] on p "Excellent" at bounding box center [251, 226] width 31 height 13
click at [232, 232] on input "Excellent" at bounding box center [228, 226] width 7 height 13
radio input "true"
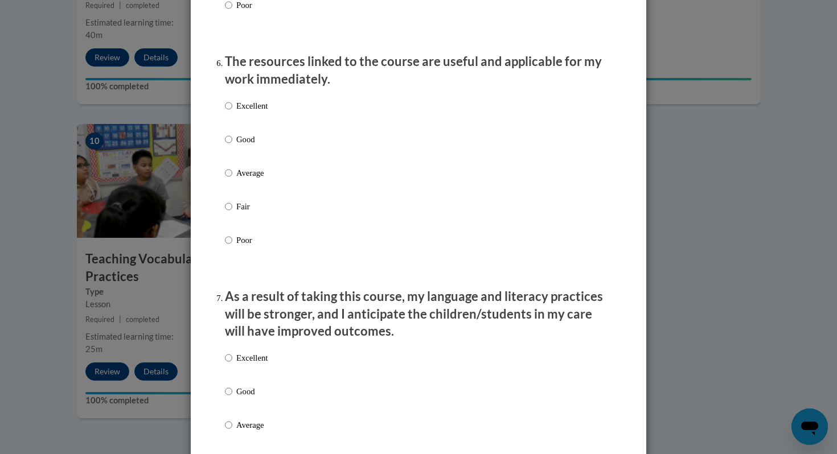
scroll to position [1279, 0]
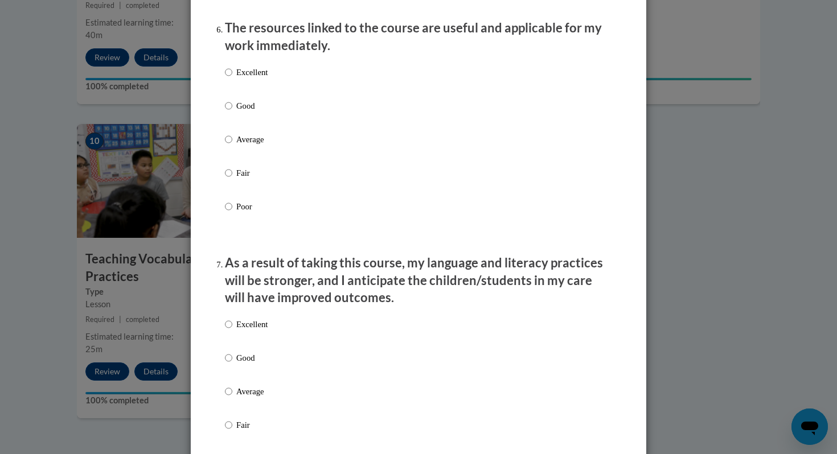
click at [266, 79] on p "Excellent" at bounding box center [251, 72] width 31 height 13
click at [232, 79] on input "Excellent" at bounding box center [228, 72] width 7 height 13
radio input "true"
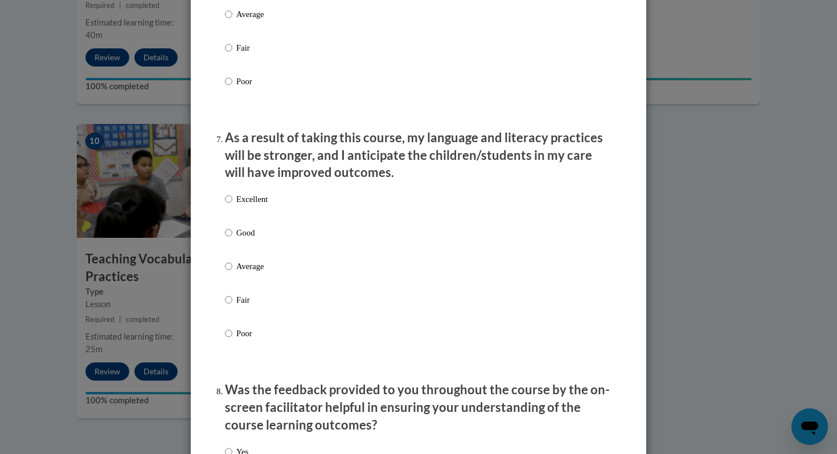
scroll to position [1468, 0]
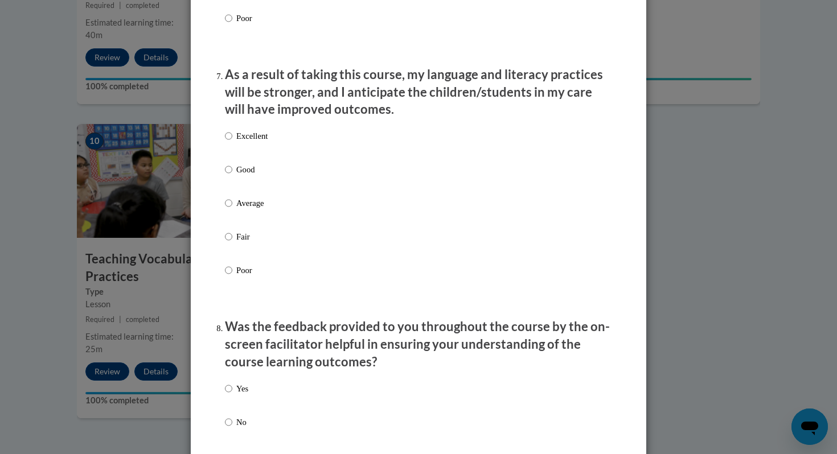
click at [256, 142] on p "Excellent" at bounding box center [251, 136] width 31 height 13
click at [232, 142] on input "Excellent" at bounding box center [228, 136] width 7 height 13
radio input "true"
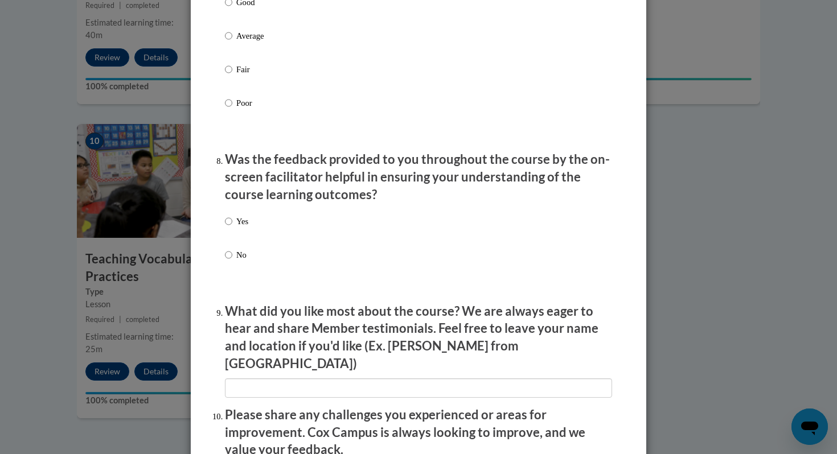
scroll to position [1768, 0]
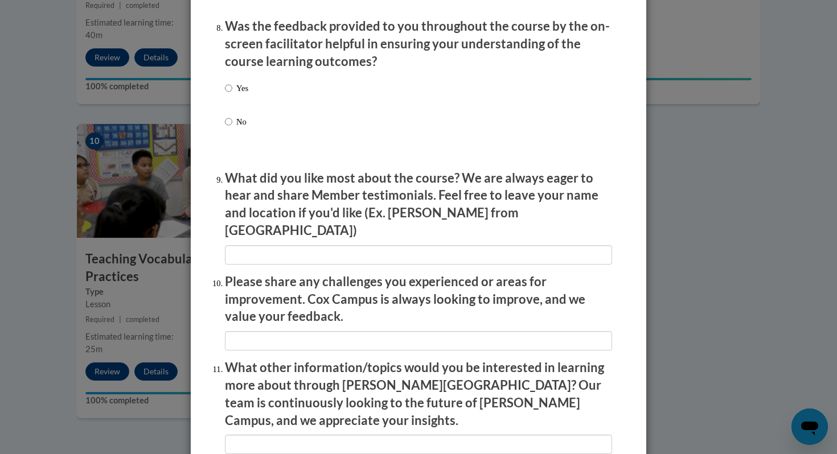
click at [243, 95] on p "Yes" at bounding box center [242, 88] width 12 height 13
click at [232, 95] on input "Yes" at bounding box center [228, 88] width 7 height 13
radio input "true"
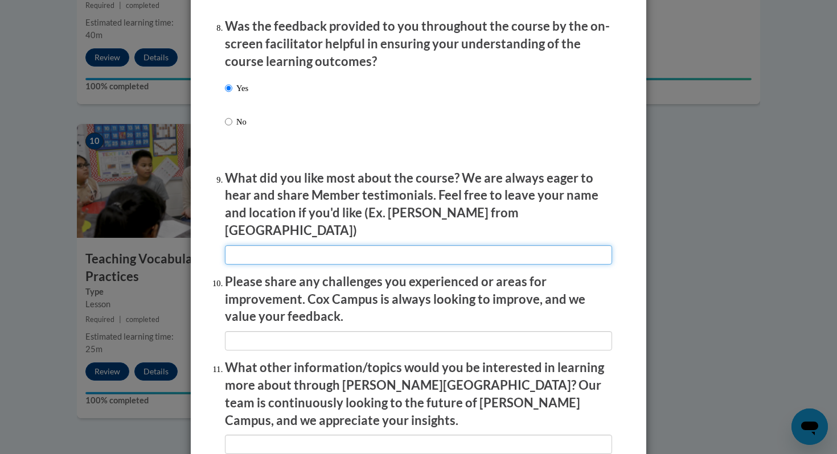
click at [270, 245] on input "textbox" at bounding box center [418, 254] width 387 height 19
type input "I like to see the instructions applied with classroom's examples."
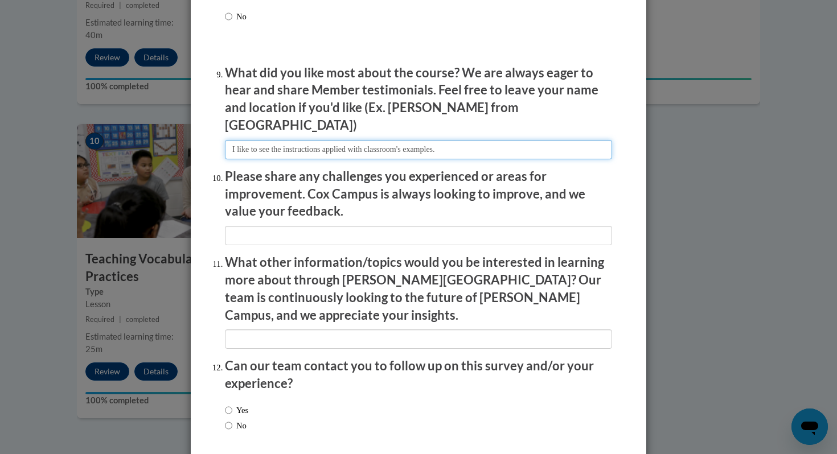
scroll to position [1888, 0]
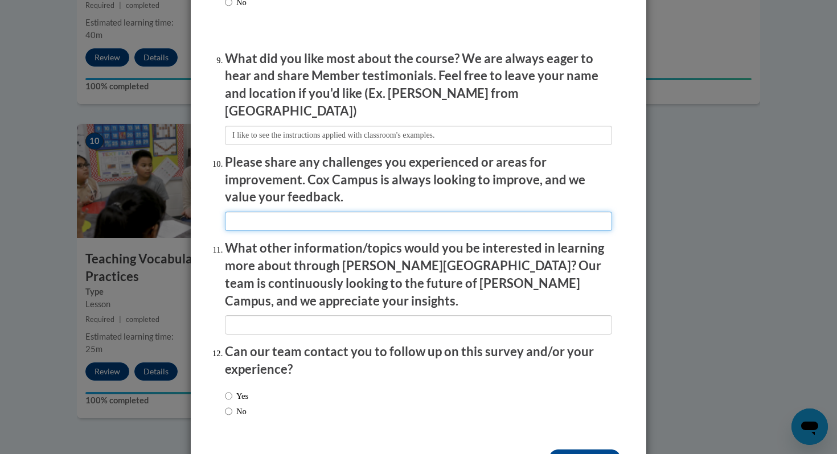
click at [269, 212] on input "textbox" at bounding box center [418, 221] width 387 height 19
type input "I didn't have any challenge facing the course."
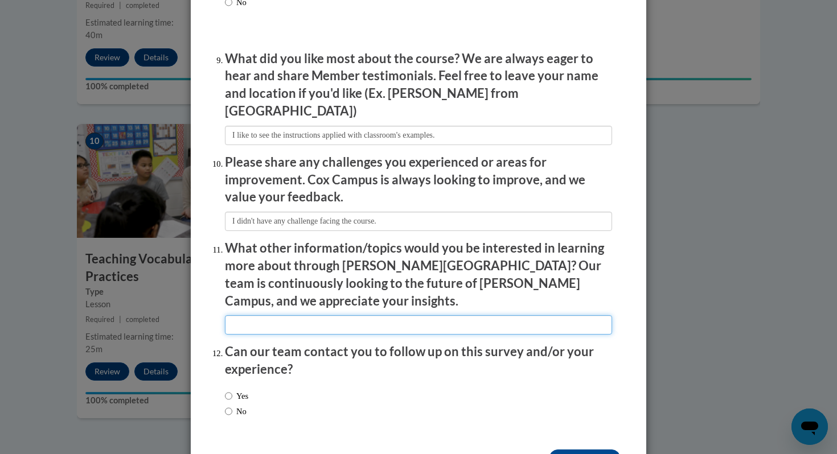
click at [280, 315] on input "textbox" at bounding box center [418, 324] width 387 height 19
type input "I would like to have information to teach in Spanish."
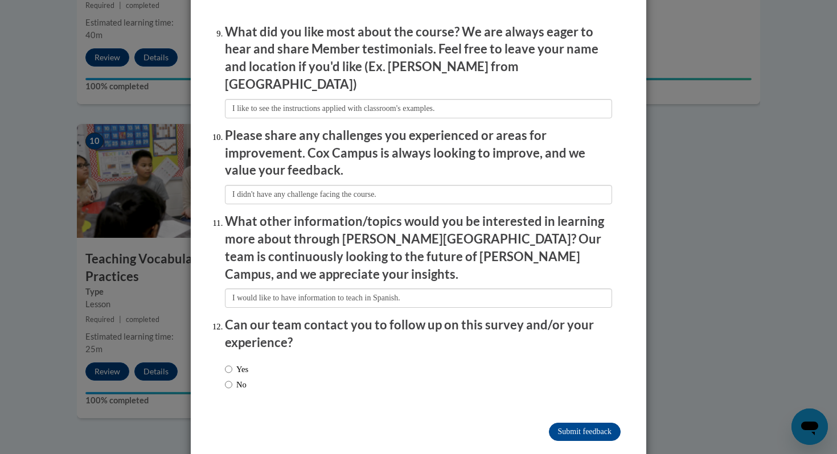
click at [237, 379] on label "No" at bounding box center [236, 385] width 22 height 13
click at [232, 379] on input "No" at bounding box center [228, 385] width 7 height 13
radio input "true"
click at [587, 423] on input "Submit feedback" at bounding box center [585, 432] width 72 height 18
